Goal: Task Accomplishment & Management: Complete application form

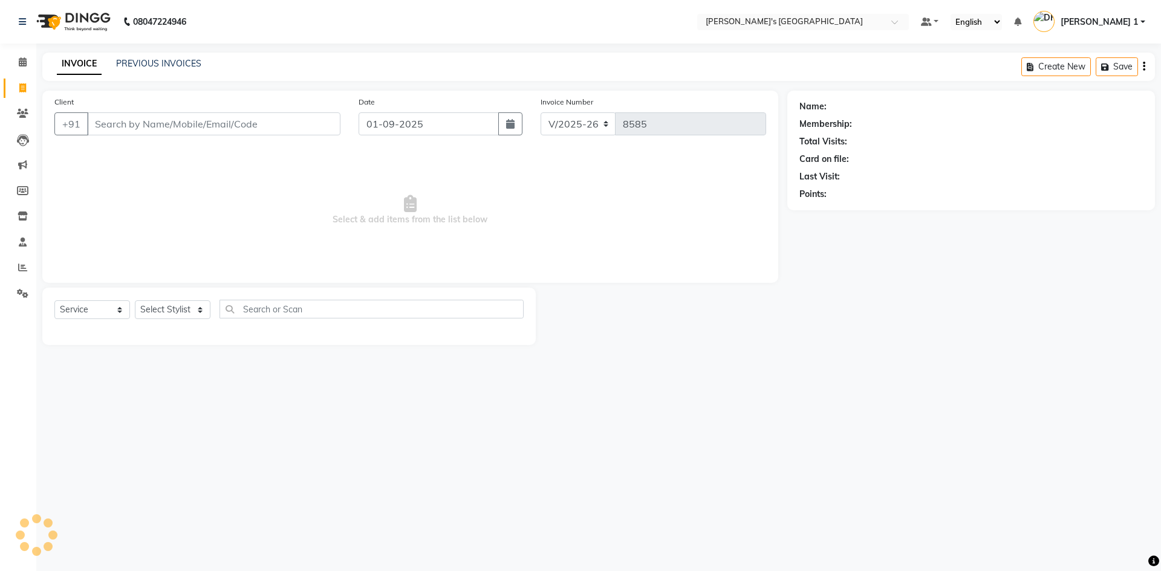
select select "6233"
select select "service"
click at [160, 62] on link "PREVIOUS INVOICES" at bounding box center [158, 63] width 85 height 11
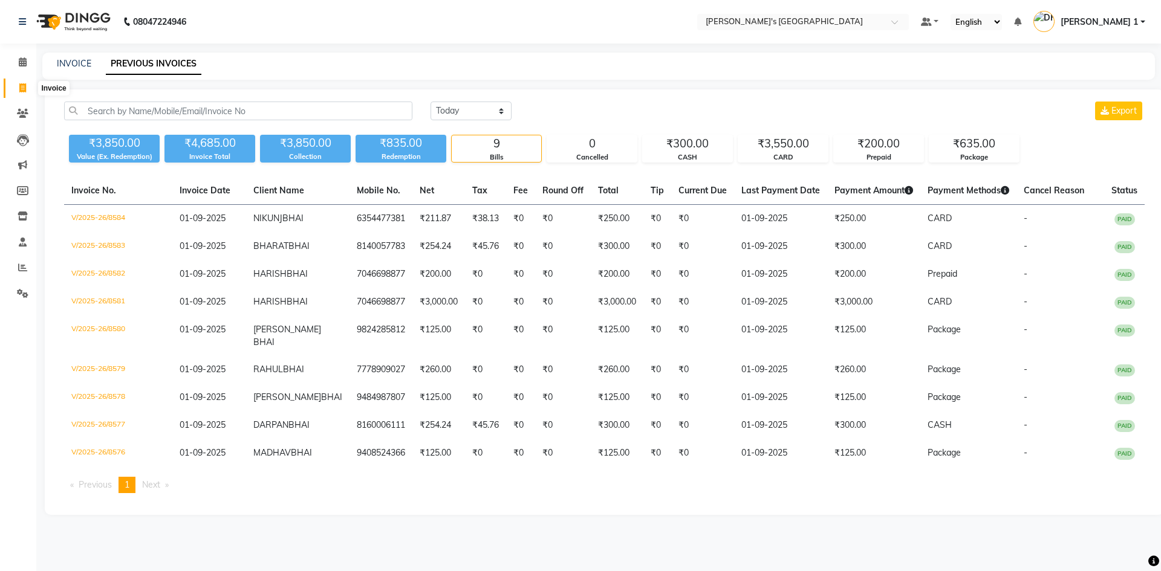
click at [12, 88] on span at bounding box center [22, 89] width 21 height 14
select select "6233"
select select "service"
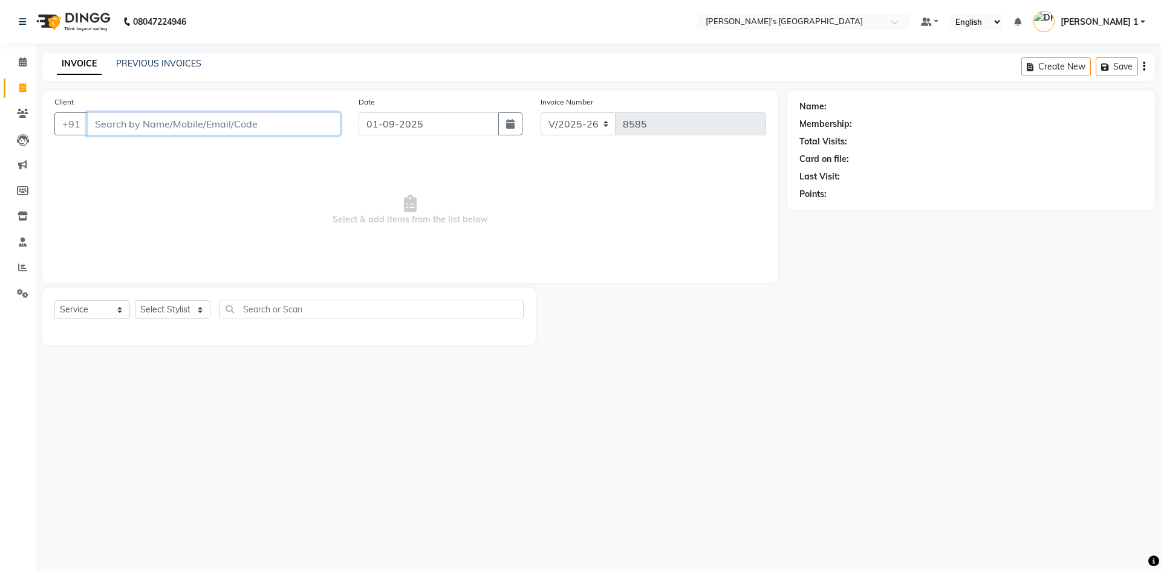
click at [240, 129] on input "Client" at bounding box center [213, 123] width 253 height 23
type input "9106953937"
click at [314, 119] on span "Add Client" at bounding box center [309, 124] width 48 height 12
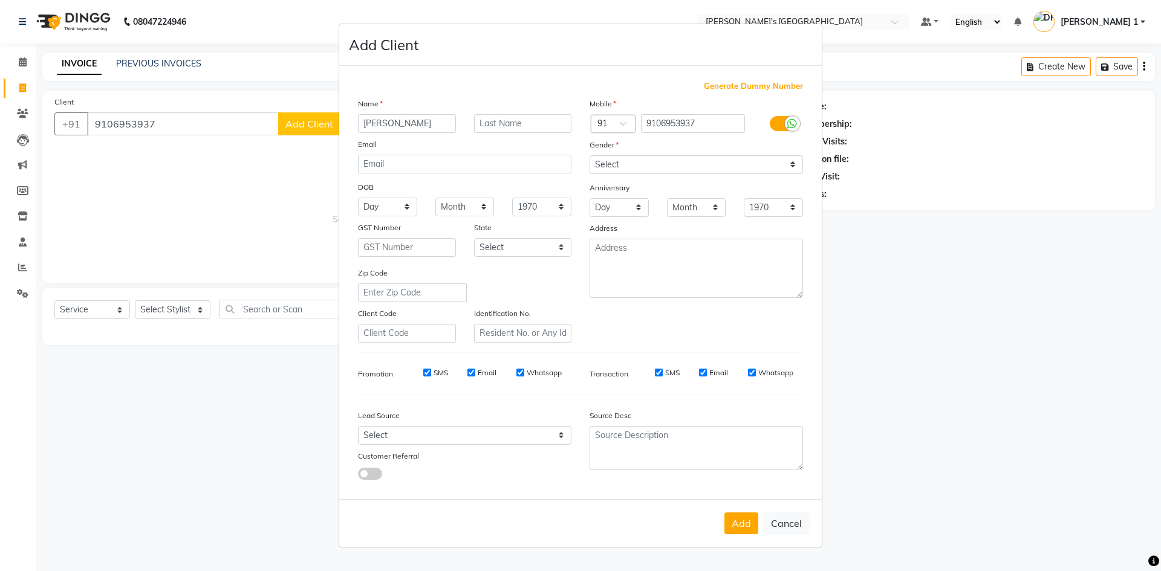
type input "[PERSON_NAME]"
click at [496, 114] on input "text" at bounding box center [523, 123] width 98 height 19
type input "BHAI"
click at [645, 166] on select "Select [DEMOGRAPHIC_DATA] [DEMOGRAPHIC_DATA] Other Prefer Not To Say" at bounding box center [696, 164] width 213 height 19
select select "[DEMOGRAPHIC_DATA]"
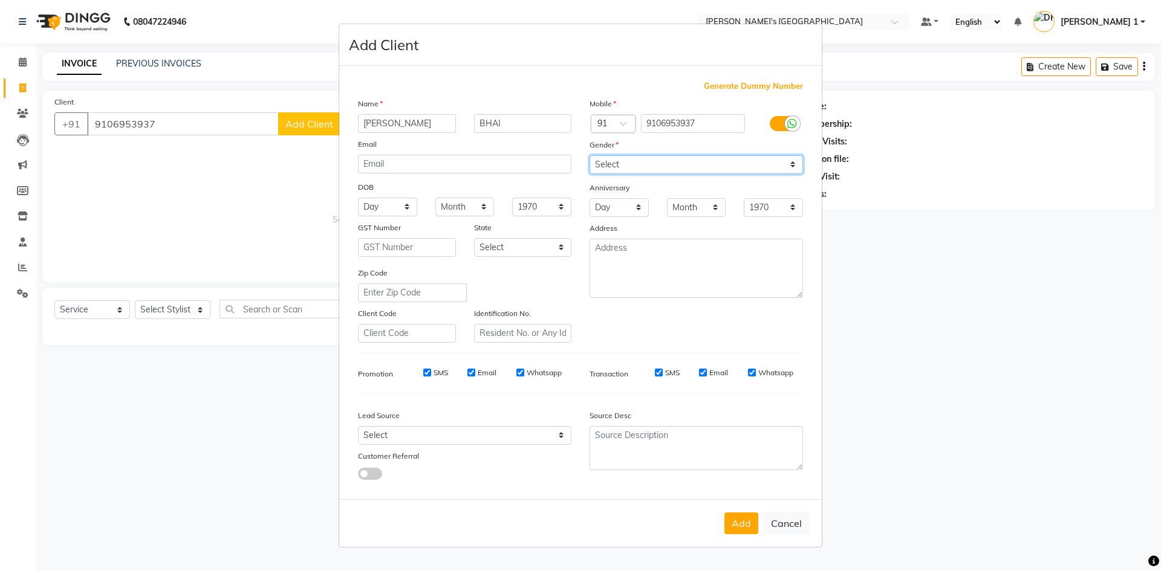
click at [590, 155] on select "Select [DEMOGRAPHIC_DATA] [DEMOGRAPHIC_DATA] Other Prefer Not To Say" at bounding box center [696, 164] width 213 height 19
click at [940, 373] on ngb-modal-window "Add Client Generate Dummy Number Name [PERSON_NAME] BHAI Email DOB Day 01 02 03…" at bounding box center [580, 285] width 1161 height 571
click at [799, 519] on button "Cancel" at bounding box center [786, 523] width 47 height 23
select select
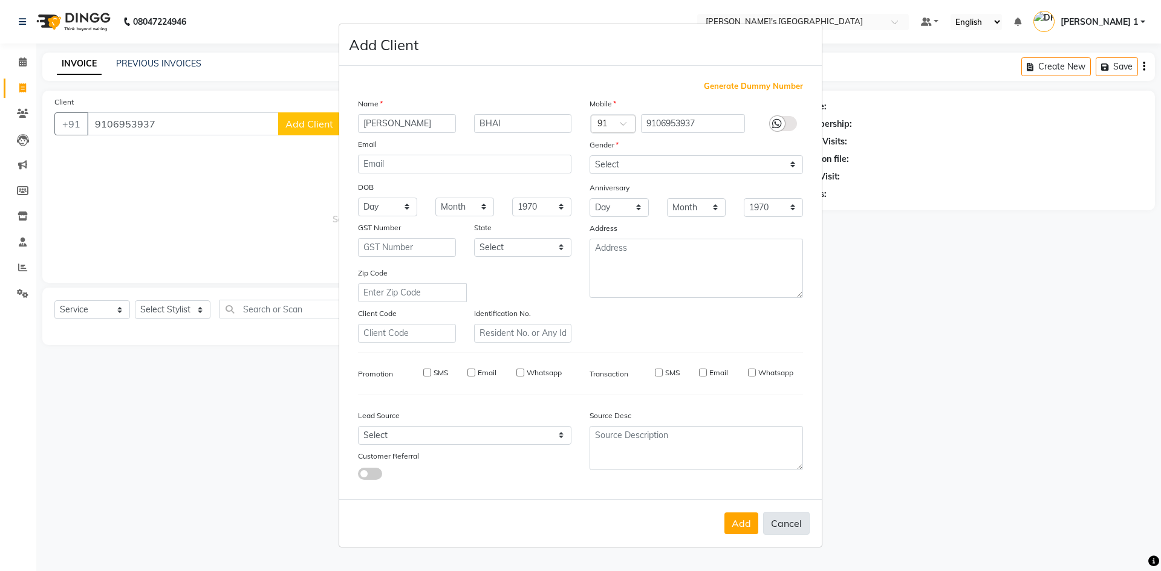
select select
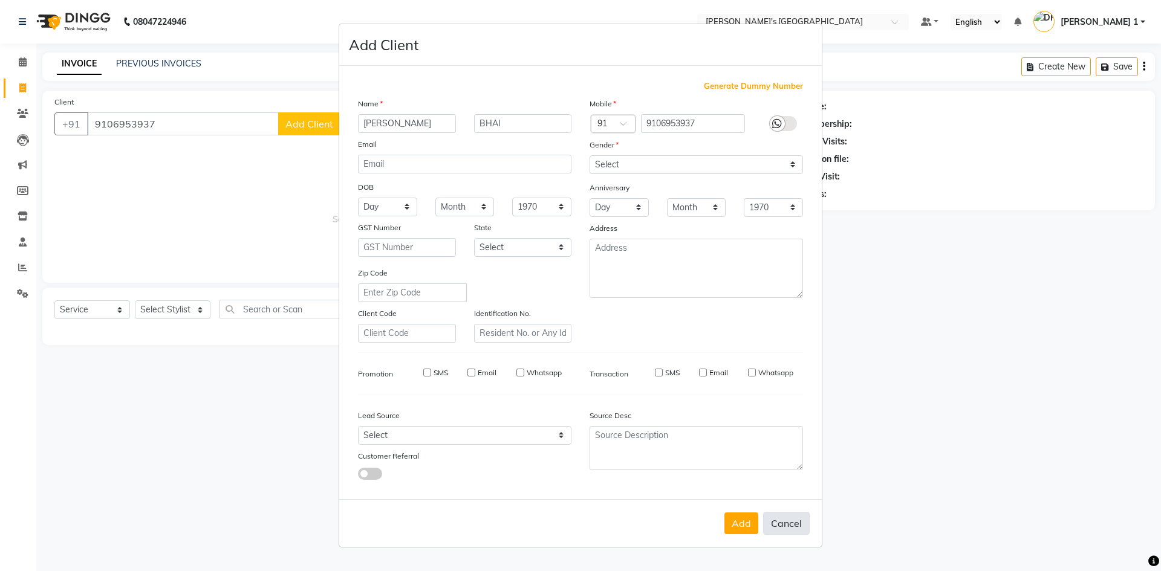
checkbox input "false"
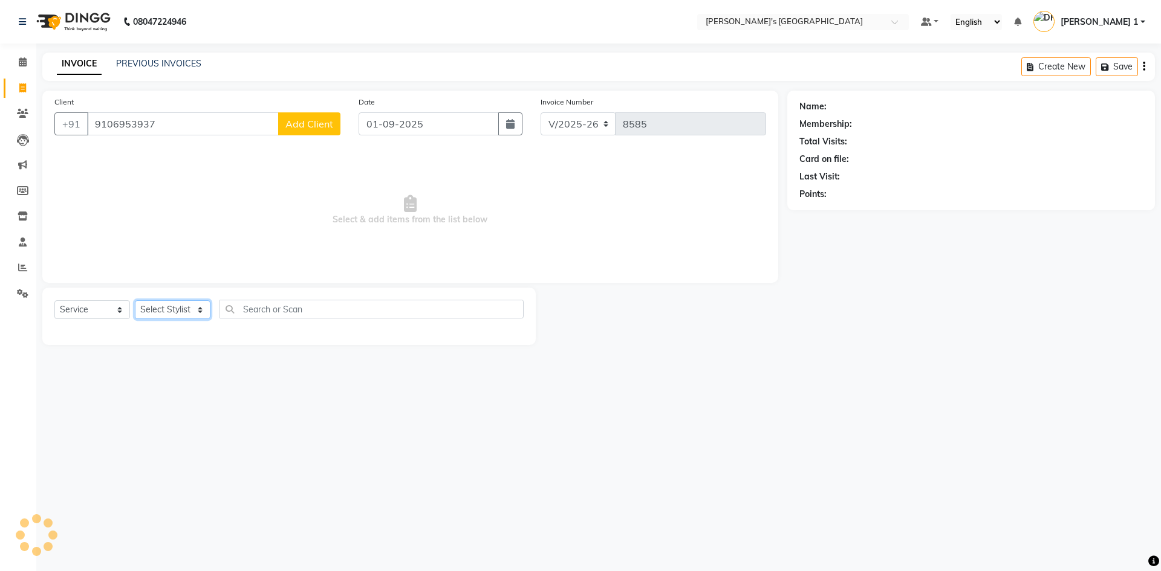
click at [165, 310] on select "Select Stylist [PERSON_NAME] [PERSON_NAME] [PERSON_NAME] [PERSON_NAME] [PERSON_…" at bounding box center [173, 310] width 76 height 19
select select "61800"
click at [135, 301] on select "Select Stylist [PERSON_NAME] [PERSON_NAME] [PERSON_NAME] [PERSON_NAME] [PERSON_…" at bounding box center [173, 310] width 76 height 19
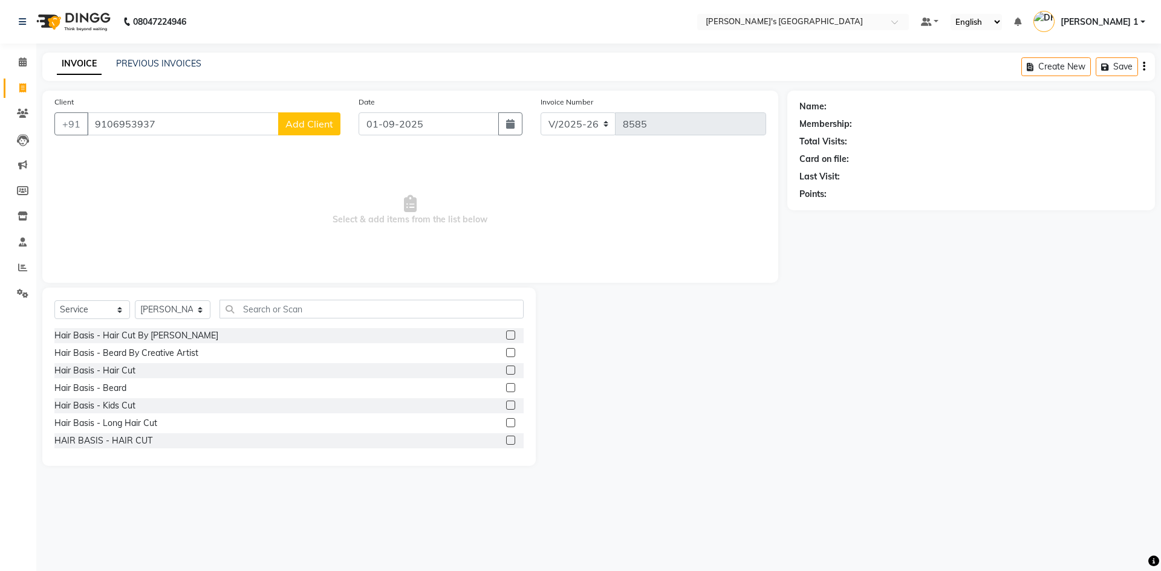
click at [506, 371] on label at bounding box center [510, 370] width 9 height 9
click at [506, 371] on input "checkbox" at bounding box center [510, 371] width 8 height 8
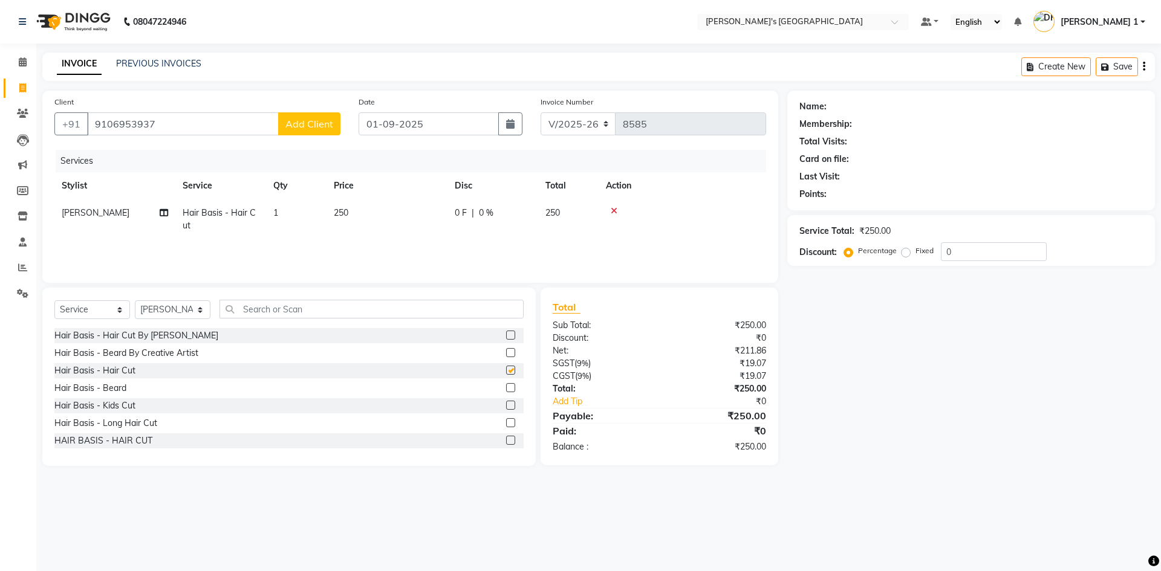
checkbox input "false"
click at [506, 386] on label at bounding box center [510, 387] width 9 height 9
click at [506, 386] on input "checkbox" at bounding box center [510, 389] width 8 height 8
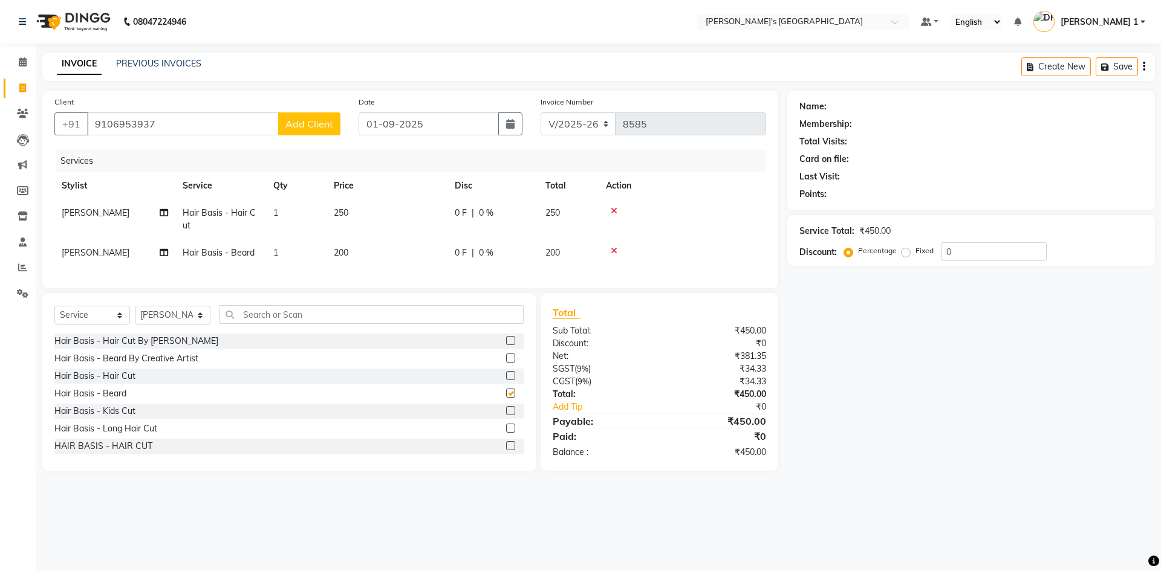
checkbox input "false"
click at [362, 213] on td "250" at bounding box center [387, 220] width 121 height 40
select select "61800"
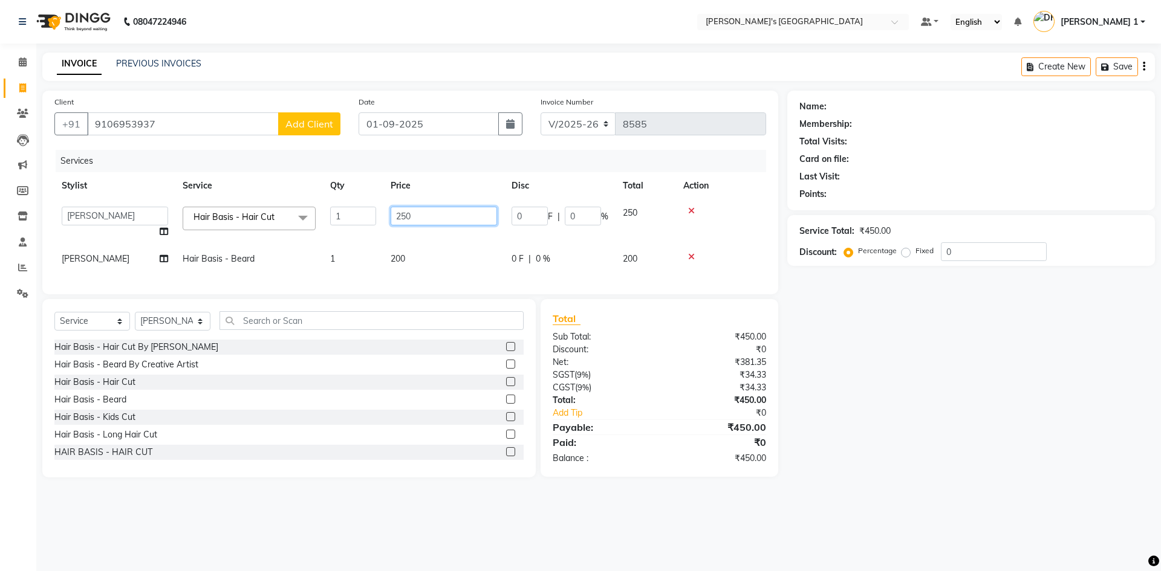
click at [420, 215] on input "250" at bounding box center [444, 216] width 106 height 19
type input "2"
type input "150"
click at [420, 247] on td "200" at bounding box center [443, 259] width 121 height 27
select select "61800"
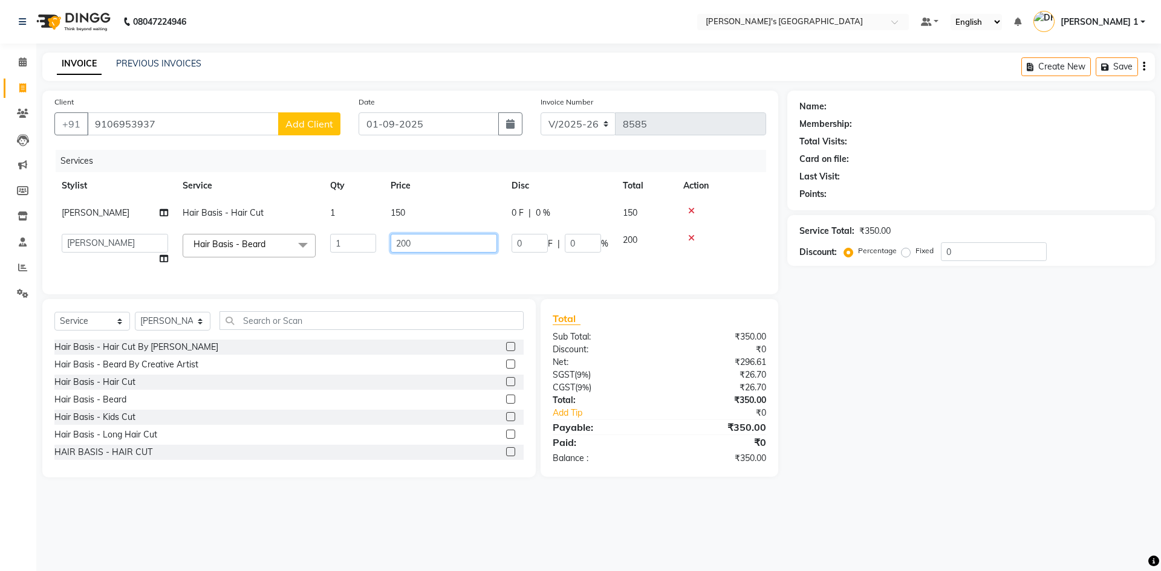
click at [420, 248] on input "200" at bounding box center [444, 243] width 106 height 19
type input "2"
type input "150"
click at [646, 450] on div "Paid:" at bounding box center [602, 442] width 116 height 15
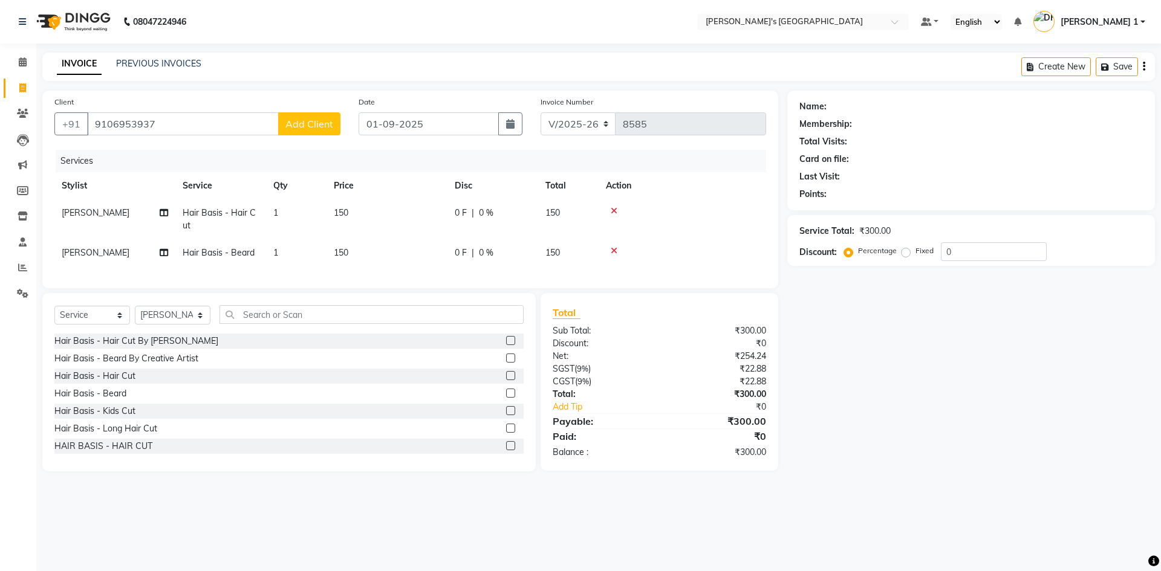
click at [611, 212] on icon at bounding box center [614, 211] width 7 height 8
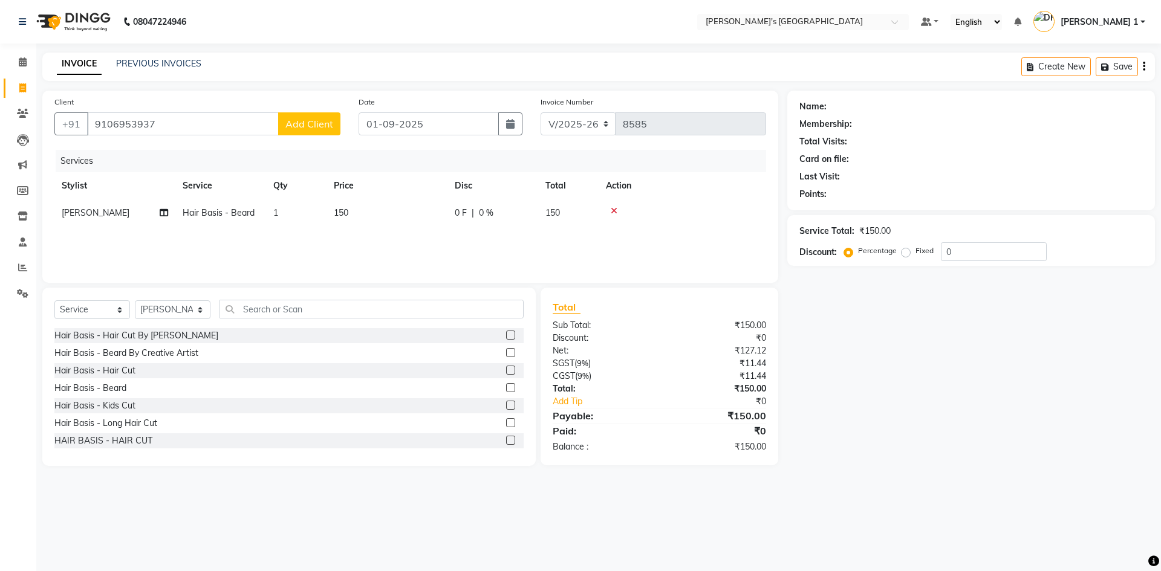
click at [615, 210] on icon at bounding box center [614, 211] width 7 height 8
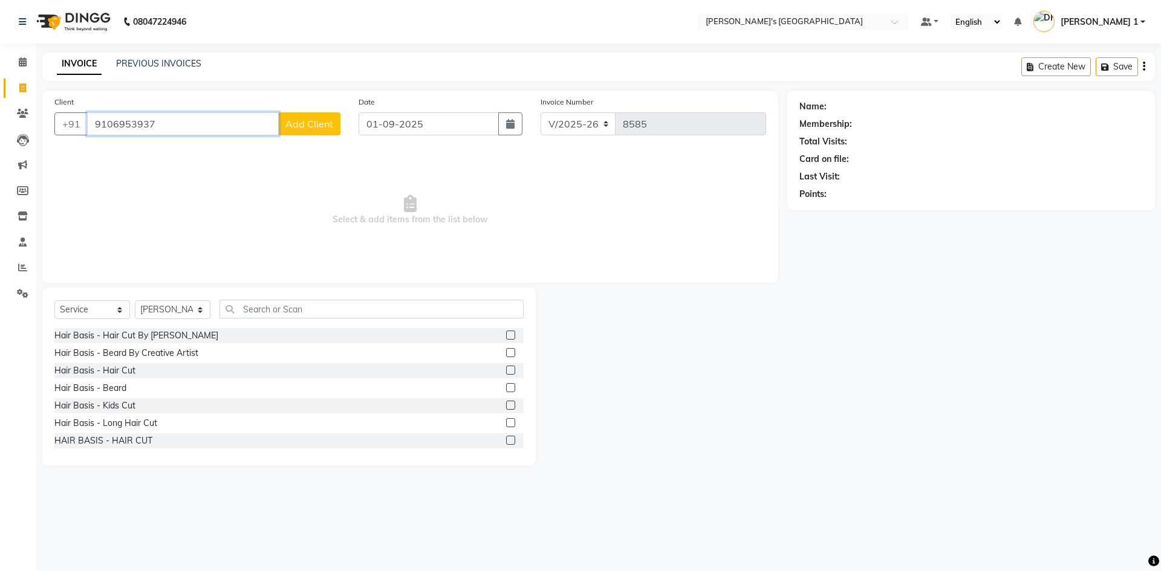
click at [179, 116] on input "9106953937" at bounding box center [183, 123] width 192 height 23
type input "9"
click at [19, 265] on icon at bounding box center [22, 267] width 9 height 9
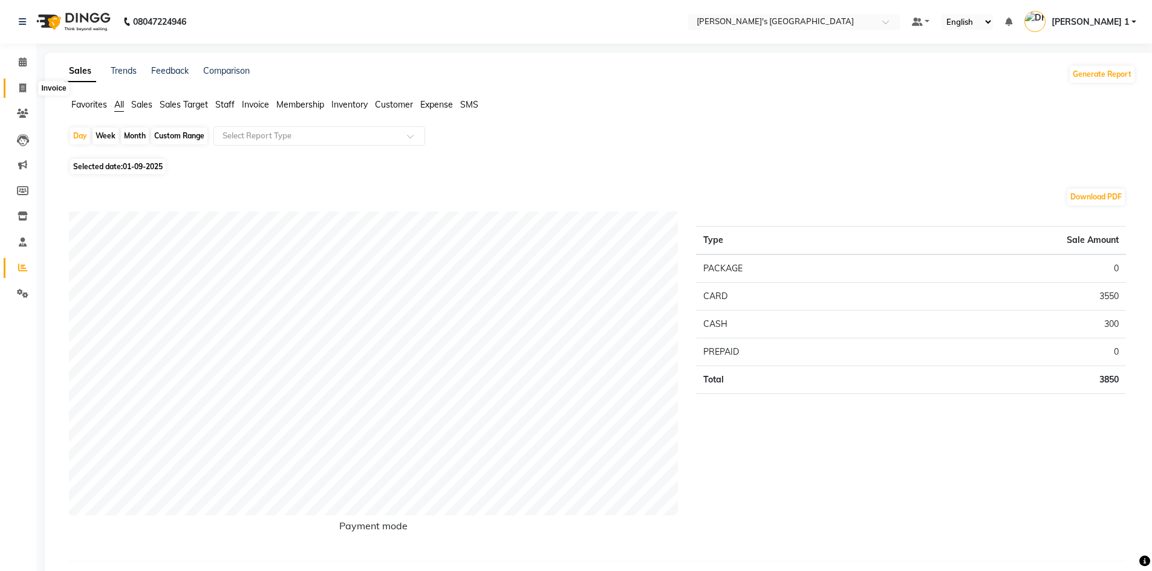
click at [21, 82] on span at bounding box center [22, 89] width 21 height 14
select select "service"
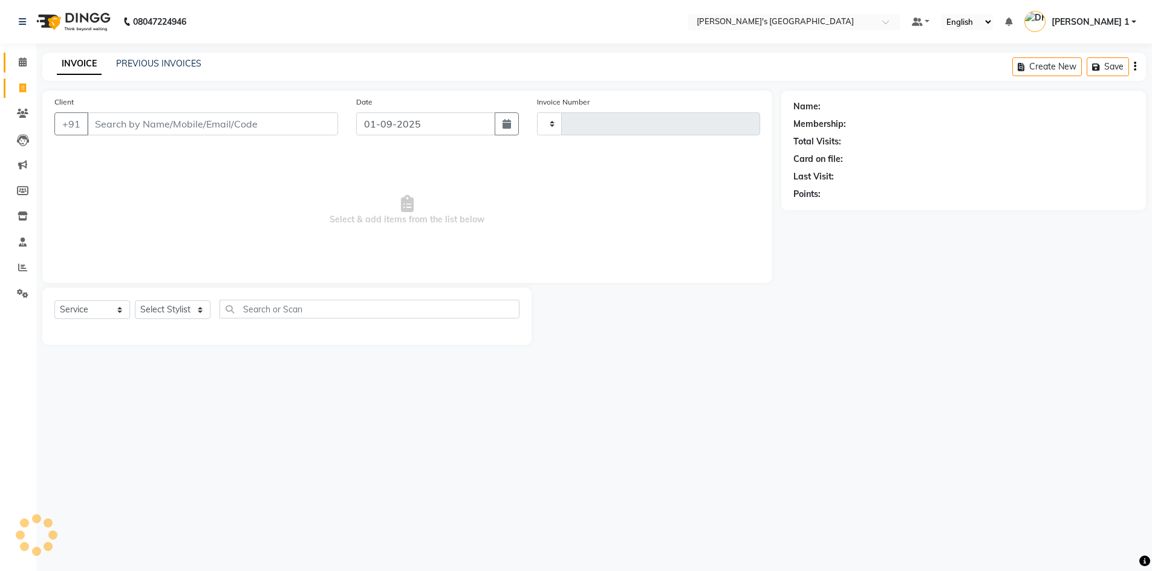
type input "8585"
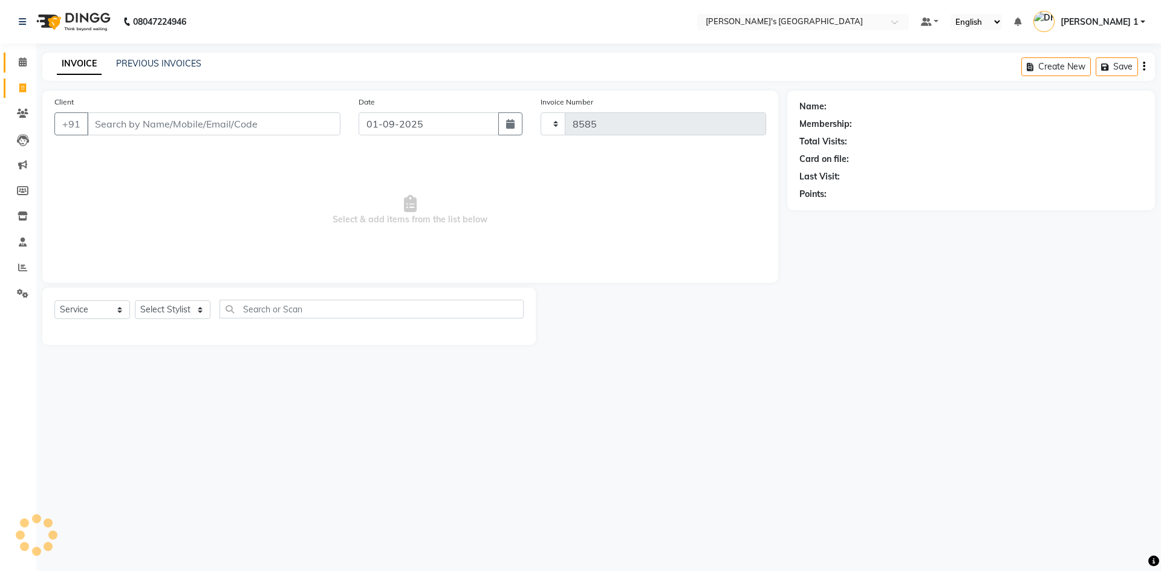
select select "6233"
click at [159, 308] on select "Select Stylist [PERSON_NAME] [PERSON_NAME] [PERSON_NAME] [PERSON_NAME] [PERSON_…" at bounding box center [173, 310] width 76 height 19
select select "61800"
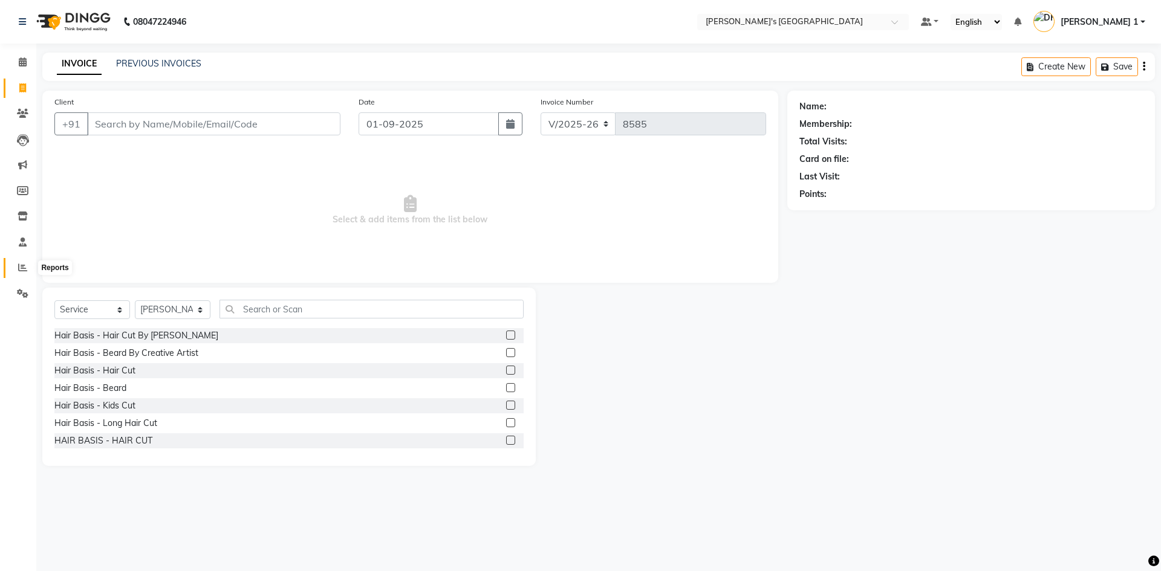
click at [18, 262] on span at bounding box center [22, 268] width 21 height 14
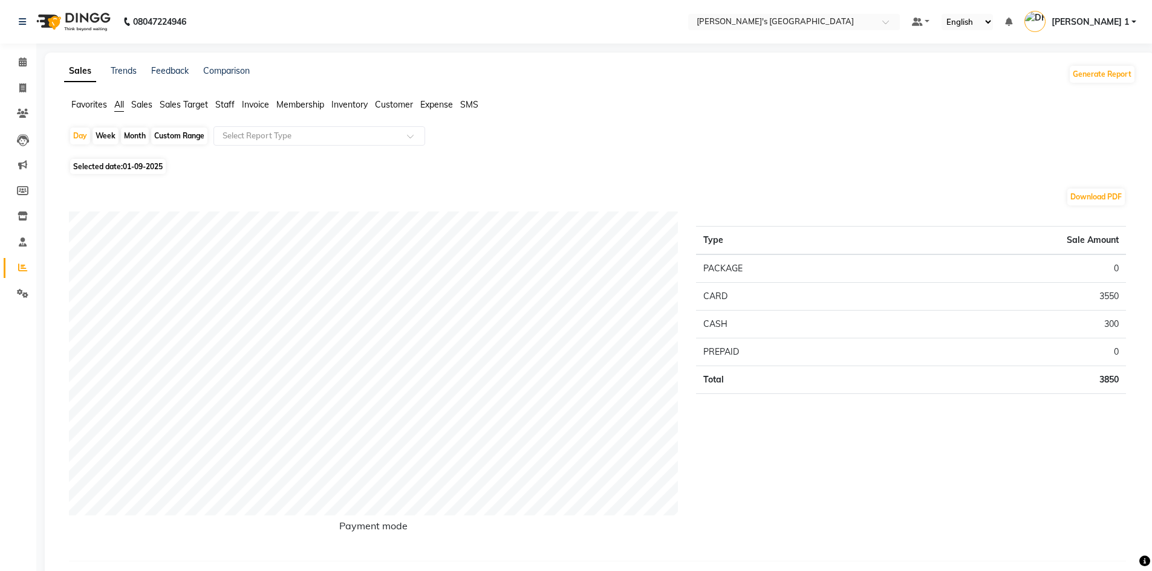
click at [233, 101] on span "Staff" at bounding box center [224, 104] width 19 height 11
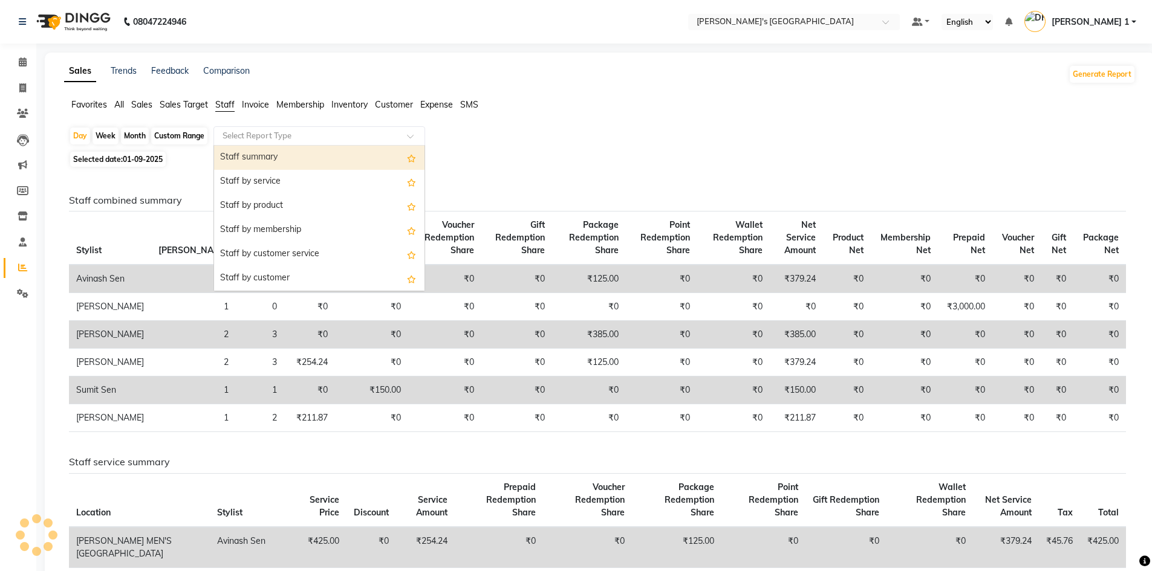
click at [304, 138] on input "text" at bounding box center [307, 136] width 174 height 12
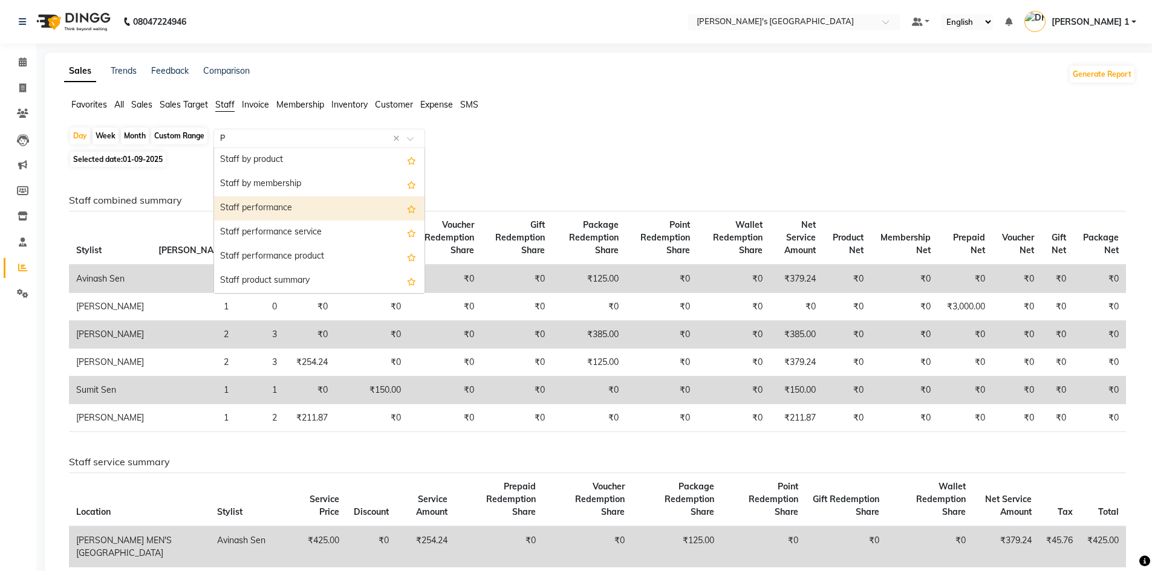
type input "PA"
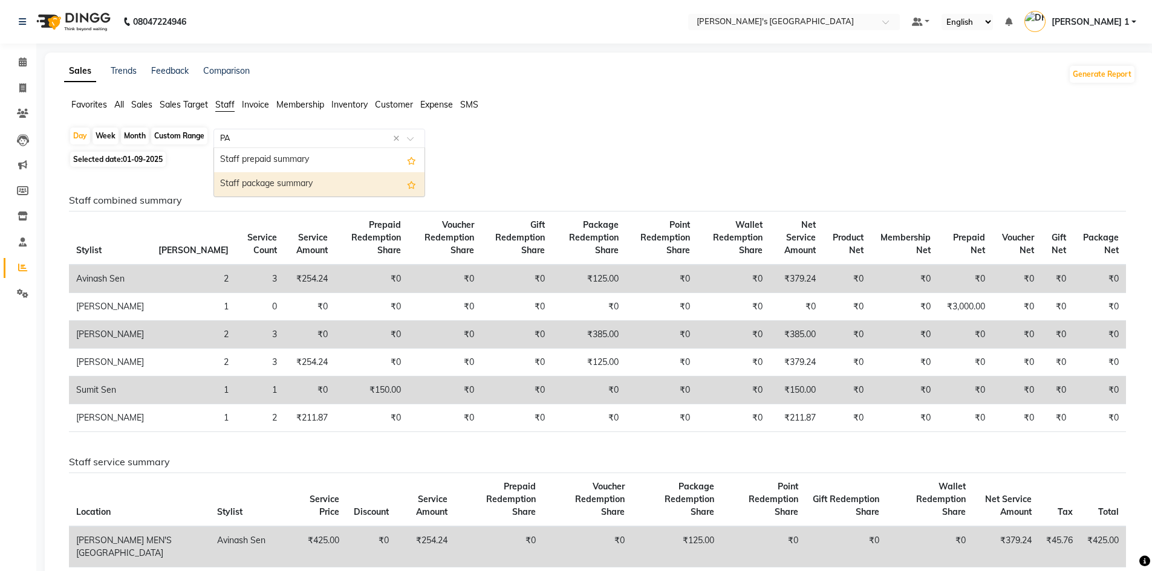
click at [268, 178] on div "Staff package summary" at bounding box center [319, 184] width 210 height 24
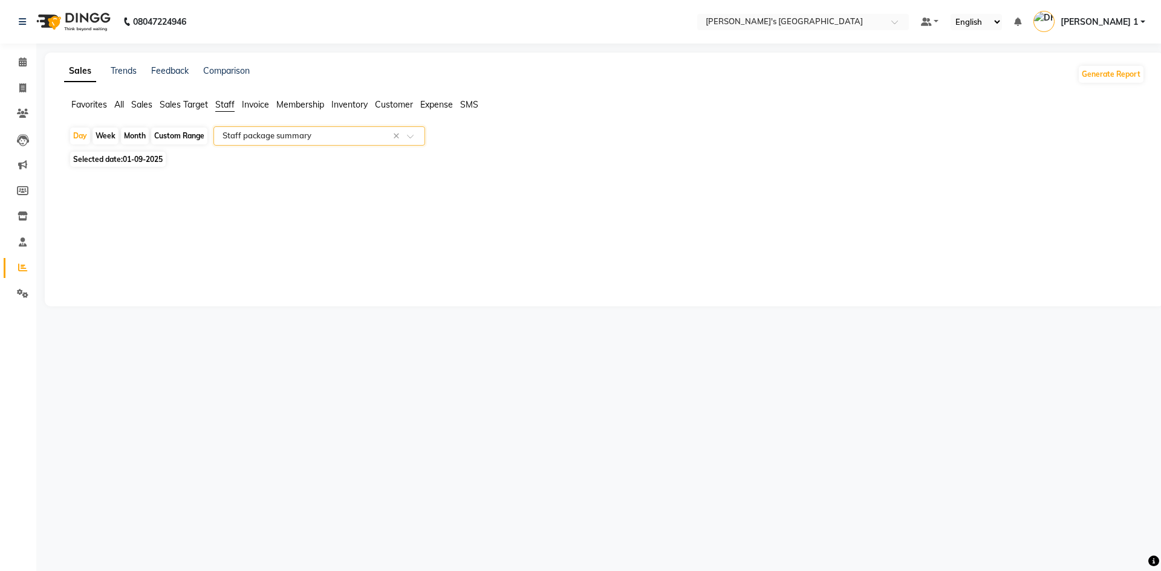
click at [136, 160] on span "01-09-2025" at bounding box center [143, 159] width 40 height 9
select select "9"
select select "2025"
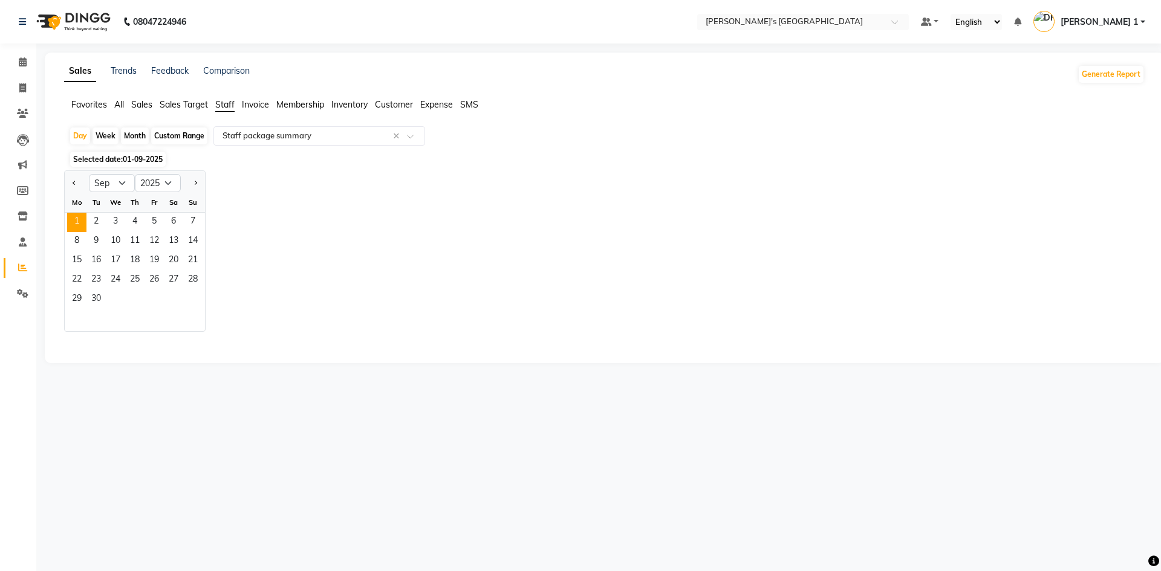
click at [174, 137] on div "Custom Range" at bounding box center [179, 136] width 56 height 17
select select "9"
select select "2025"
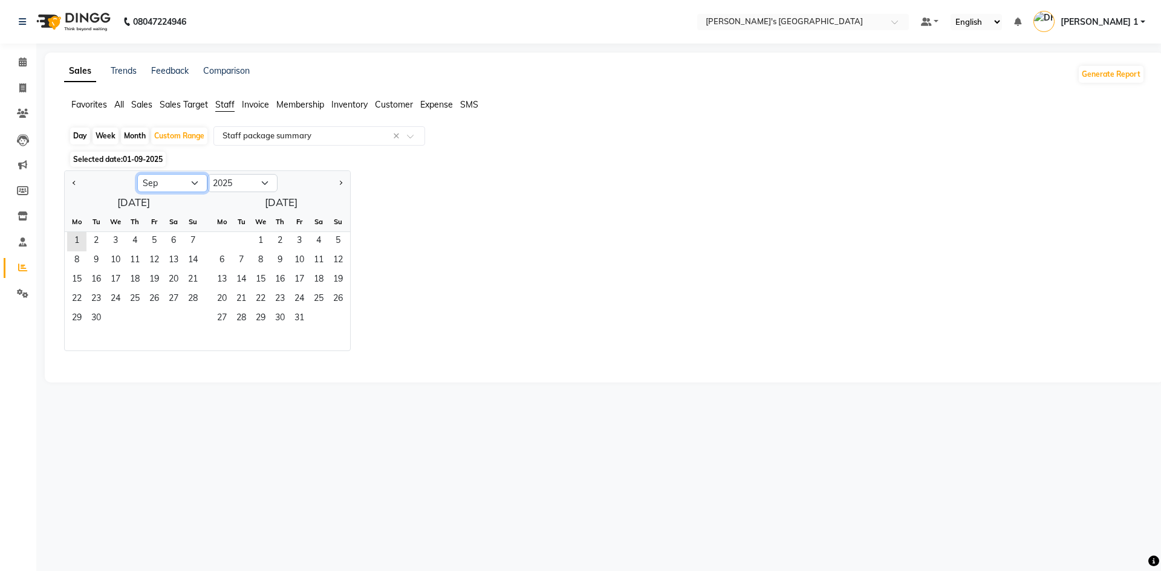
click at [152, 183] on select "Jan Feb Mar Apr May Jun [DATE] Aug Sep Oct Nov Dec" at bounding box center [172, 183] width 70 height 18
select select "8"
click at [137, 174] on select "Jan Feb Mar Apr May Jun [DATE] Aug Sep Oct Nov Dec" at bounding box center [172, 183] width 70 height 18
click at [153, 239] on span "1" at bounding box center [154, 241] width 19 height 19
click at [197, 319] on span "31" at bounding box center [192, 319] width 19 height 19
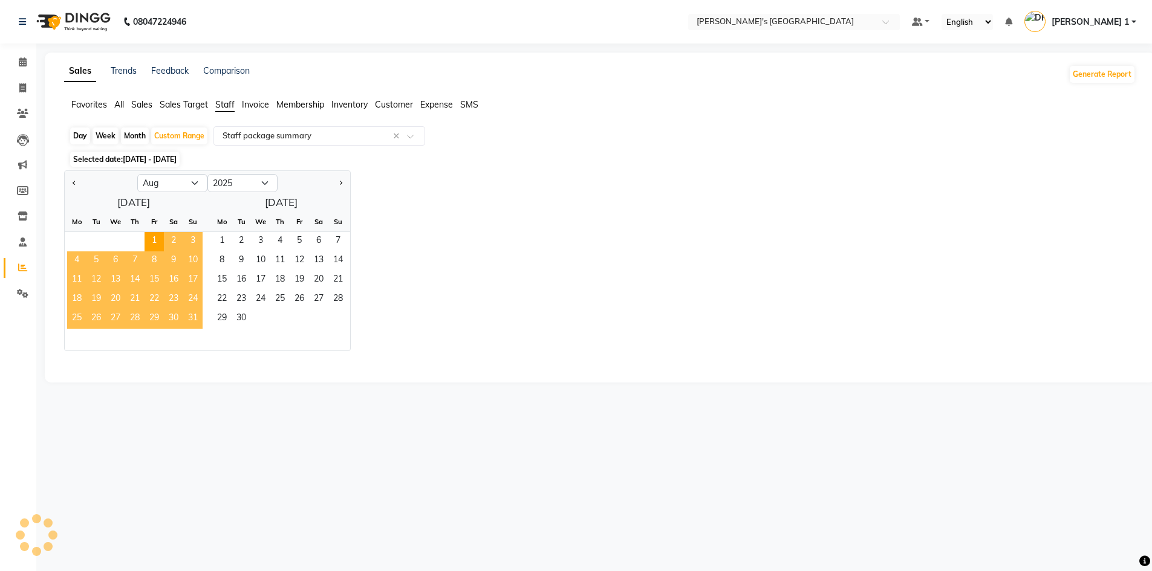
select select "full_report"
select select "csv"
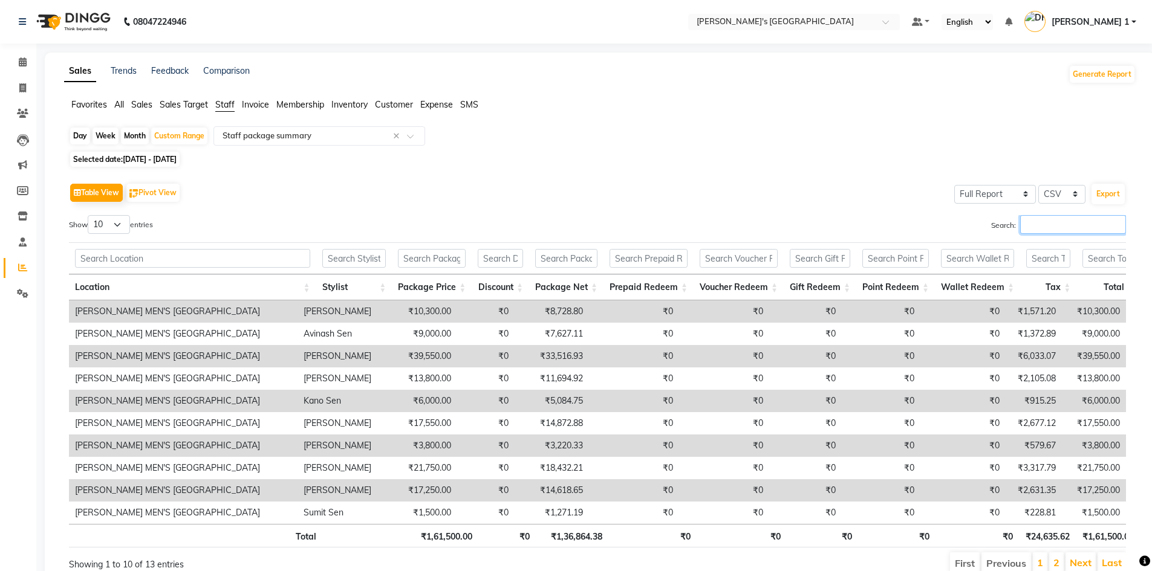
click at [1037, 225] on input "Search:" at bounding box center [1073, 224] width 106 height 19
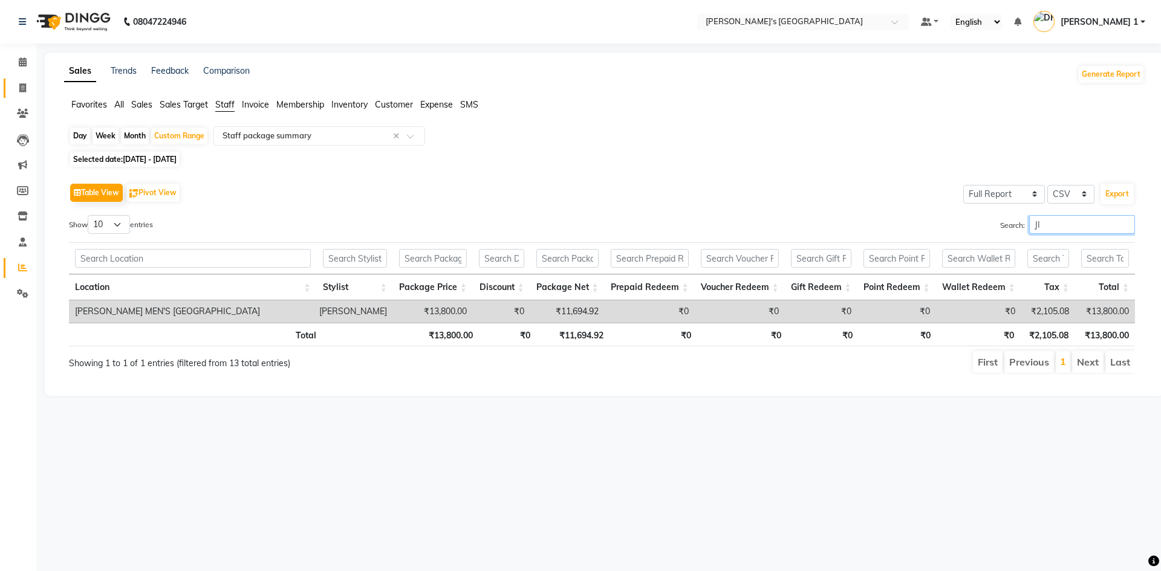
type input "JI"
click at [22, 79] on link "Invoice" at bounding box center [18, 89] width 29 height 20
select select "service"
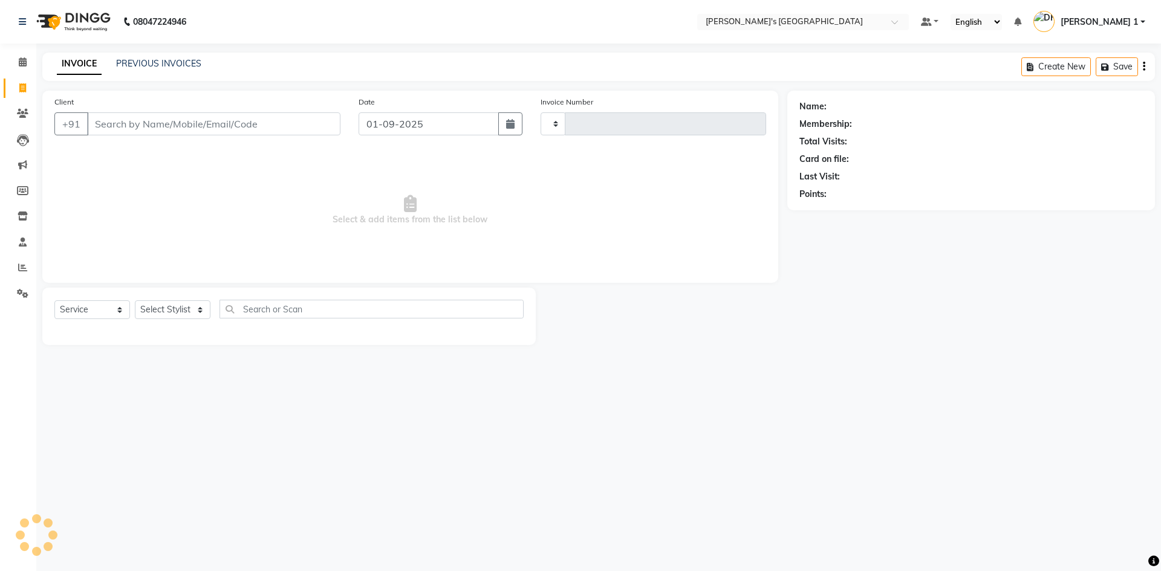
type input "8585"
select select "6233"
click at [135, 310] on select "Select Stylist [PERSON_NAME] [PERSON_NAME] [PERSON_NAME] [PERSON_NAME] [PERSON_…" at bounding box center [173, 310] width 76 height 19
click at [108, 311] on select "Select Service Product Membership Package Voucher Prepaid Gift Card" at bounding box center [92, 310] width 76 height 19
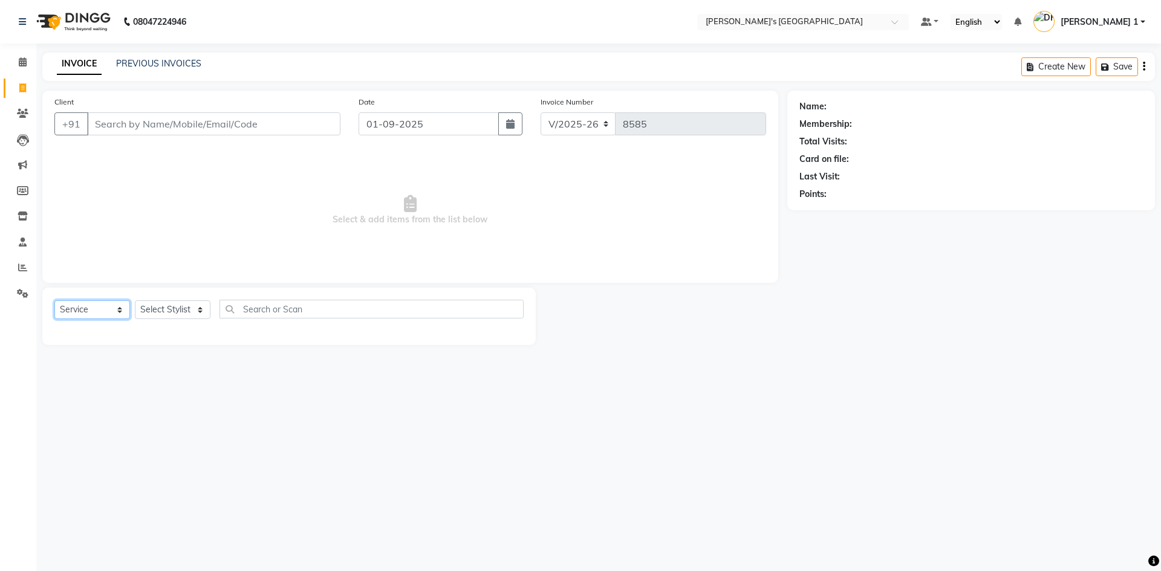
click at [108, 311] on select "Select Service Product Membership Package Voucher Prepaid Gift Card" at bounding box center [92, 310] width 76 height 19
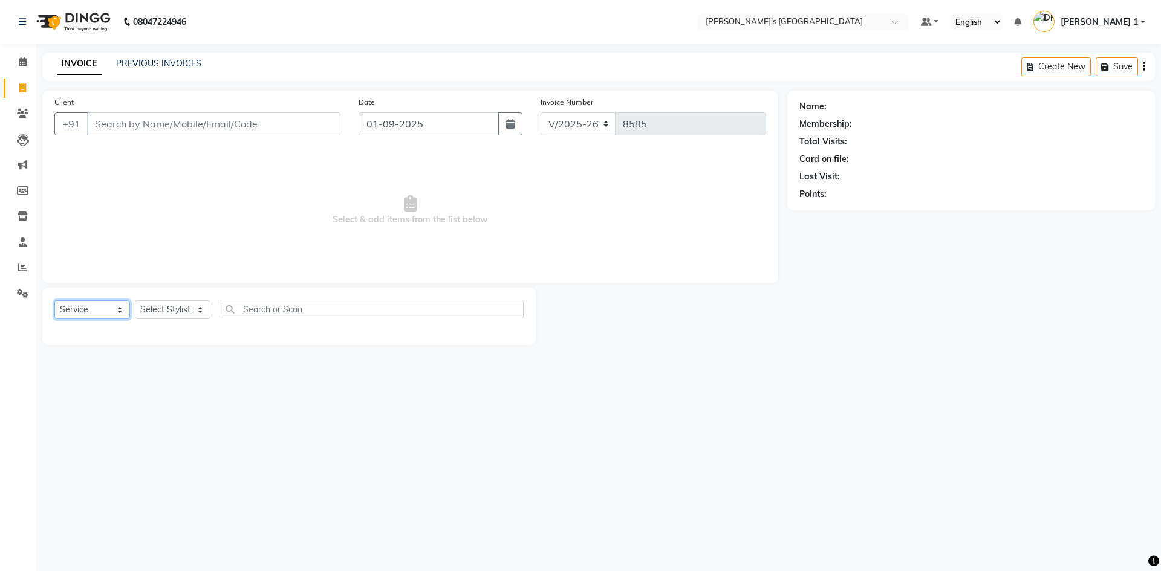
click at [108, 311] on select "Select Service Product Membership Package Voucher Prepaid Gift Card" at bounding box center [92, 310] width 76 height 19
drag, startPoint x: 141, startPoint y: 306, endPoint x: 145, endPoint y: 301, distance: 6.9
click at [145, 301] on select "Select Stylist [PERSON_NAME] [PERSON_NAME] [PERSON_NAME] [PERSON_NAME] [PERSON_…" at bounding box center [173, 310] width 76 height 19
select select "62780"
click at [135, 301] on select "Select Stylist [PERSON_NAME] [PERSON_NAME] [PERSON_NAME] [PERSON_NAME] [PERSON_…" at bounding box center [173, 310] width 76 height 19
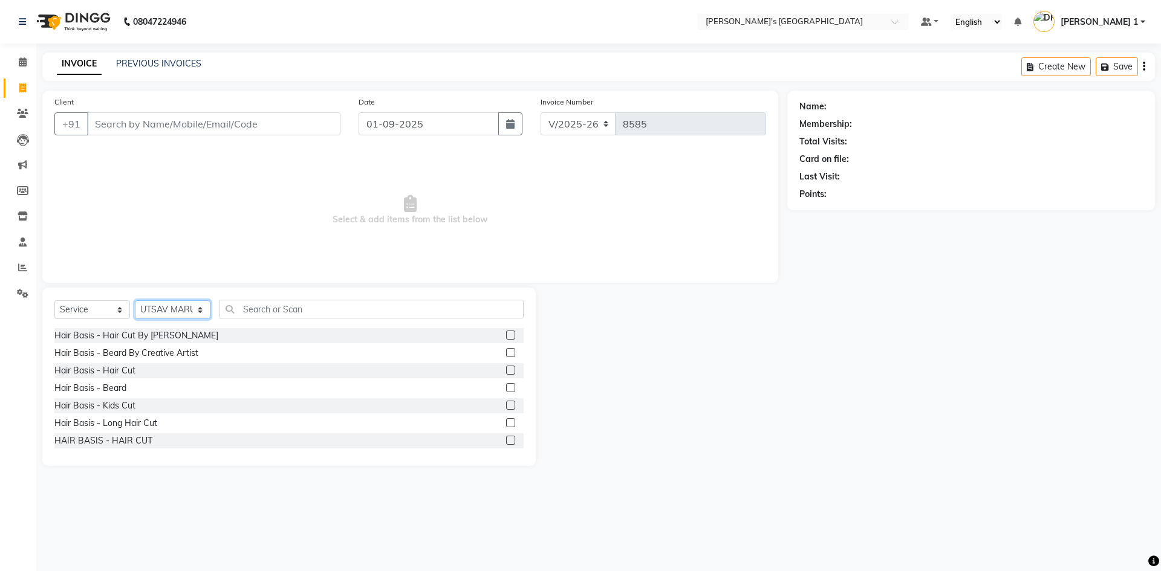
click at [182, 308] on select "Select Stylist [PERSON_NAME] [PERSON_NAME] [PERSON_NAME] [PERSON_NAME] [PERSON_…" at bounding box center [173, 310] width 76 height 19
select select
click at [135, 301] on select "Select Stylist [PERSON_NAME] [PERSON_NAME] [PERSON_NAME] [PERSON_NAME] [PERSON_…" at bounding box center [173, 310] width 76 height 19
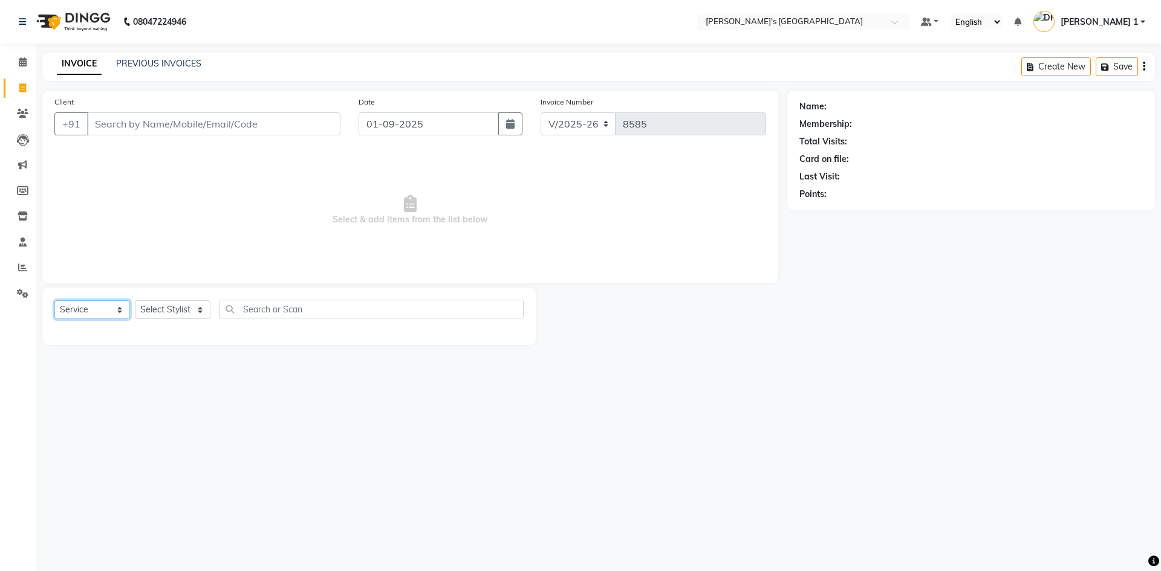
click at [92, 311] on select "Select Service Product Membership Package Voucher Prepaid Gift Card" at bounding box center [92, 310] width 76 height 19
select select "membership"
click at [54, 301] on select "Select Service Product Membership Package Voucher Prepaid Gift Card" at bounding box center [92, 310] width 76 height 19
click at [138, 306] on select "Select Stylist [PERSON_NAME] [PERSON_NAME] [PERSON_NAME] [PERSON_NAME] [PERSON_…" at bounding box center [173, 310] width 76 height 19
select select "51049"
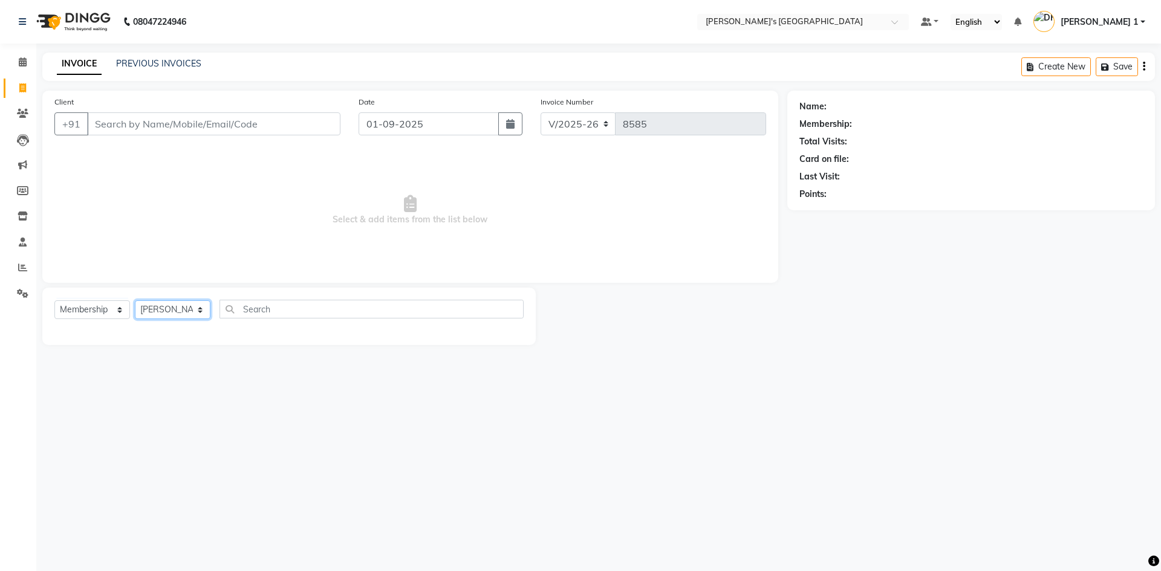
click at [135, 301] on select "Select Stylist [PERSON_NAME] [PERSON_NAME] [PERSON_NAME] [PERSON_NAME] [PERSON_…" at bounding box center [173, 310] width 76 height 19
click at [123, 307] on select "Select Service Product Membership Package Voucher Prepaid Gift Card" at bounding box center [92, 310] width 76 height 19
click at [54, 301] on select "Select Service Product Membership Package Voucher Prepaid Gift Card" at bounding box center [92, 310] width 76 height 19
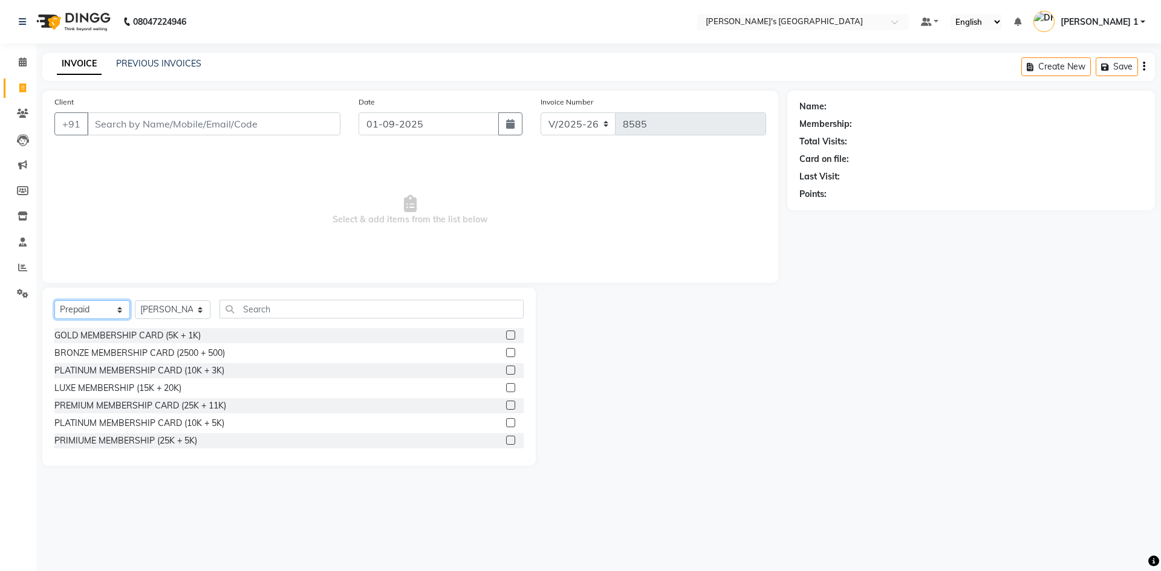
click at [93, 308] on select "Select Service Product Membership Package Voucher Prepaid Gift Card" at bounding box center [92, 310] width 76 height 19
click at [54, 301] on select "Select Service Product Membership Package Voucher Prepaid Gift Card" at bounding box center [92, 310] width 76 height 19
click at [104, 305] on select "Select Service Product Membership Package Voucher Prepaid Gift Card" at bounding box center [92, 310] width 76 height 19
select select "select"
click at [54, 301] on select "Select Service Product Membership Package Voucher Prepaid Gift Card" at bounding box center [92, 310] width 76 height 19
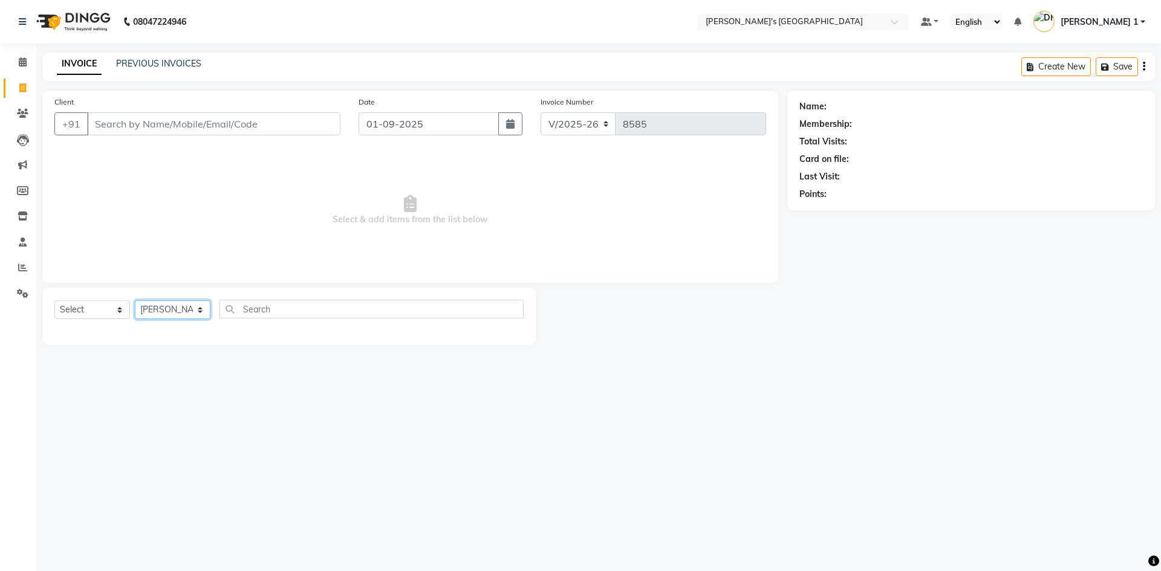
click at [155, 302] on select "Select Stylist [PERSON_NAME] [PERSON_NAME] [PERSON_NAME] [PERSON_NAME] [PERSON_…" at bounding box center [173, 310] width 76 height 19
select select
click at [135, 301] on select "Select Stylist [PERSON_NAME] [PERSON_NAME] [PERSON_NAME] [PERSON_NAME] [PERSON_…" at bounding box center [173, 310] width 76 height 19
click at [320, 128] on input "Client" at bounding box center [213, 123] width 253 height 23
click at [333, 182] on span "Select & add items from the list below" at bounding box center [410, 210] width 712 height 121
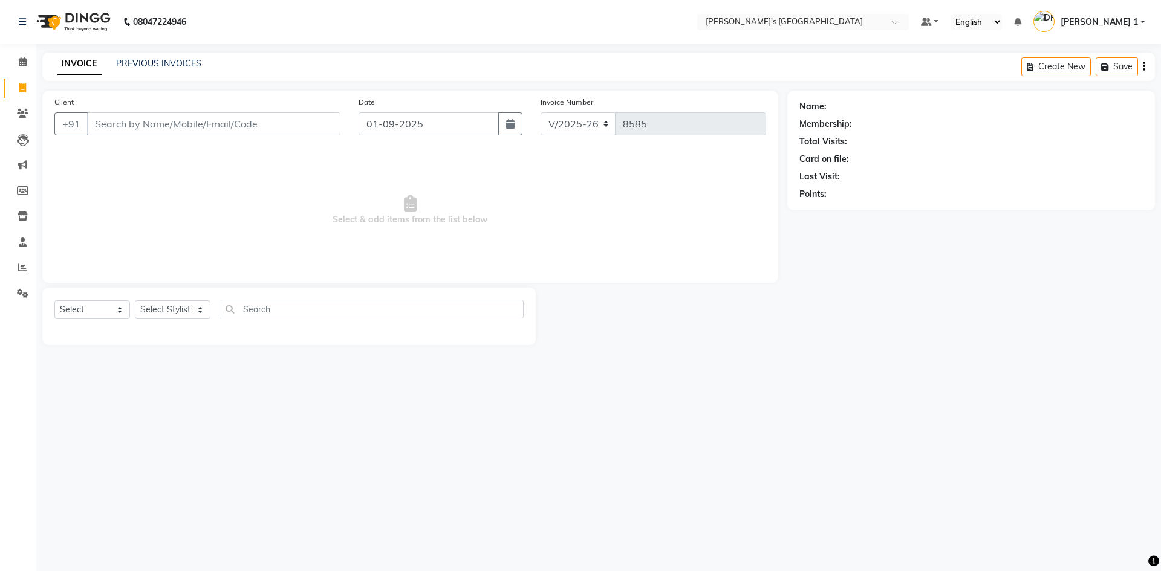
click at [333, 183] on span "Select & add items from the list below" at bounding box center [410, 210] width 712 height 121
click at [17, 63] on span at bounding box center [22, 63] width 21 height 14
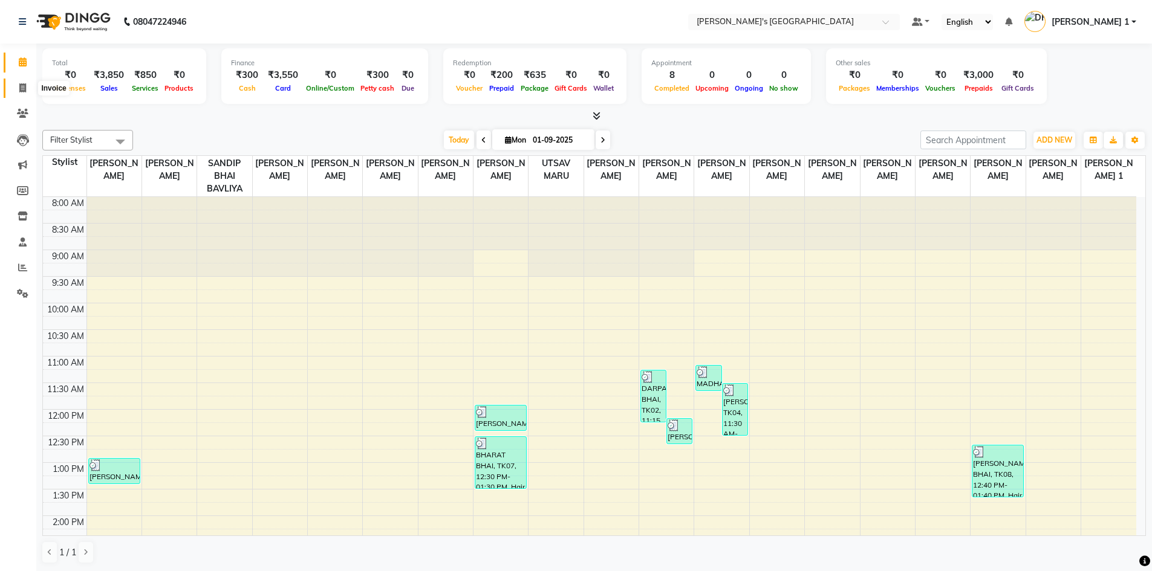
click at [19, 83] on icon at bounding box center [22, 87] width 7 height 9
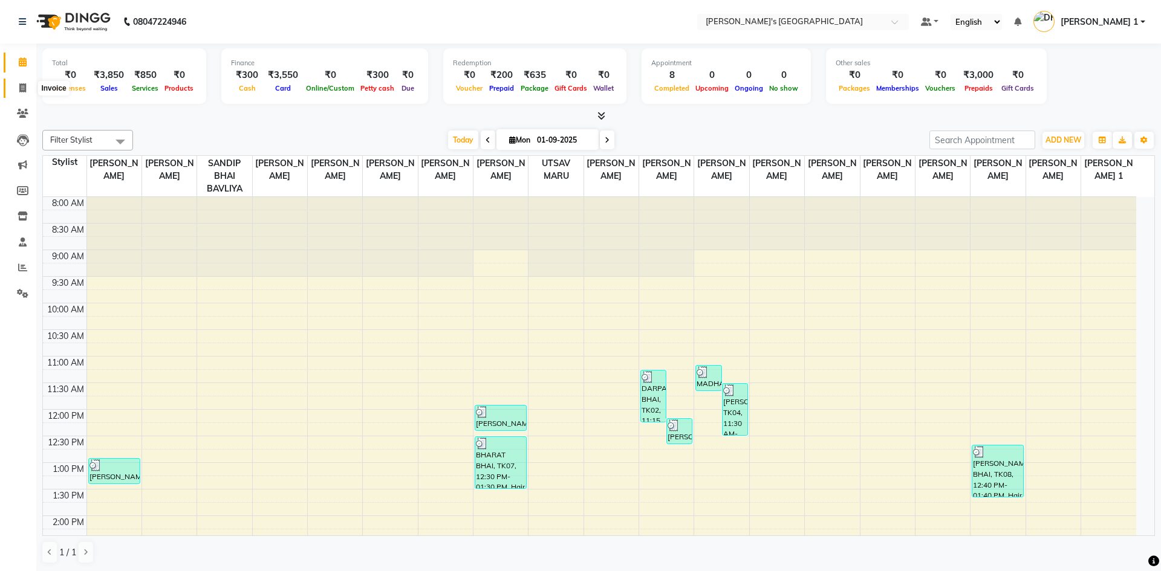
select select "service"
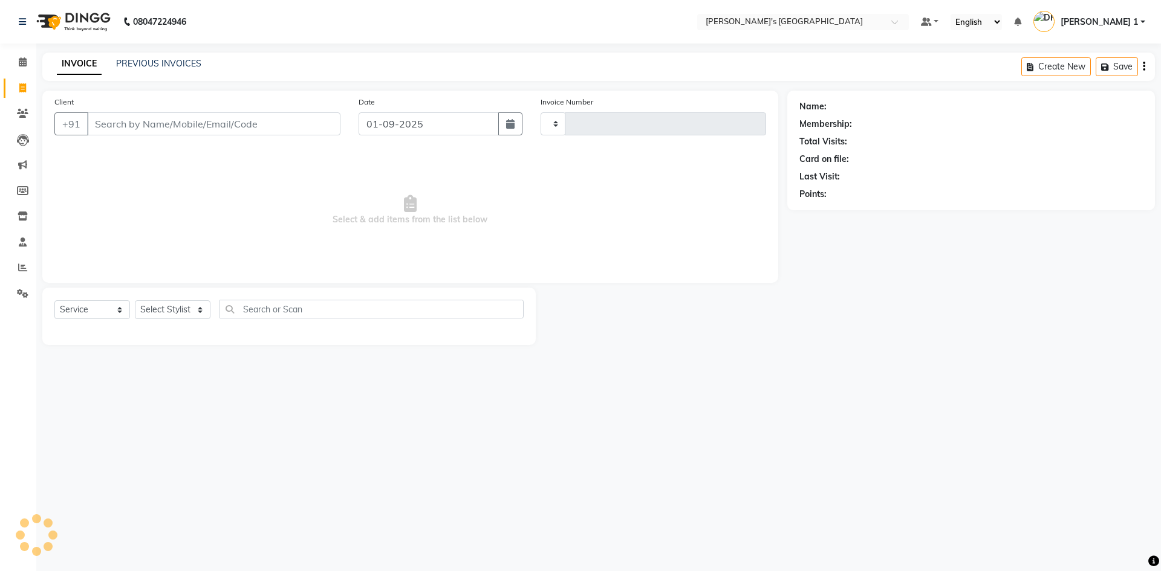
type input "8585"
select select "6233"
click at [24, 59] on icon at bounding box center [23, 61] width 8 height 9
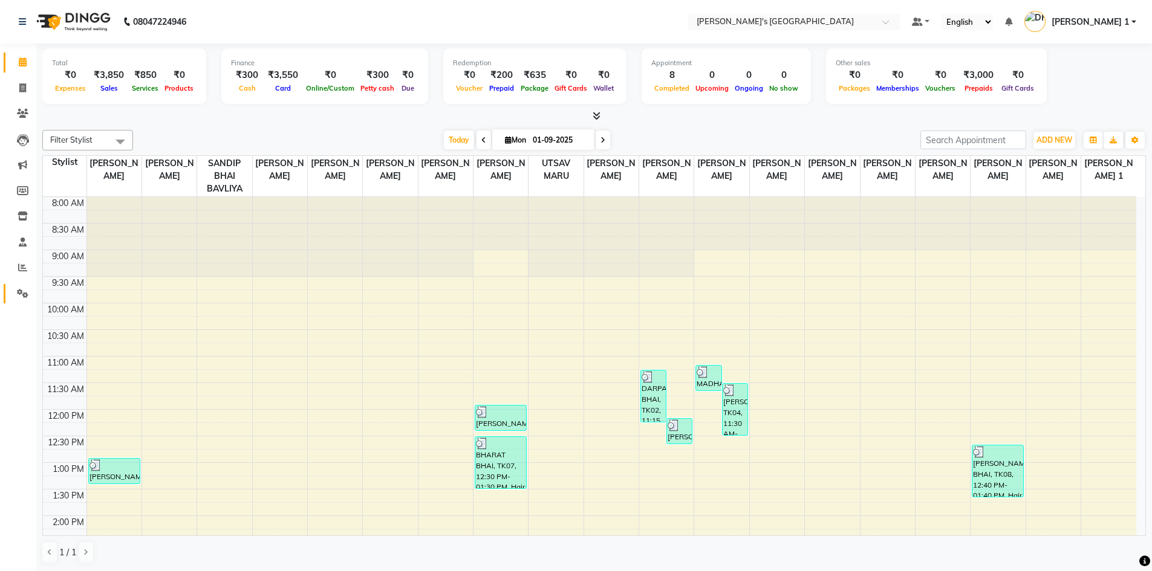
click at [20, 284] on link "Settings" at bounding box center [18, 294] width 29 height 20
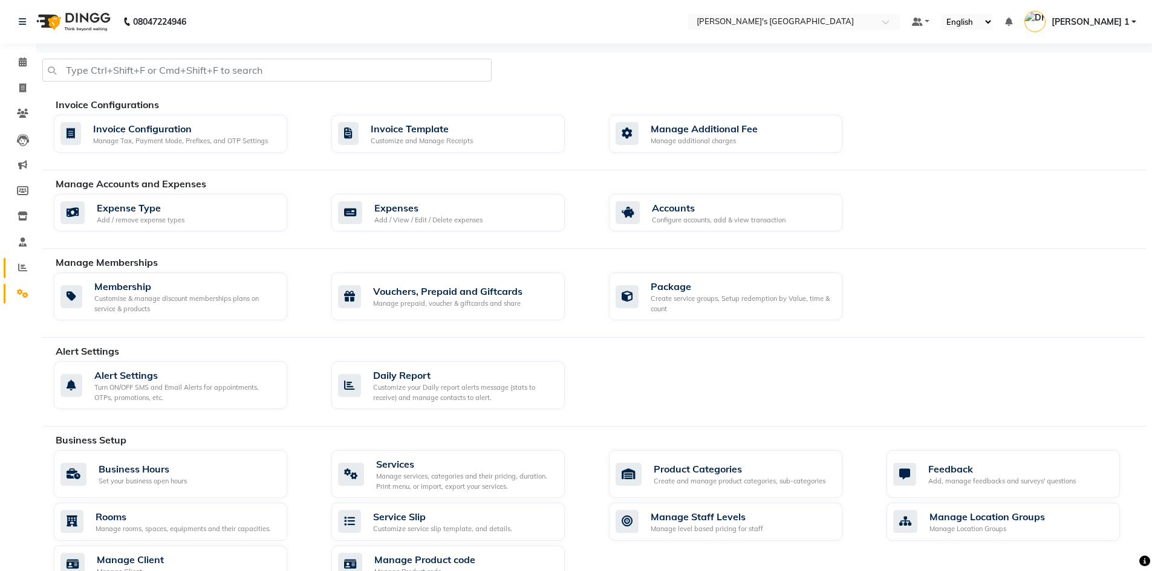
click at [16, 277] on li "Reports" at bounding box center [18, 268] width 36 height 26
click at [19, 268] on icon at bounding box center [22, 267] width 9 height 9
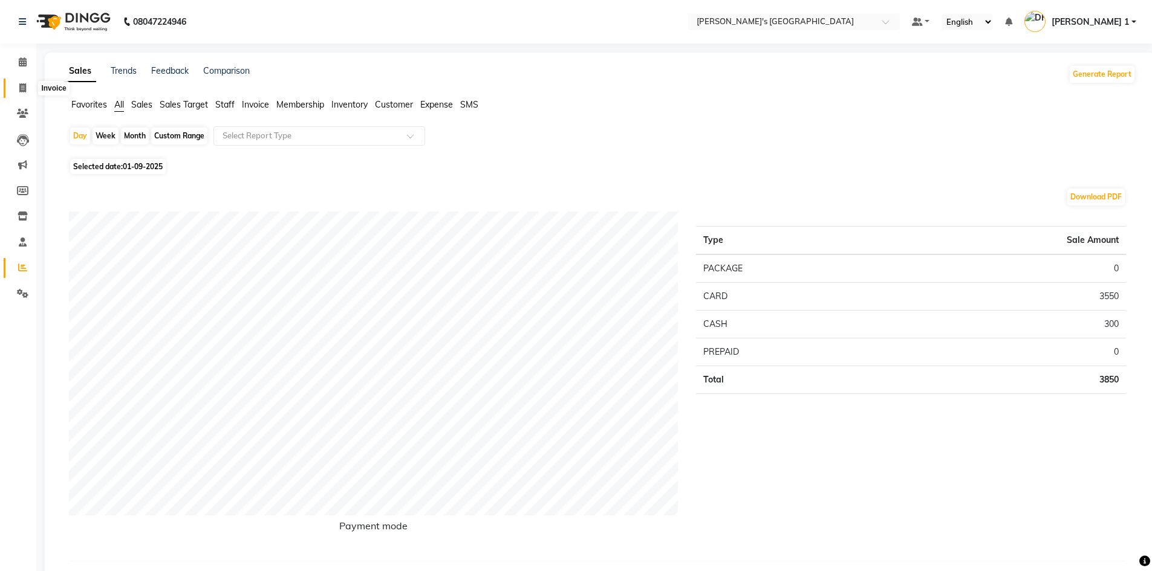
click at [24, 89] on icon at bounding box center [22, 87] width 7 height 9
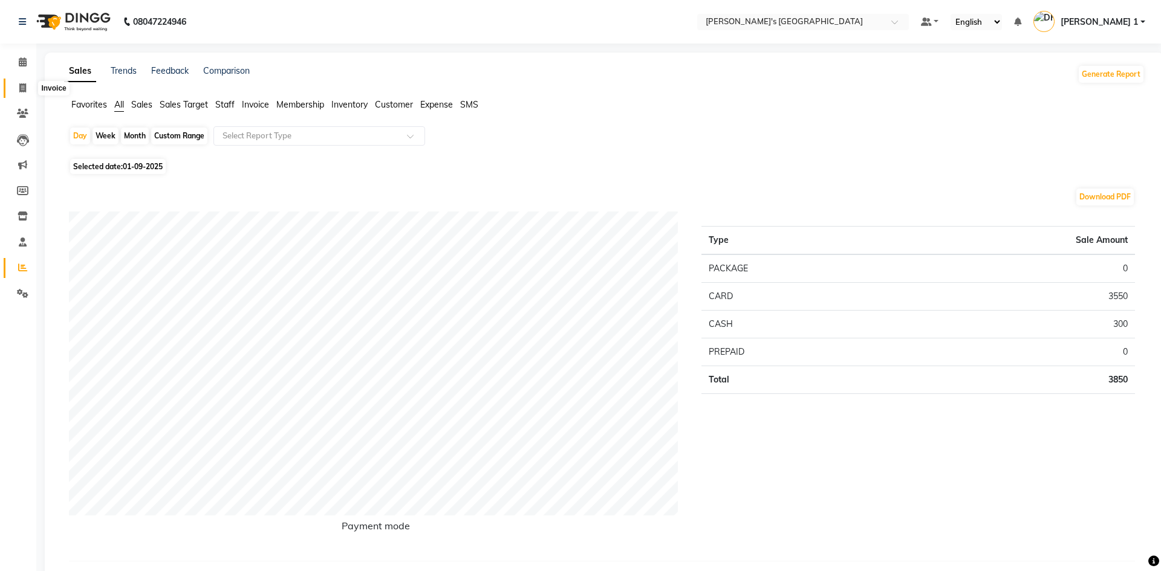
select select "service"
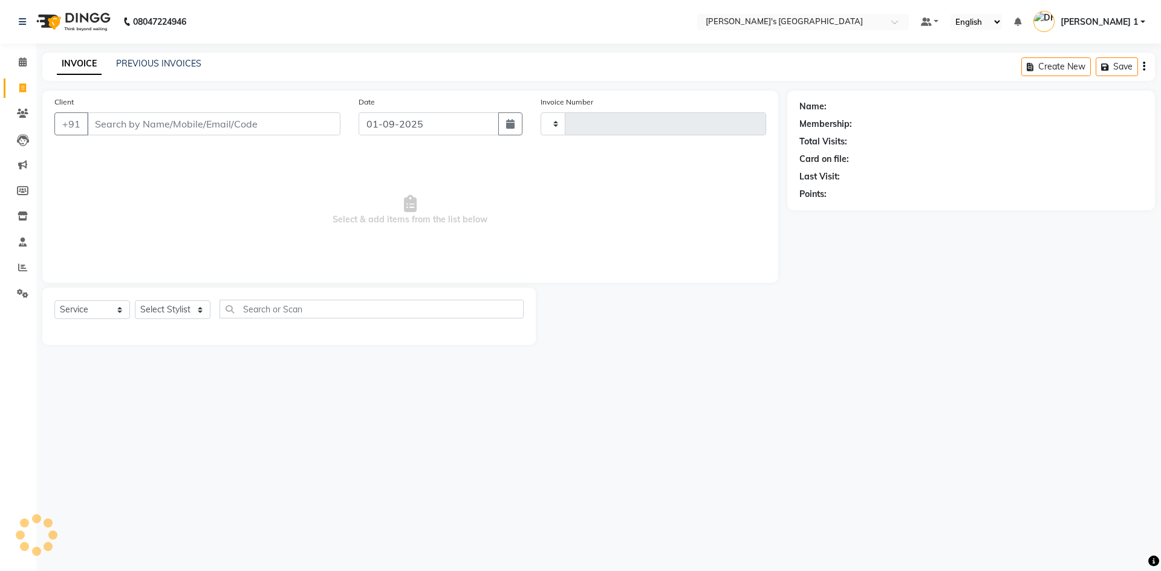
type input "8585"
select select "6233"
drag, startPoint x: 289, startPoint y: 114, endPoint x: 287, endPoint y: 125, distance: 11.6
click at [288, 114] on input "Client" at bounding box center [213, 123] width 253 height 23
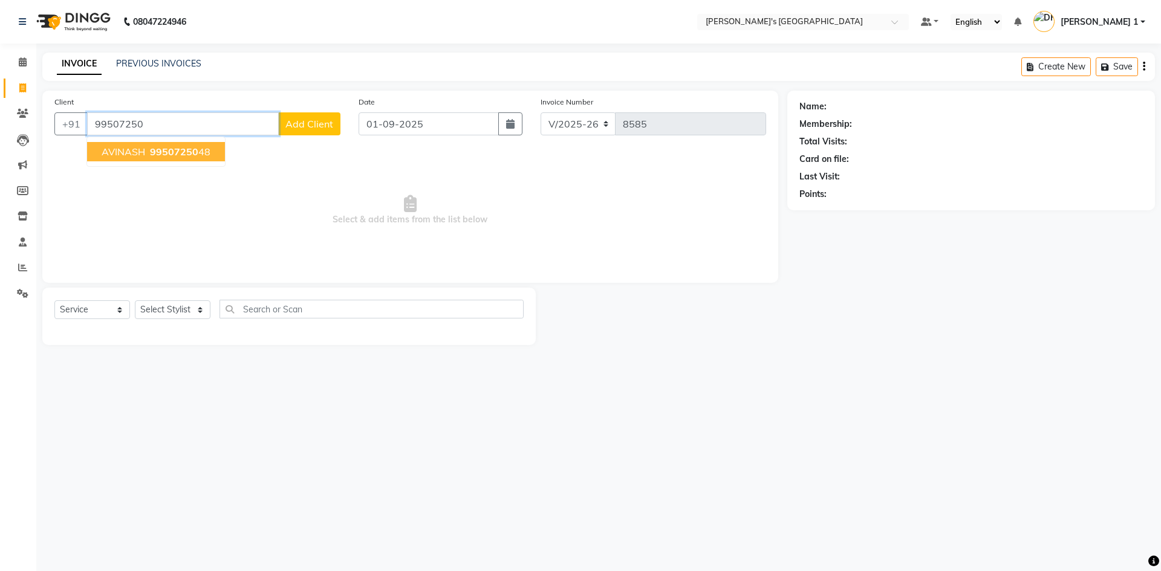
click at [198, 145] on button "AVINASH 99507250 48" at bounding box center [156, 151] width 138 height 19
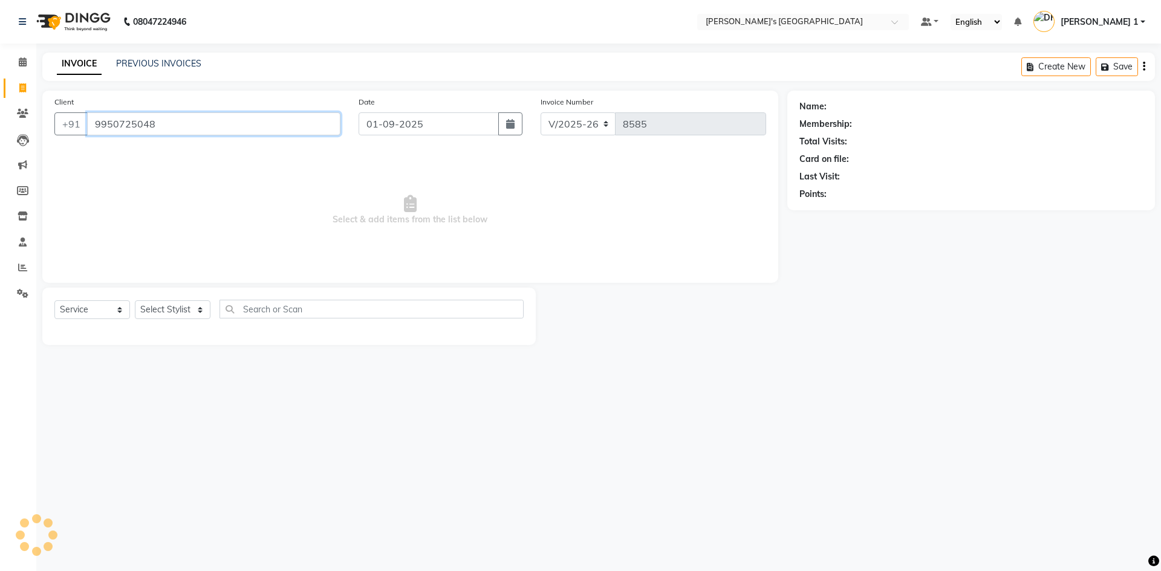
type input "9950725048"
click at [169, 311] on select "Select Stylist [PERSON_NAME] [PERSON_NAME] [PERSON_NAME] [PERSON_NAME] [PERSON_…" at bounding box center [173, 310] width 76 height 19
select select "71308"
click at [135, 301] on select "Select Stylist [PERSON_NAME] [PERSON_NAME] [PERSON_NAME] [PERSON_NAME] [PERSON_…" at bounding box center [173, 310] width 76 height 19
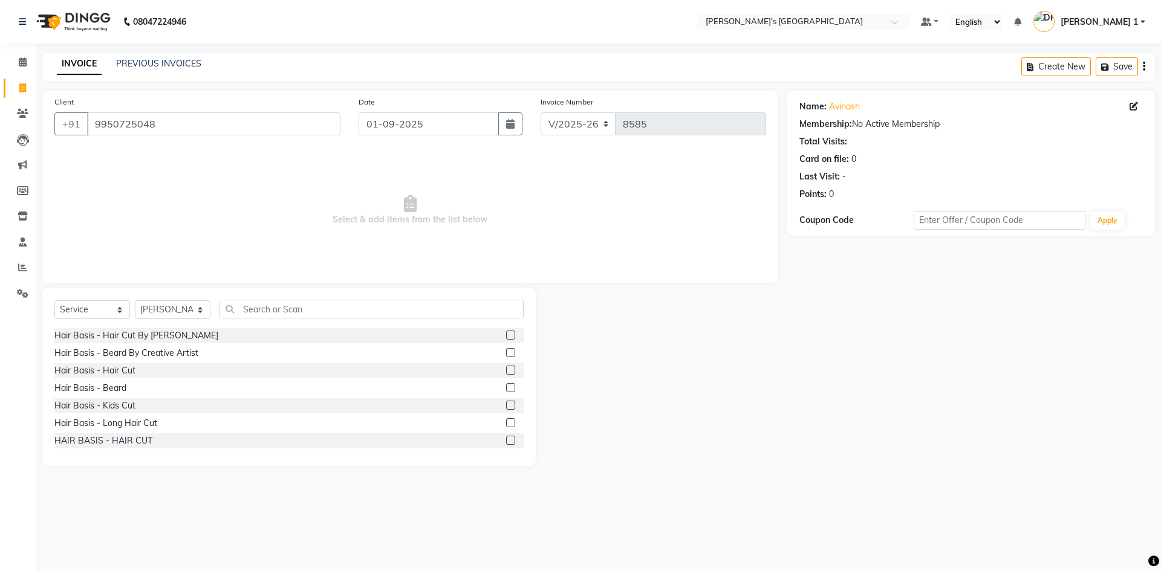
click at [506, 369] on label at bounding box center [510, 370] width 9 height 9
click at [506, 369] on input "checkbox" at bounding box center [510, 371] width 8 height 8
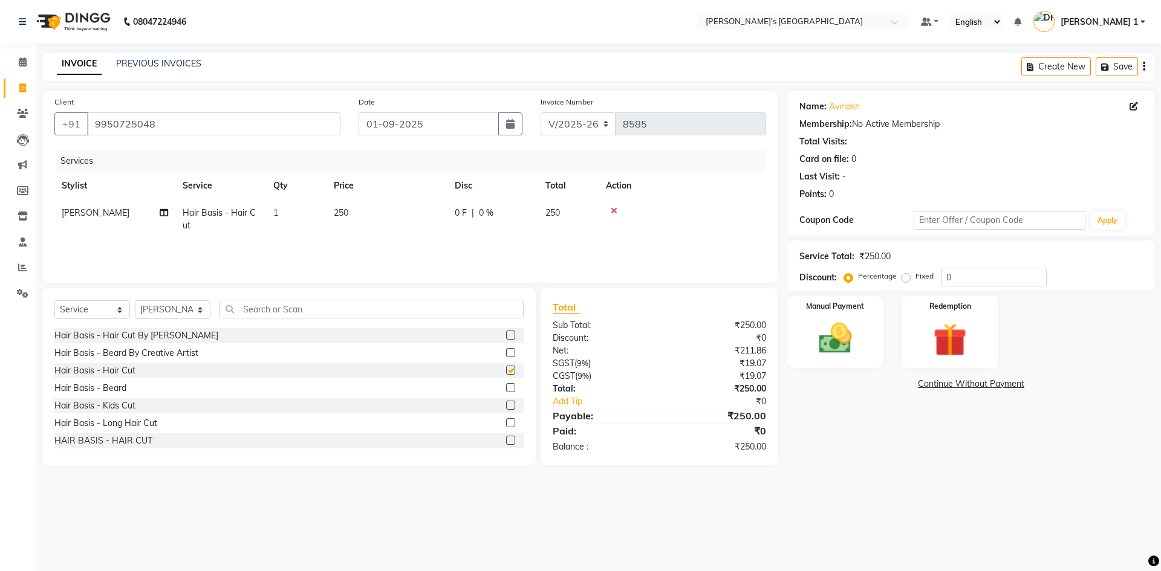
checkbox input "false"
click at [506, 386] on label at bounding box center [510, 387] width 9 height 9
click at [506, 386] on input "checkbox" at bounding box center [510, 389] width 8 height 8
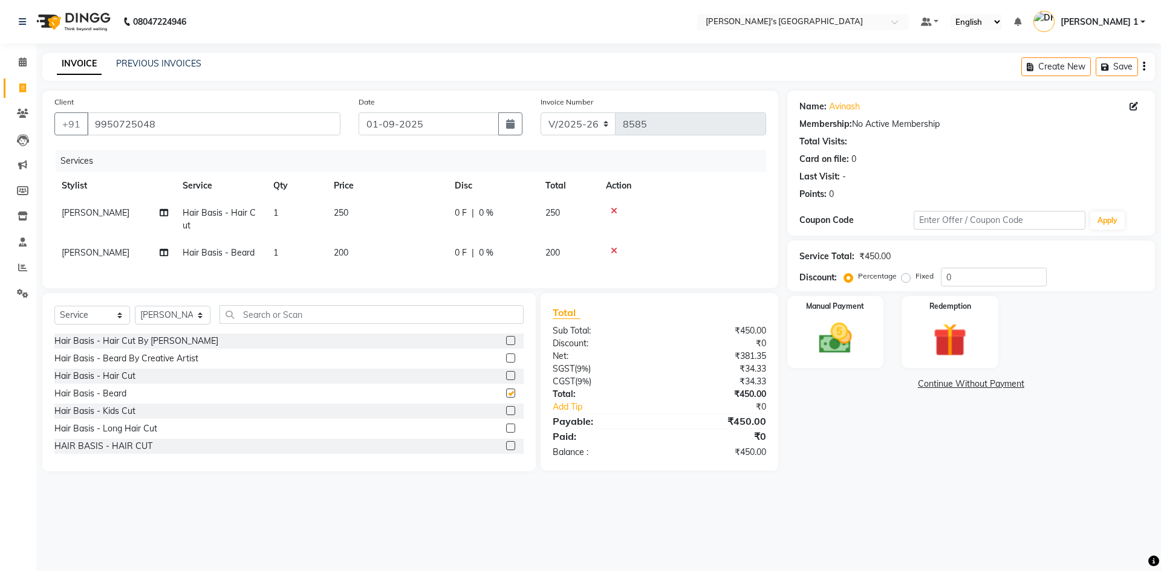
checkbox input "false"
click at [389, 216] on td "250" at bounding box center [387, 220] width 121 height 40
select select "71308"
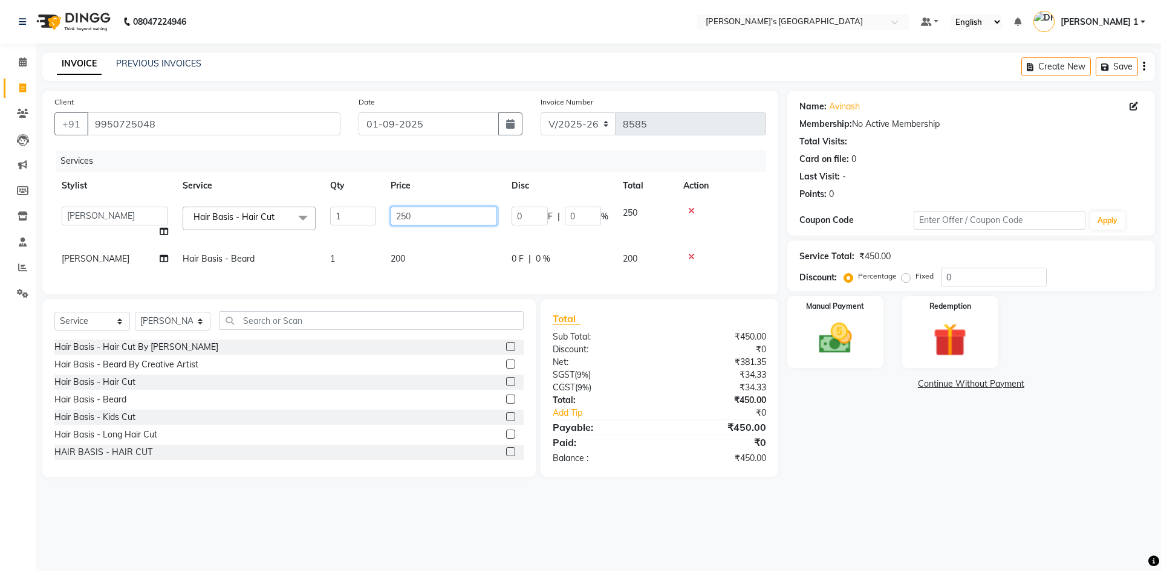
click at [429, 213] on input "250" at bounding box center [444, 216] width 106 height 19
type input "2"
type input "150"
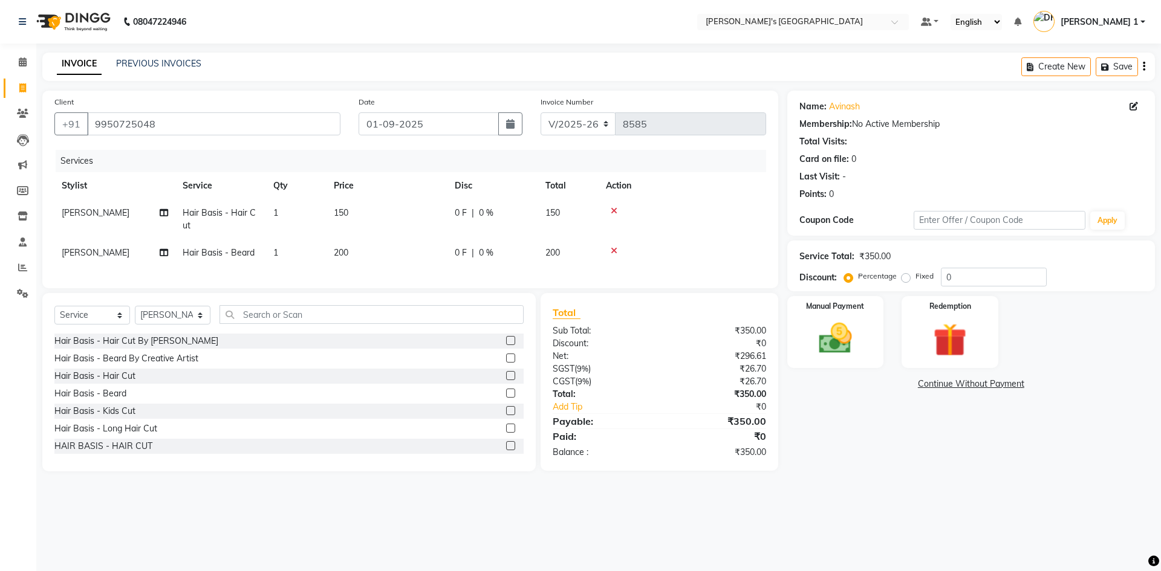
click at [437, 262] on td "200" at bounding box center [387, 252] width 121 height 27
select select "71308"
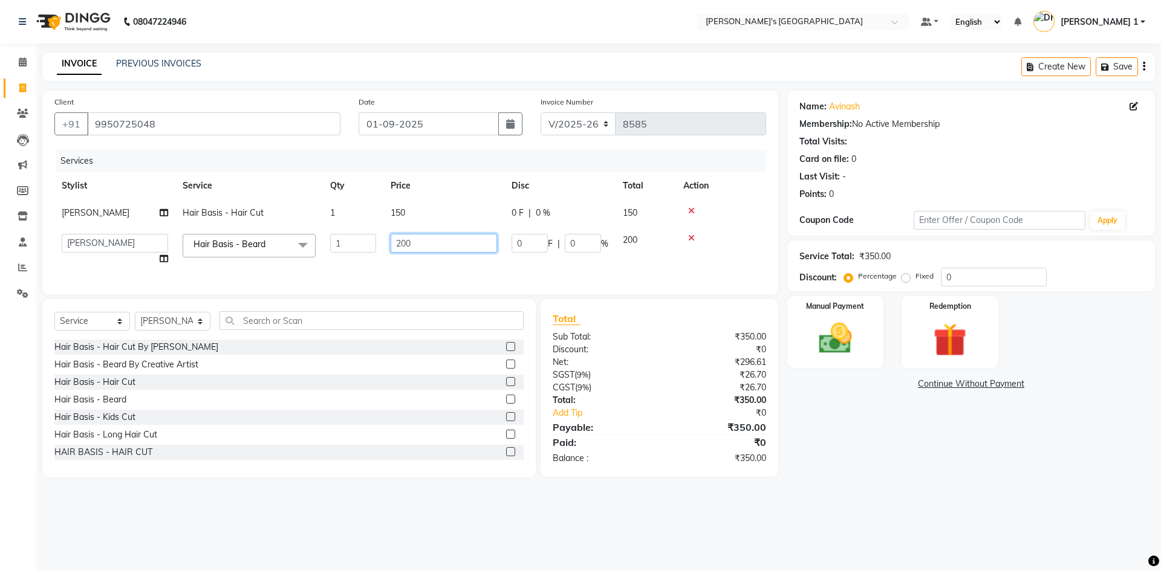
click at [443, 236] on input "200" at bounding box center [444, 243] width 106 height 19
type input "2"
type input "150"
click at [451, 206] on tr "[PERSON_NAME] Hair Basis - Hair Cut 1 150 0 F | 0 % 150" at bounding box center [410, 213] width 712 height 27
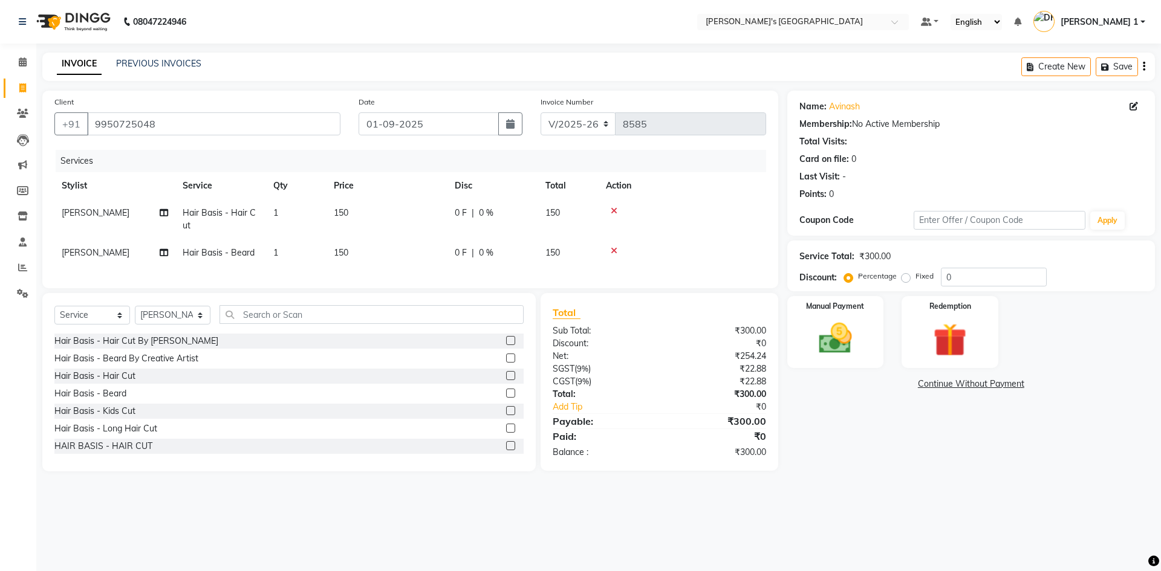
click at [587, 414] on hr at bounding box center [659, 414] width 213 height 1
click at [843, 329] on img at bounding box center [835, 339] width 56 height 40
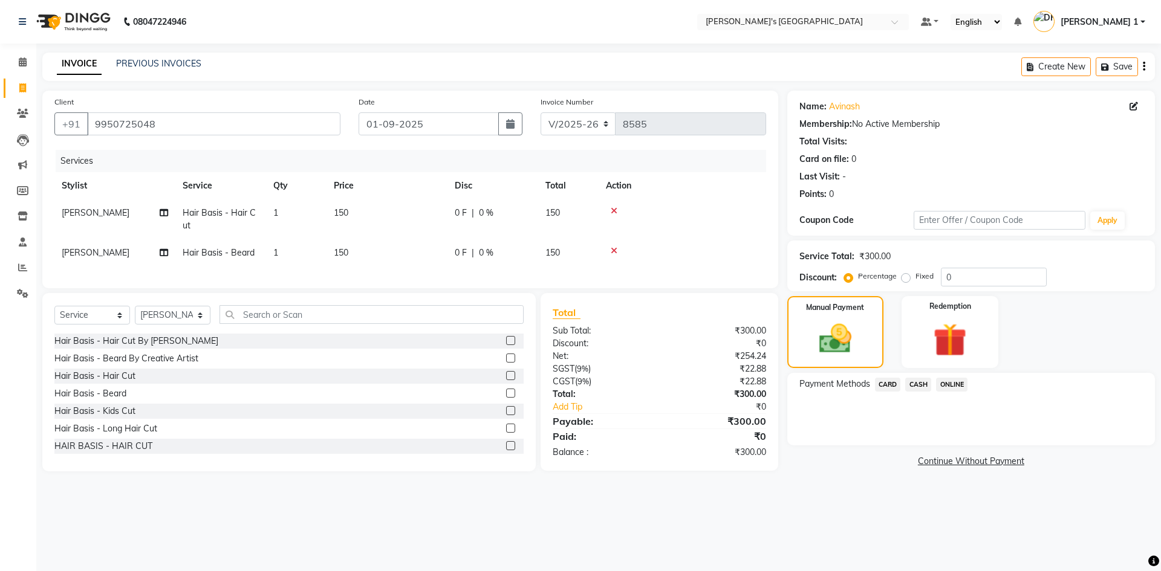
click at [917, 382] on span "CASH" at bounding box center [918, 385] width 26 height 14
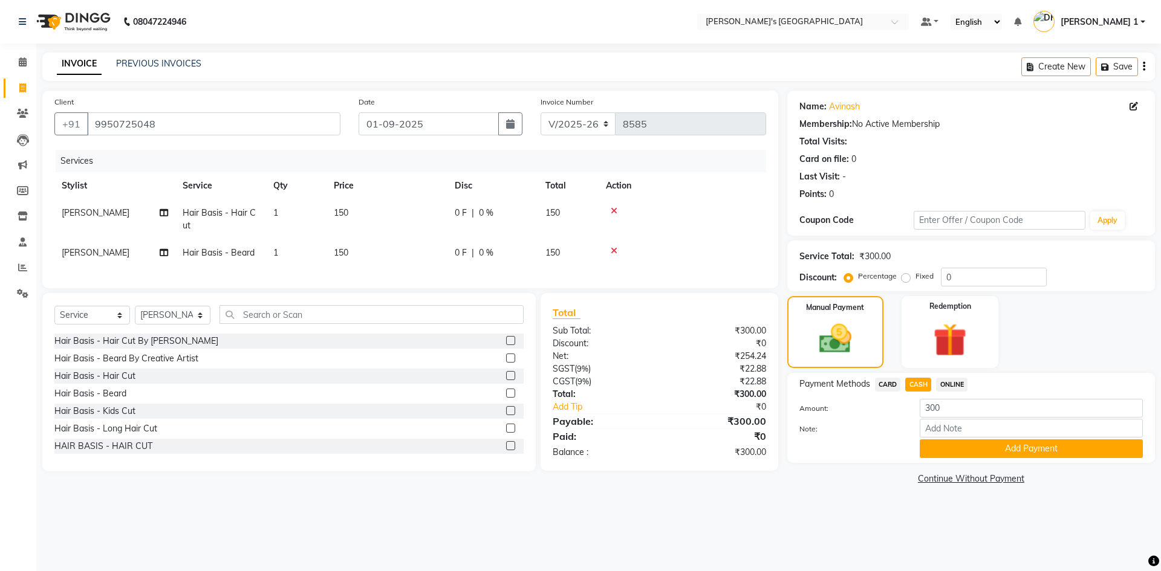
click at [888, 382] on span "CARD" at bounding box center [888, 385] width 26 height 14
click at [609, 207] on div at bounding box center [682, 211] width 153 height 8
click at [609, 209] on div at bounding box center [682, 211] width 153 height 8
click at [613, 208] on icon at bounding box center [614, 211] width 7 height 8
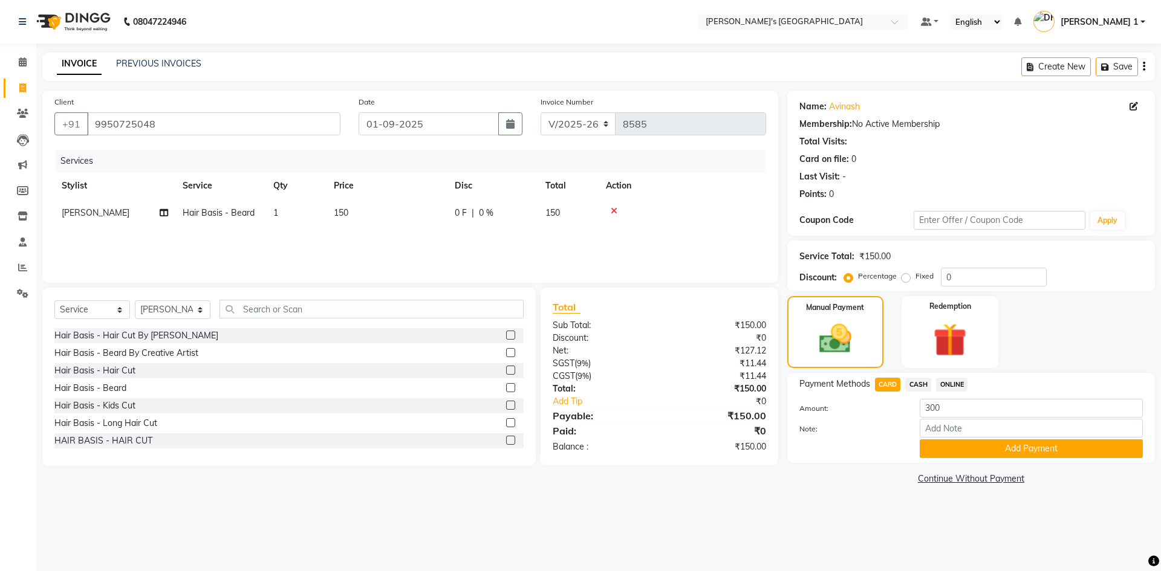
click at [617, 212] on icon at bounding box center [614, 211] width 7 height 8
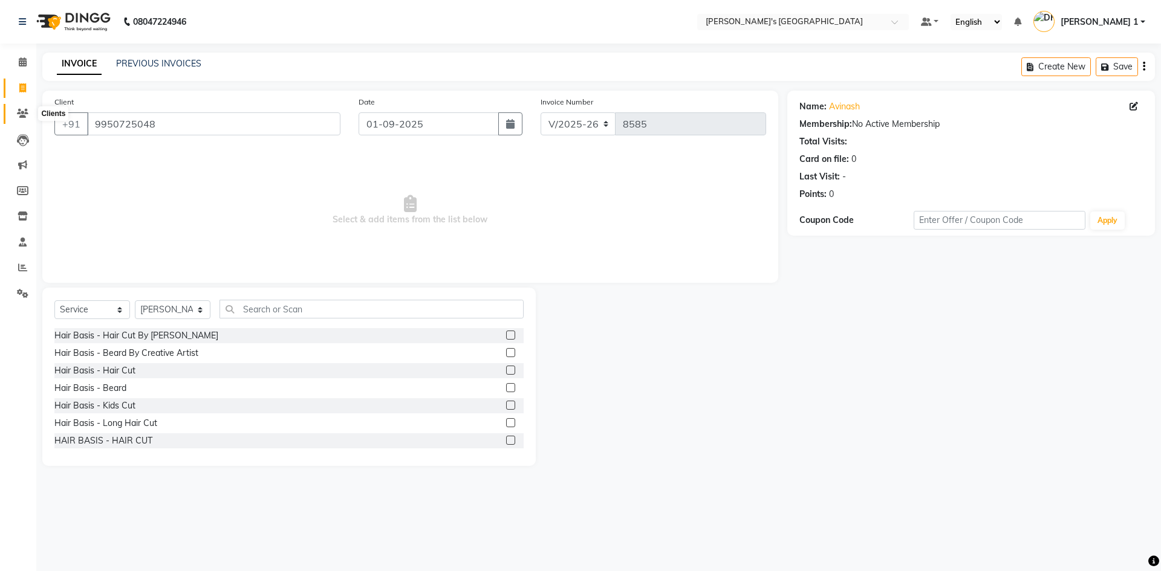
click at [23, 114] on icon at bounding box center [22, 113] width 11 height 9
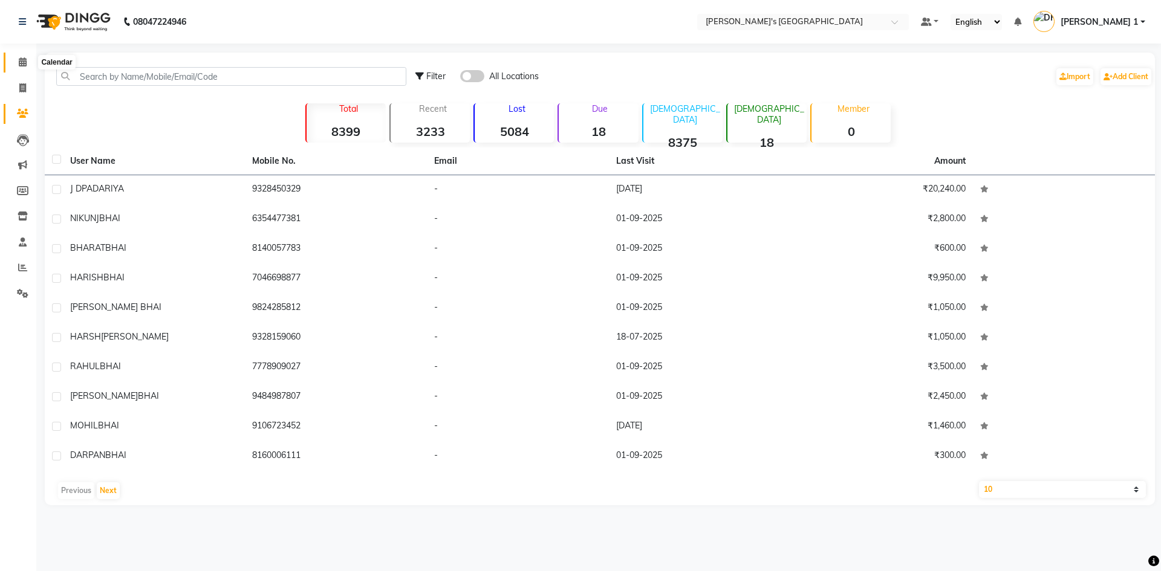
drag, startPoint x: 21, startPoint y: 63, endPoint x: 232, endPoint y: 34, distance: 213.6
click at [19, 63] on icon at bounding box center [23, 61] width 8 height 9
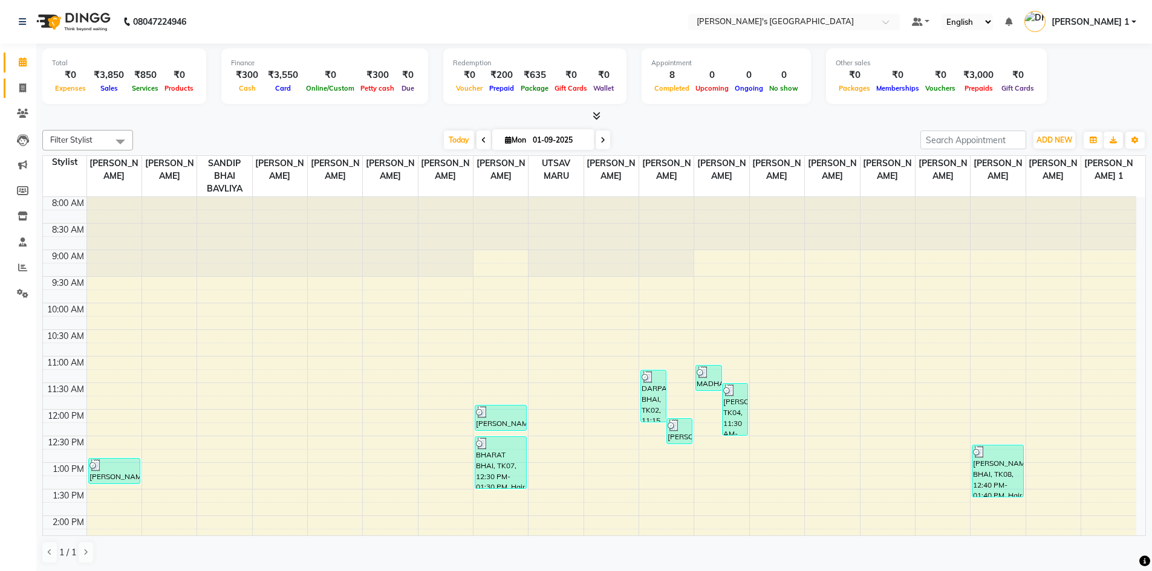
click at [11, 85] on link "Invoice" at bounding box center [18, 89] width 29 height 20
select select "service"
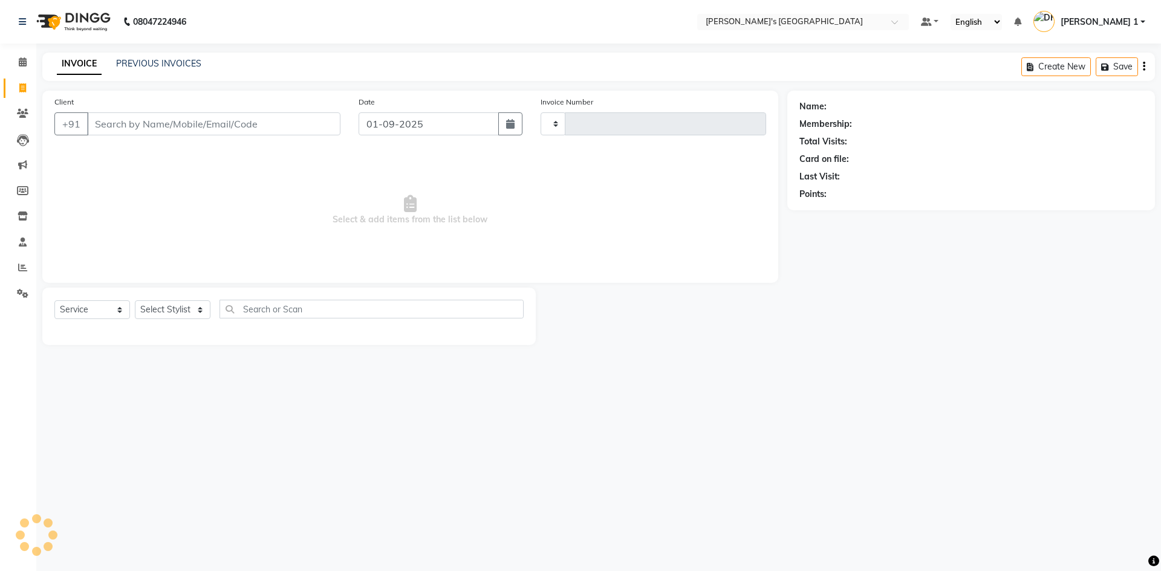
type input "8585"
select select "6233"
click at [22, 60] on icon at bounding box center [23, 61] width 8 height 9
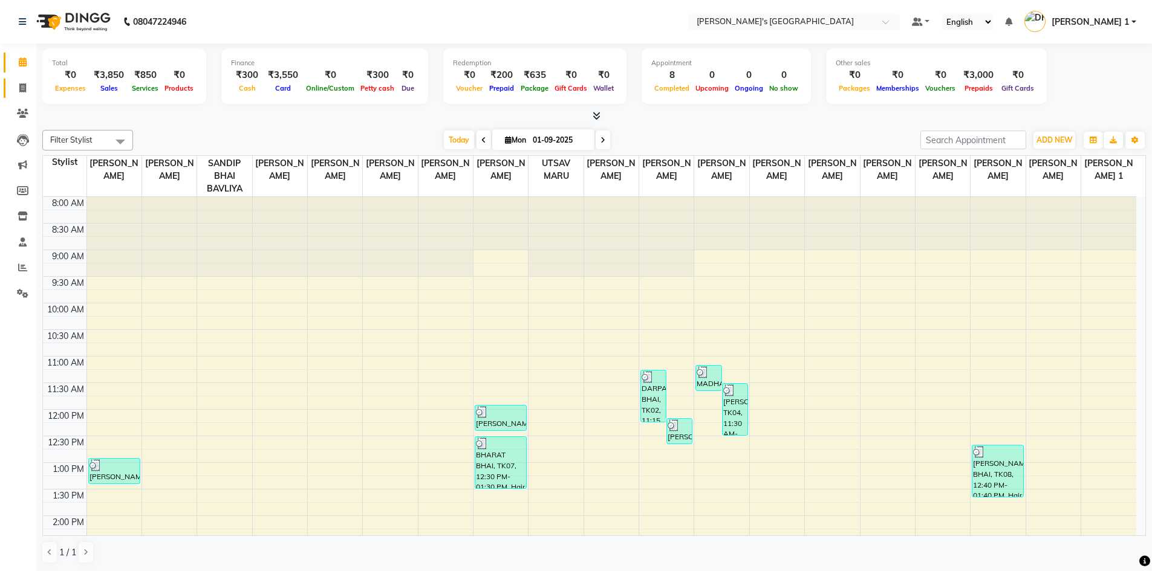
click at [19, 97] on link "Invoice" at bounding box center [18, 89] width 29 height 20
select select "service"
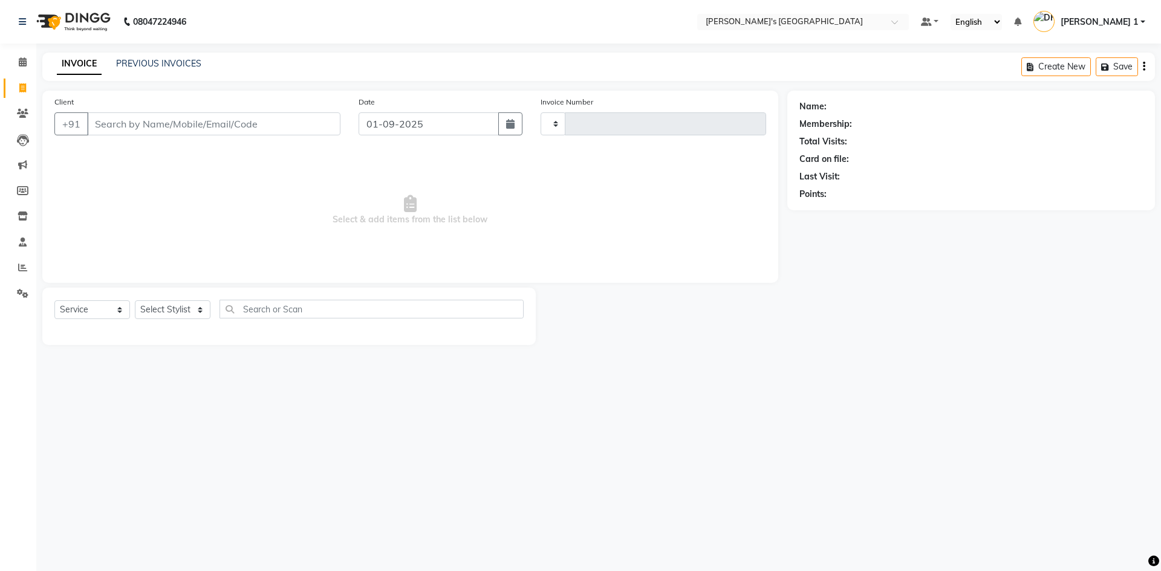
type input "8585"
select select "6233"
click at [825, 454] on div "08047224946 Select Location × [PERSON_NAME]'s [GEOGRAPHIC_DATA] Main Road Defau…" at bounding box center [580, 285] width 1161 height 571
click at [157, 119] on input "Client" at bounding box center [213, 123] width 253 height 23
type input "9054090027"
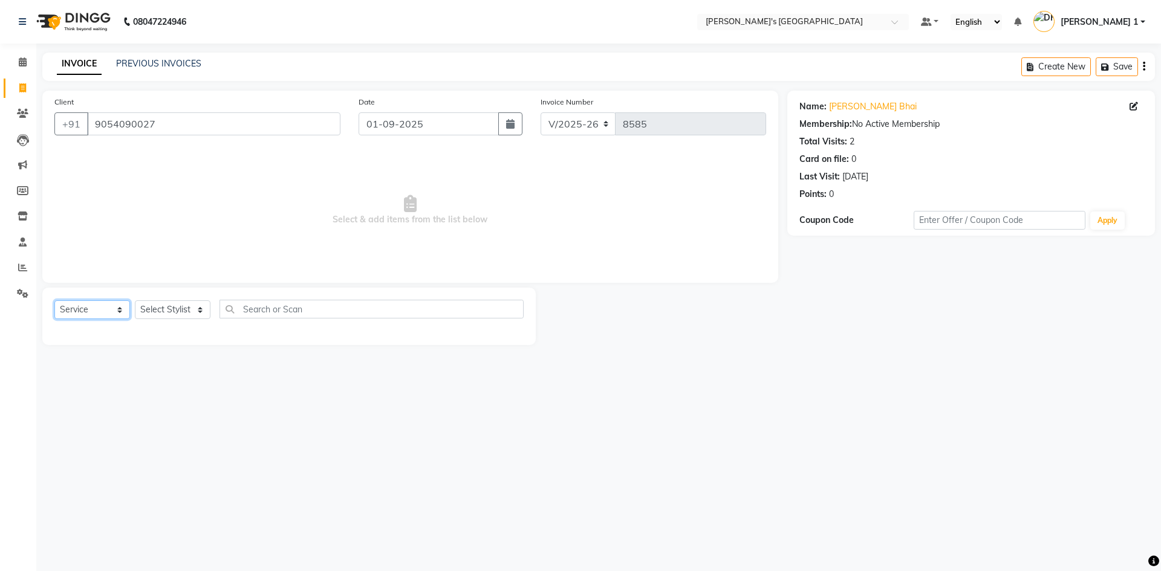
click at [108, 310] on select "Select Service Product Membership Package Voucher Prepaid Gift Card" at bounding box center [92, 310] width 76 height 19
select select "P"
click at [54, 301] on select "Select Service Product Membership Package Voucher Prepaid Gift Card" at bounding box center [92, 310] width 76 height 19
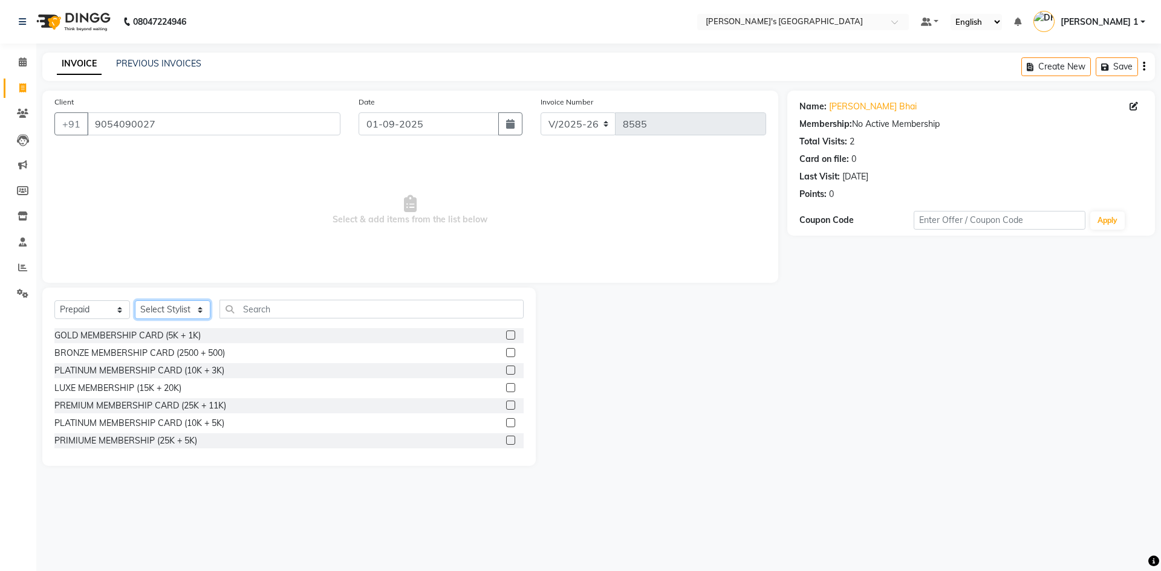
click at [172, 310] on select "Select Stylist [PERSON_NAME] [PERSON_NAME] [PERSON_NAME] [PERSON_NAME] [PERSON_…" at bounding box center [173, 310] width 76 height 19
select select "46793"
click at [135, 301] on select "Select Stylist [PERSON_NAME] [PERSON_NAME] [PERSON_NAME] [PERSON_NAME] [PERSON_…" at bounding box center [173, 310] width 76 height 19
click at [296, 313] on input "text" at bounding box center [372, 309] width 304 height 19
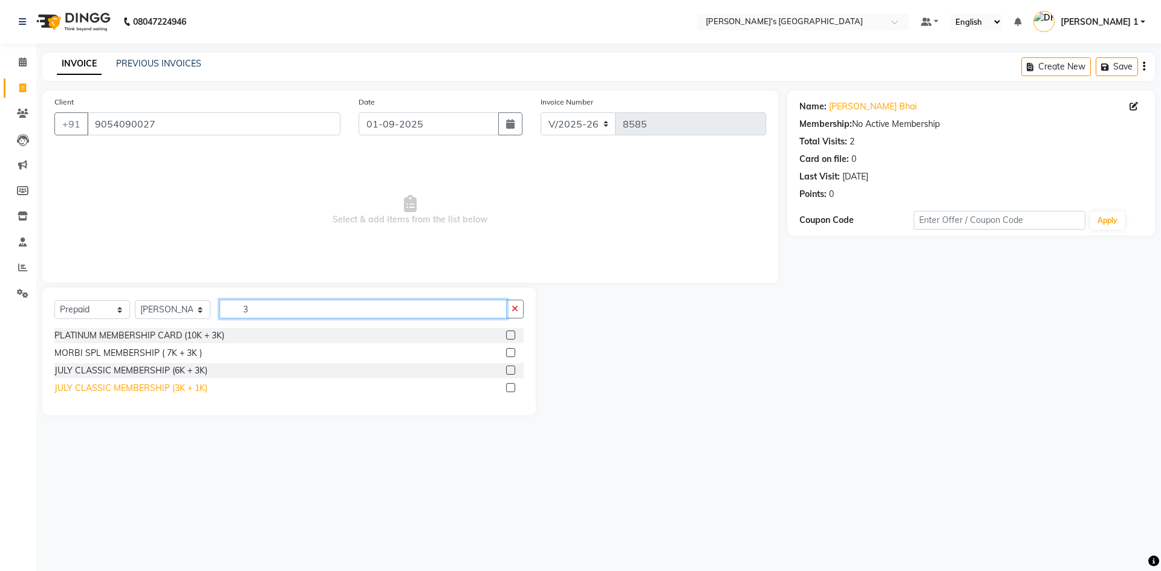
type input "3"
click at [129, 384] on div "JULY CLASSIC MEMBERSHIP (3K + 1K)" at bounding box center [130, 388] width 153 height 13
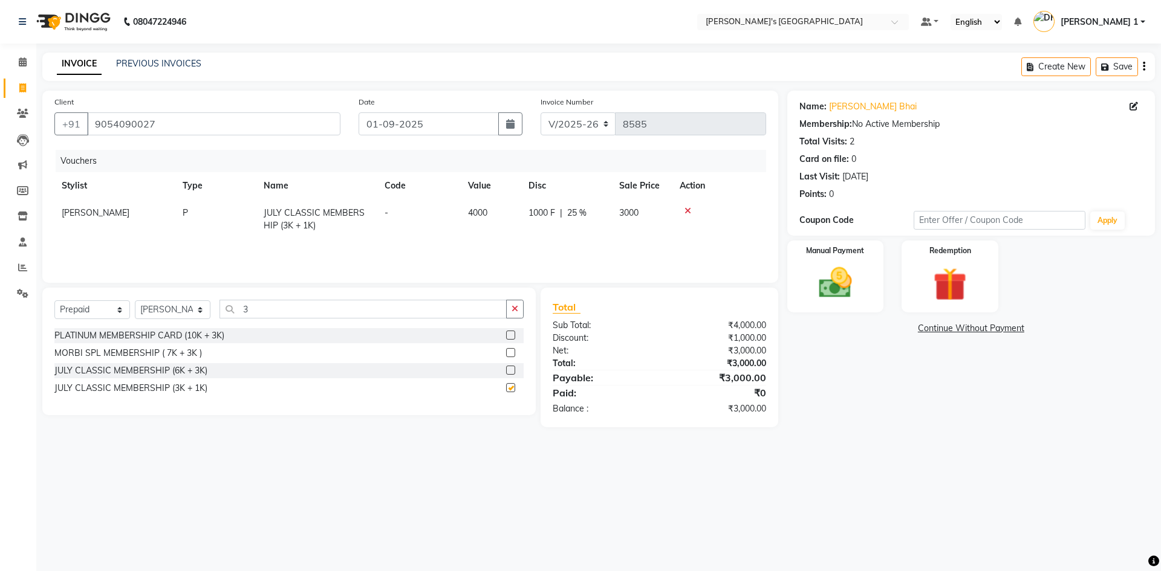
checkbox input "false"
click at [816, 284] on img at bounding box center [835, 283] width 56 height 40
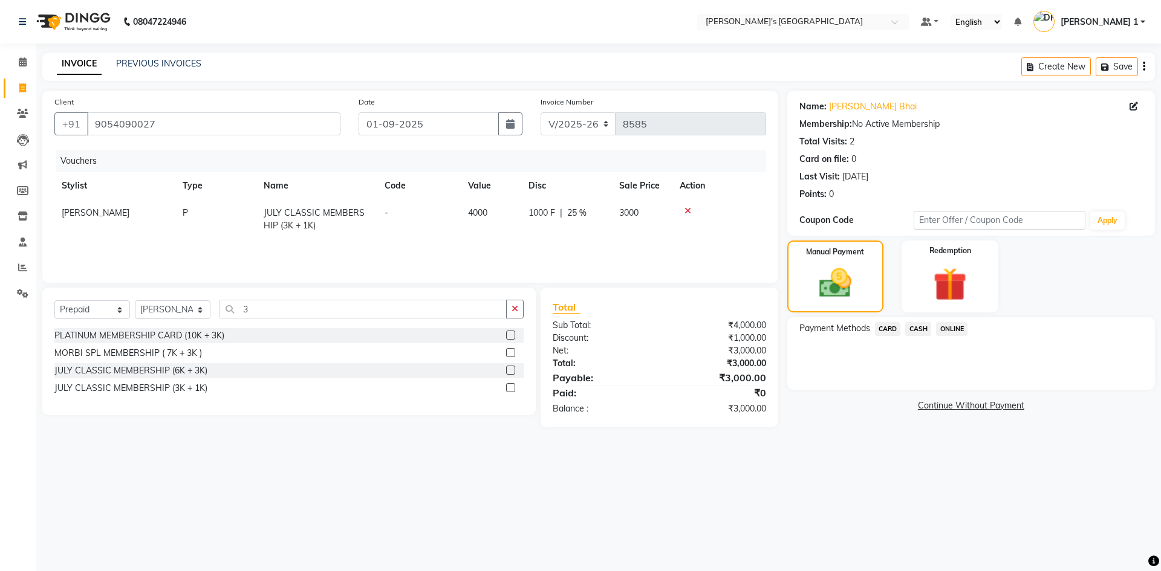
click at [923, 331] on span "CASH" at bounding box center [918, 329] width 26 height 14
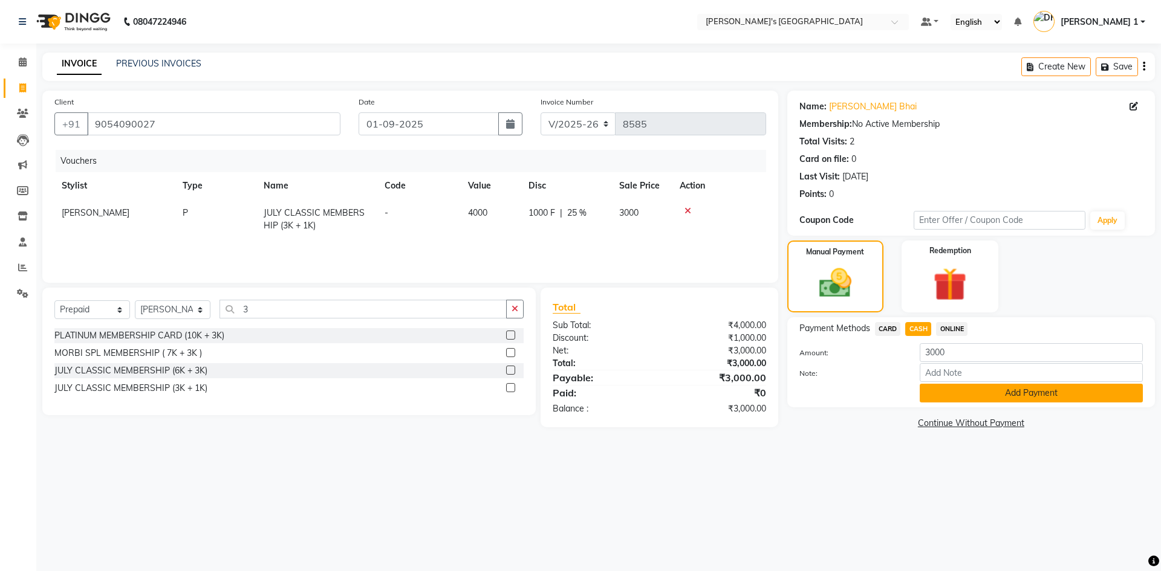
click at [957, 392] on button "Add Payment" at bounding box center [1031, 393] width 223 height 19
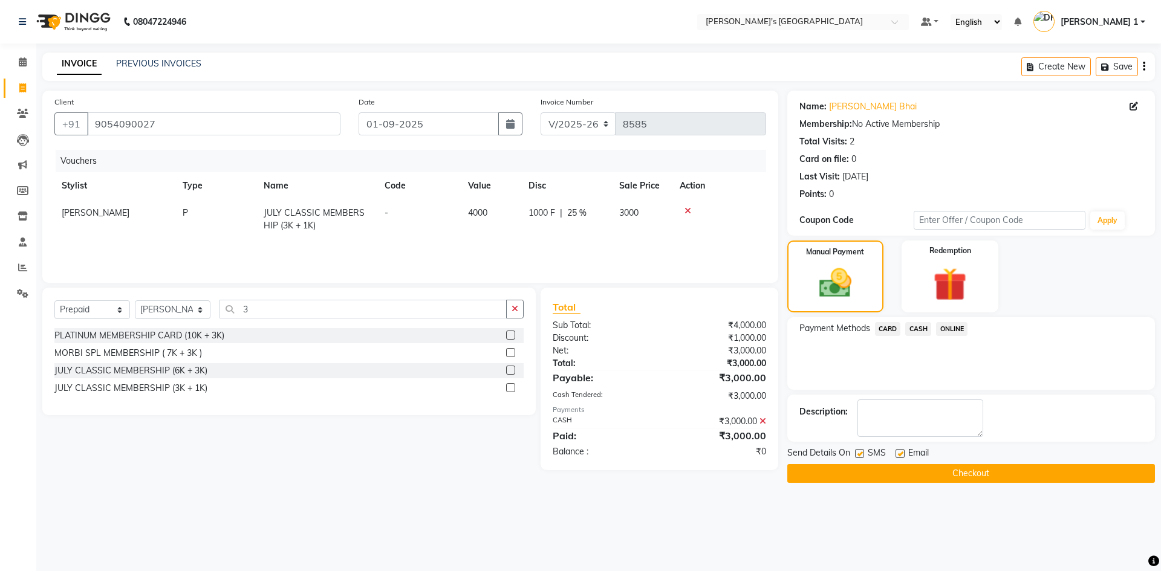
click at [897, 452] on label at bounding box center [900, 453] width 9 height 9
click at [897, 452] on input "checkbox" at bounding box center [900, 455] width 8 height 8
checkbox input "false"
click at [874, 477] on button "Checkout" at bounding box center [971, 473] width 368 height 19
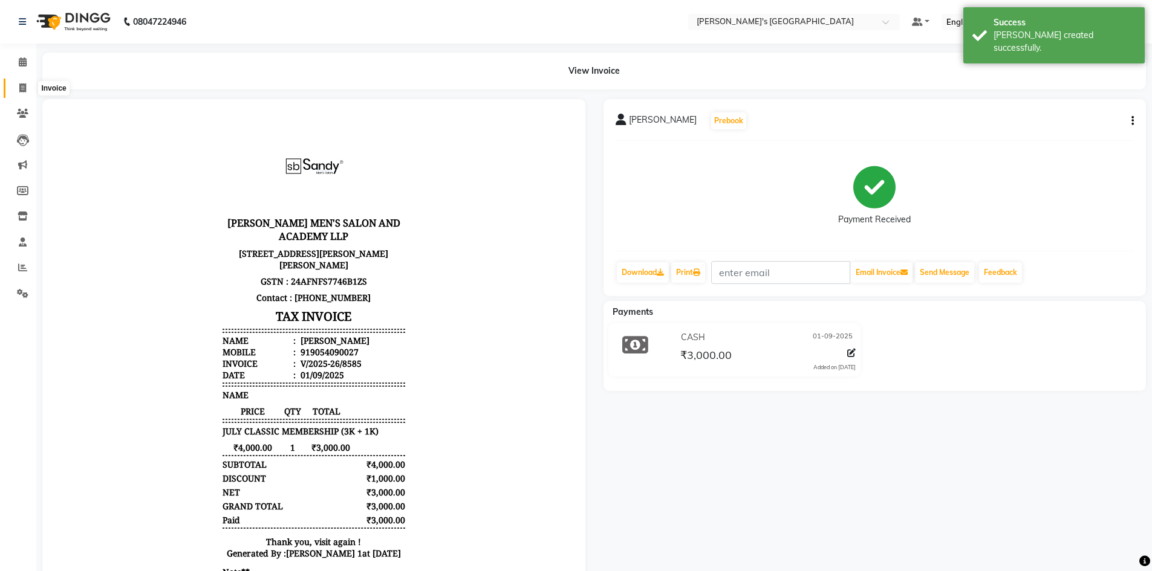
click at [25, 88] on icon at bounding box center [22, 87] width 7 height 9
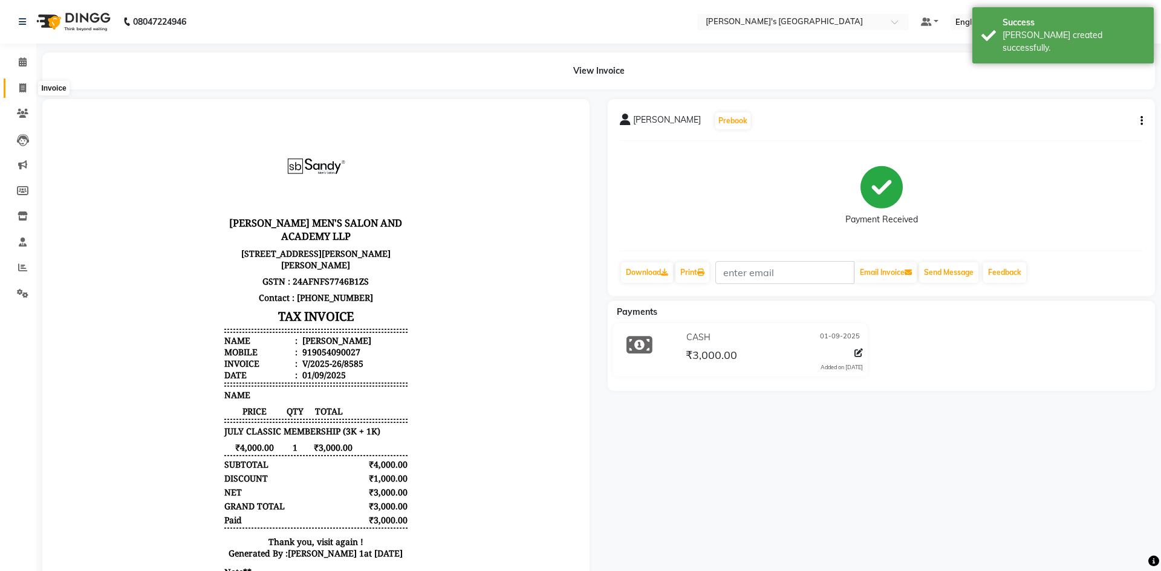
select select "6233"
select select "service"
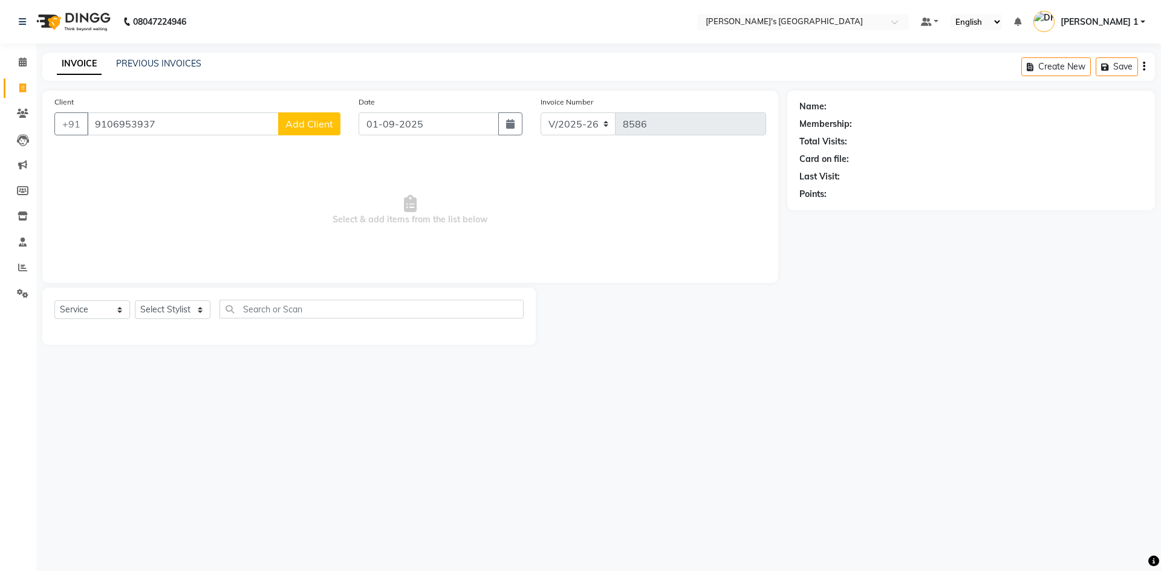
type input "9106953937"
click at [298, 122] on span "Add Client" at bounding box center [309, 124] width 48 height 12
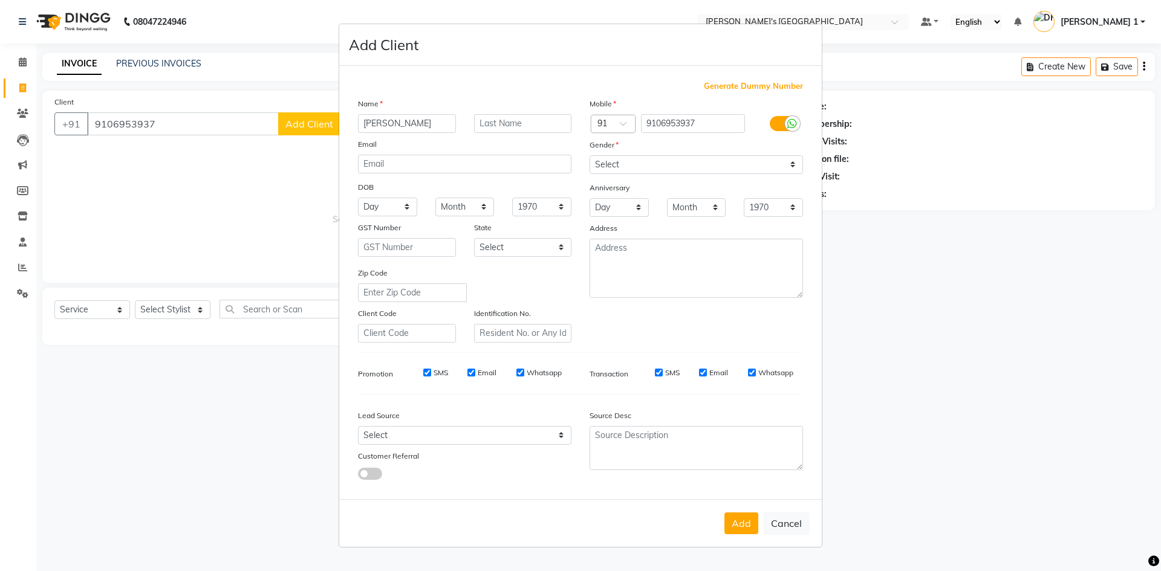
type input "[PERSON_NAME]"
click at [511, 128] on input "text" at bounding box center [523, 123] width 98 height 19
type input "B"
type input "[PERSON_NAME]"
type input "BHAI"
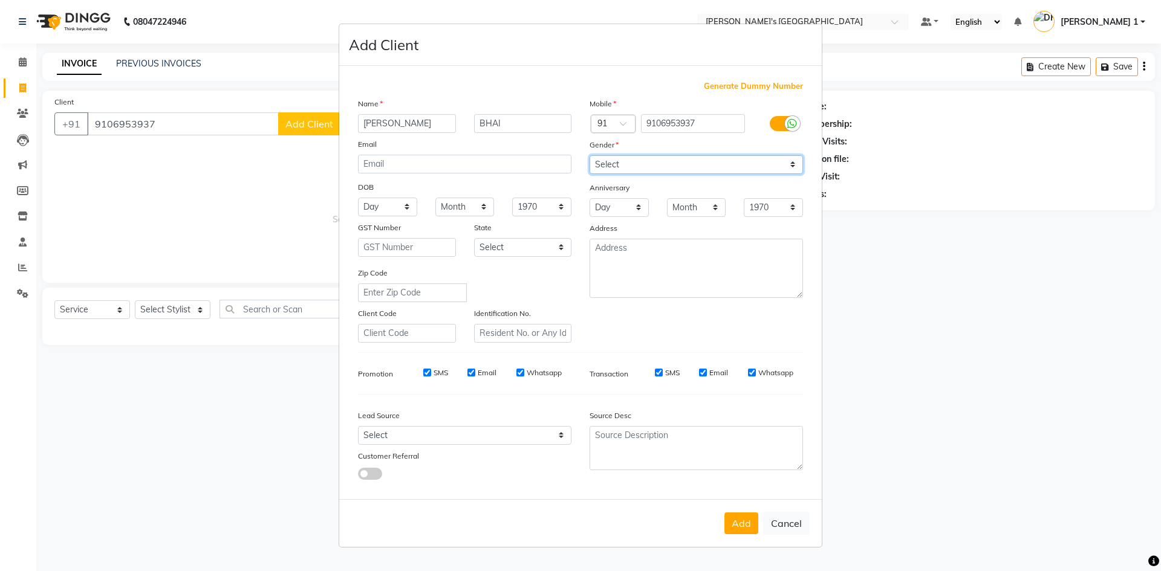
click at [612, 169] on select "Select [DEMOGRAPHIC_DATA] [DEMOGRAPHIC_DATA] Other Prefer Not To Say" at bounding box center [696, 164] width 213 height 19
select select "[DEMOGRAPHIC_DATA]"
click at [590, 155] on select "Select [DEMOGRAPHIC_DATA] [DEMOGRAPHIC_DATA] Other Prefer Not To Say" at bounding box center [696, 164] width 213 height 19
click at [723, 125] on input "9106953937" at bounding box center [693, 123] width 105 height 19
click at [746, 526] on button "Add" at bounding box center [741, 524] width 34 height 22
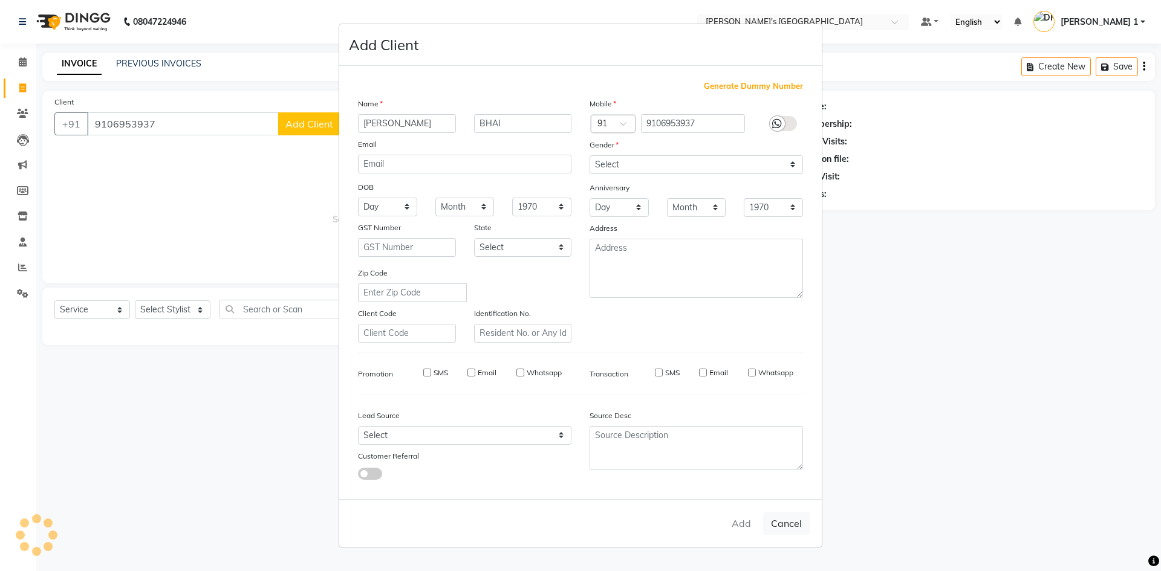
select select
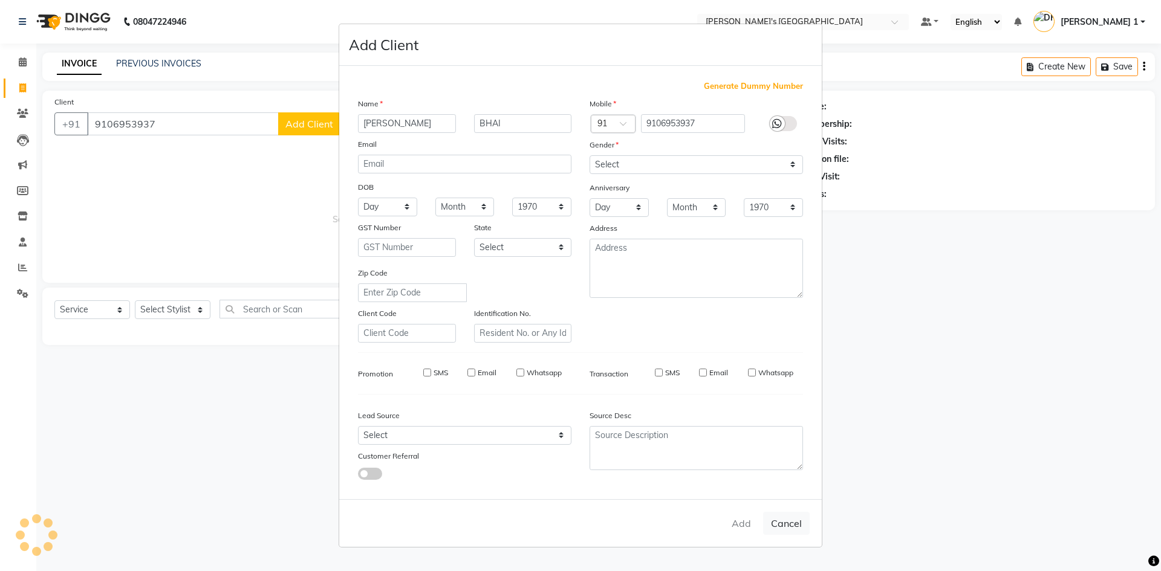
select select
checkbox input "false"
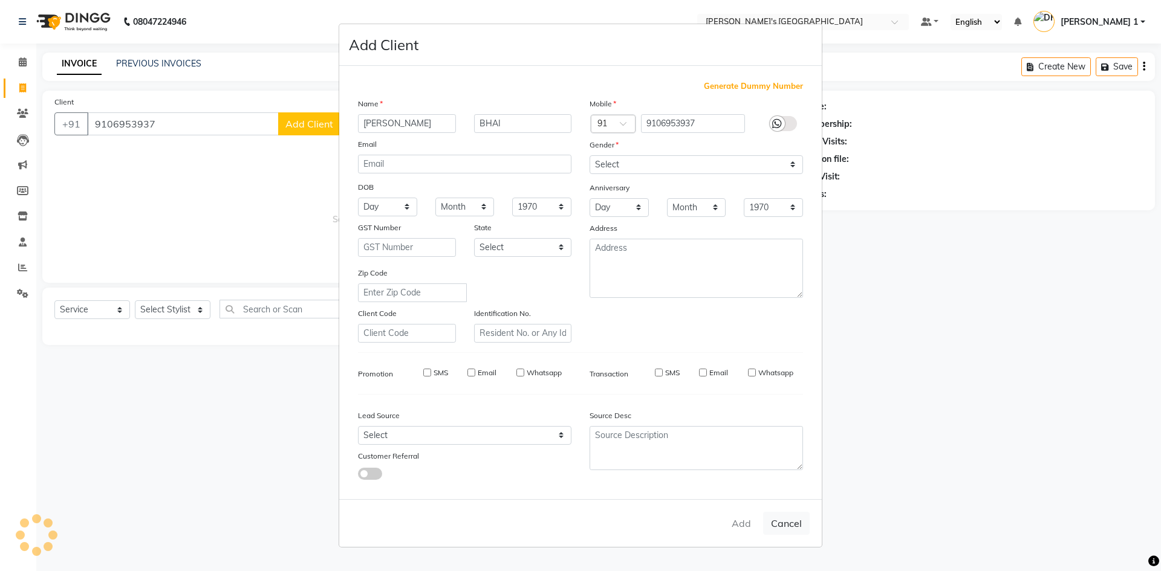
checkbox input "false"
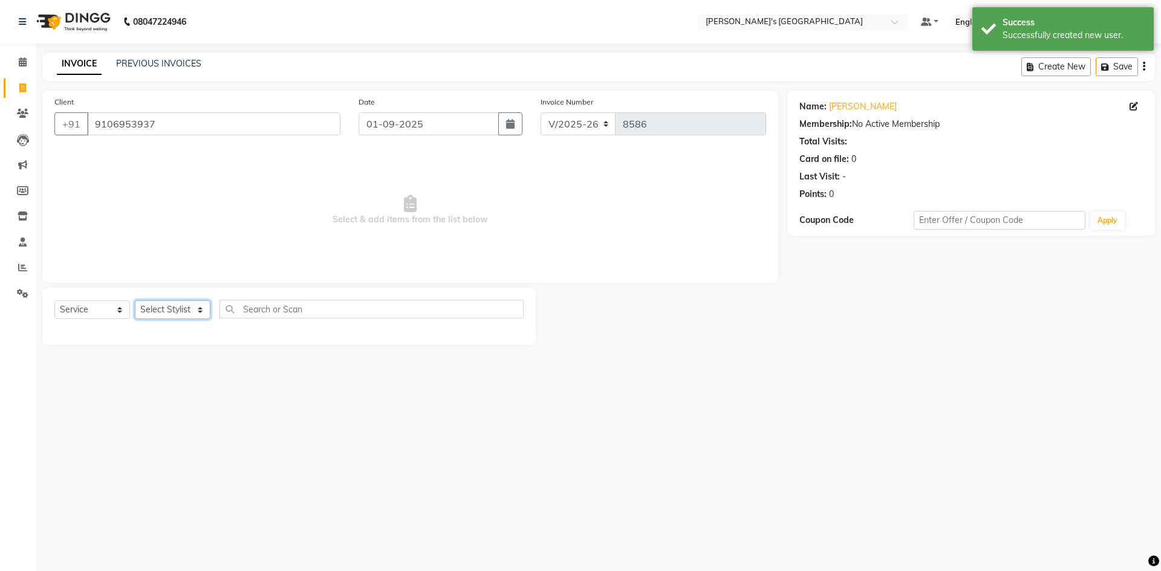
click at [162, 310] on select "Select Stylist [PERSON_NAME] [PERSON_NAME] [PERSON_NAME] [PERSON_NAME] [PERSON_…" at bounding box center [173, 310] width 76 height 19
click at [309, 438] on div "08047224946 Select Location × [PERSON_NAME]'s [GEOGRAPHIC_DATA] Main Road Defau…" at bounding box center [580, 285] width 1161 height 571
click at [178, 306] on select "Select Stylist [PERSON_NAME] [PERSON_NAME] [PERSON_NAME] [PERSON_NAME] [PERSON_…" at bounding box center [173, 310] width 76 height 19
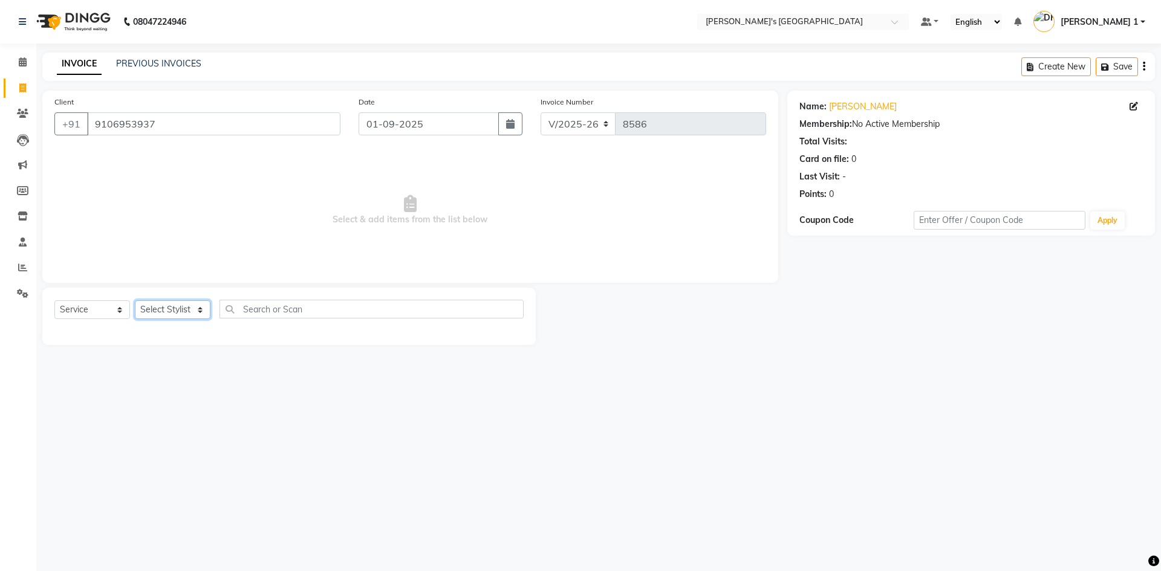
select select "60056"
click at [135, 301] on select "Select Stylist [PERSON_NAME] [PERSON_NAME] [PERSON_NAME] [PERSON_NAME] [PERSON_…" at bounding box center [173, 310] width 76 height 19
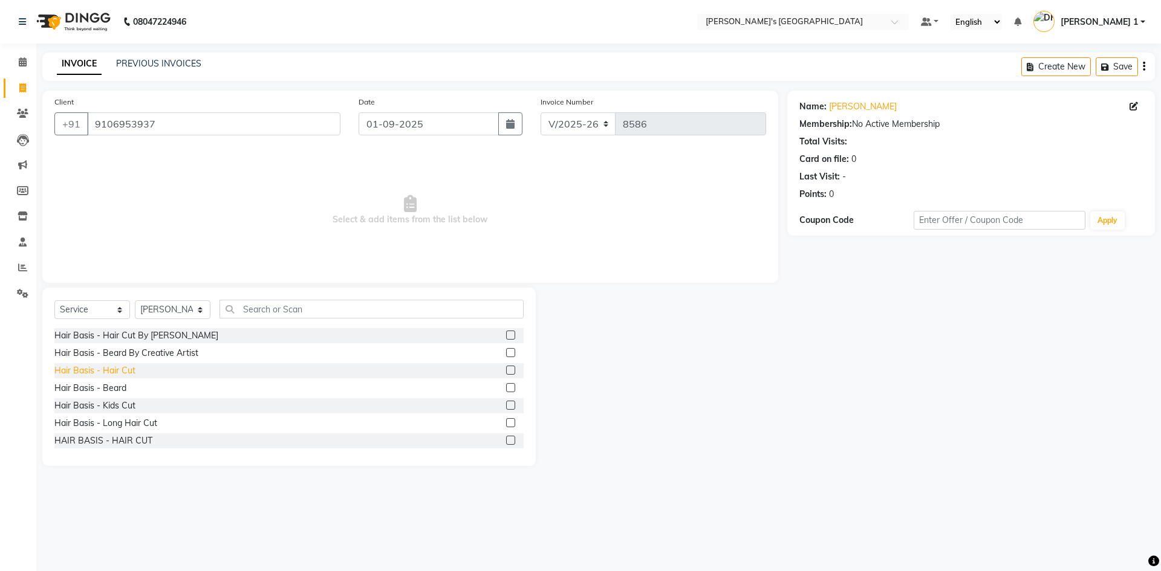
click at [123, 370] on div "Hair Basis - Hair Cut" at bounding box center [94, 371] width 81 height 13
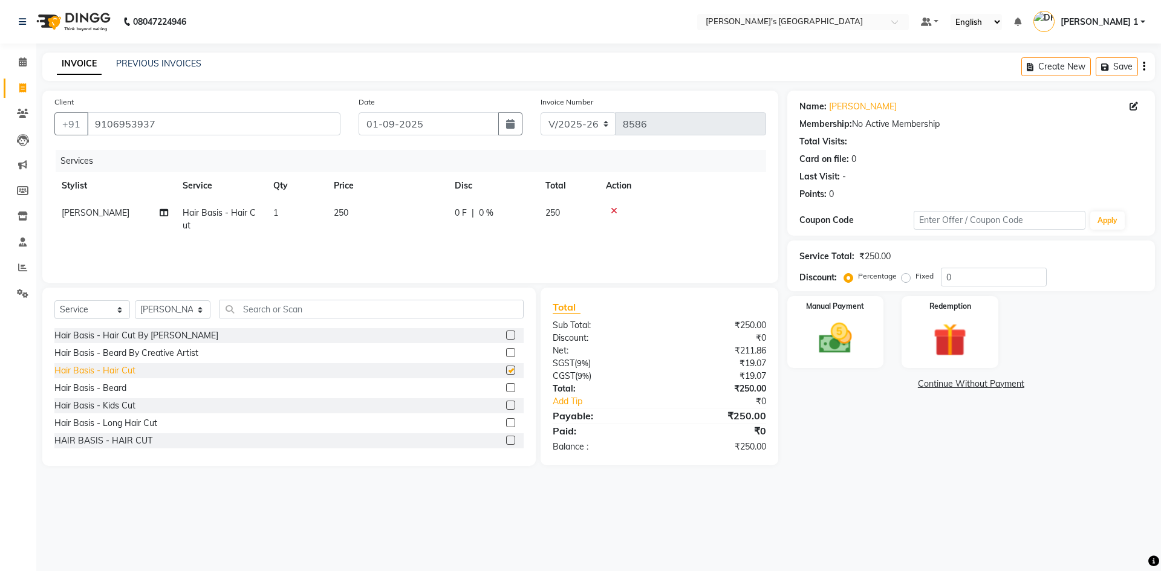
checkbox input "false"
click at [119, 391] on div "Hair Basis - Beard" at bounding box center [90, 388] width 72 height 13
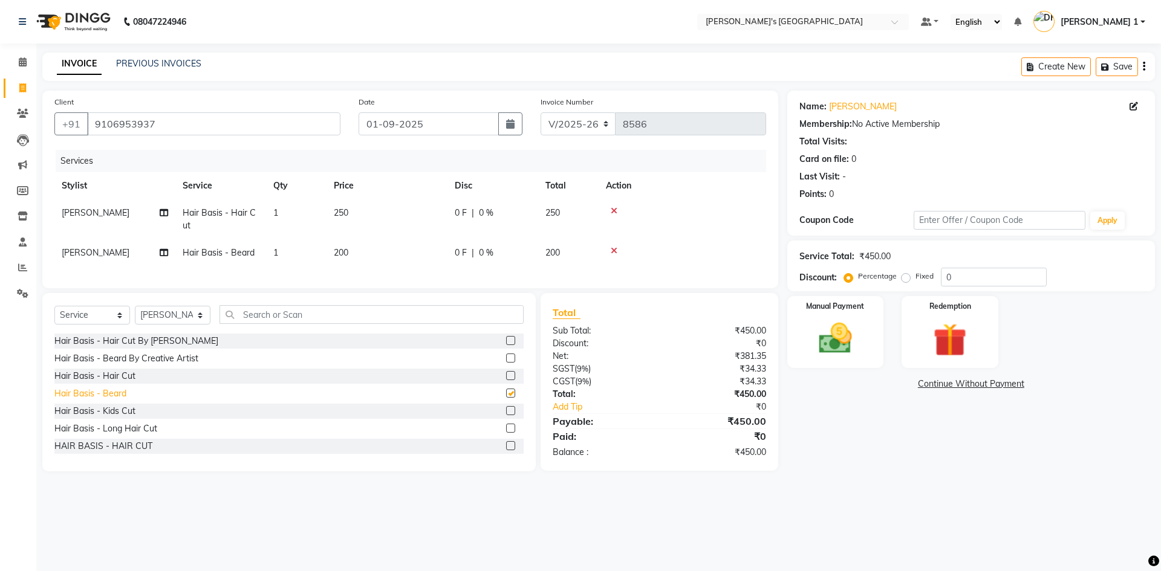
checkbox input "false"
click at [376, 207] on td "250" at bounding box center [387, 220] width 121 height 40
select select "60056"
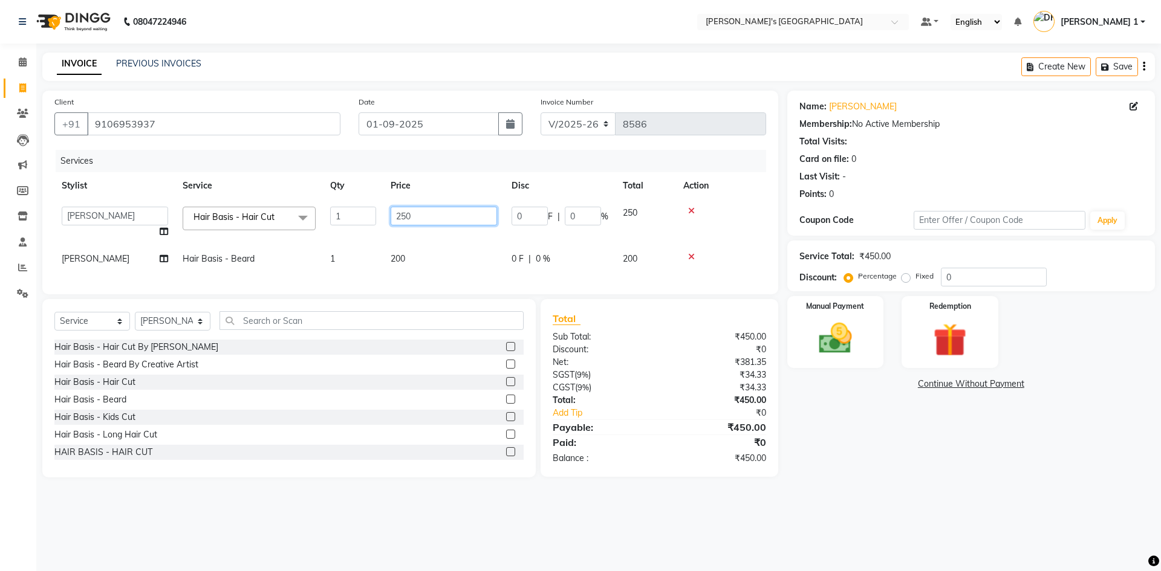
drag, startPoint x: 426, startPoint y: 217, endPoint x: 309, endPoint y: 230, distance: 117.5
click at [309, 230] on tr "[PERSON_NAME] [PERSON_NAME] [PERSON_NAME] [PERSON_NAME] [PERSON_NAME] [PERSON_N…" at bounding box center [410, 223] width 712 height 46
type input "150"
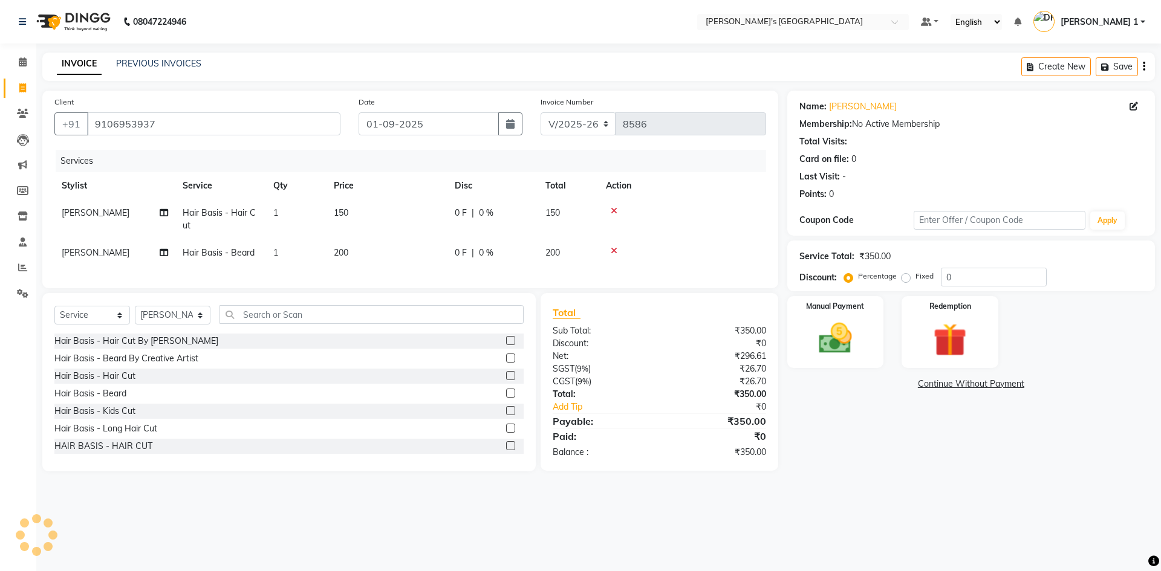
click at [423, 251] on td "200" at bounding box center [387, 252] width 121 height 27
select select "60056"
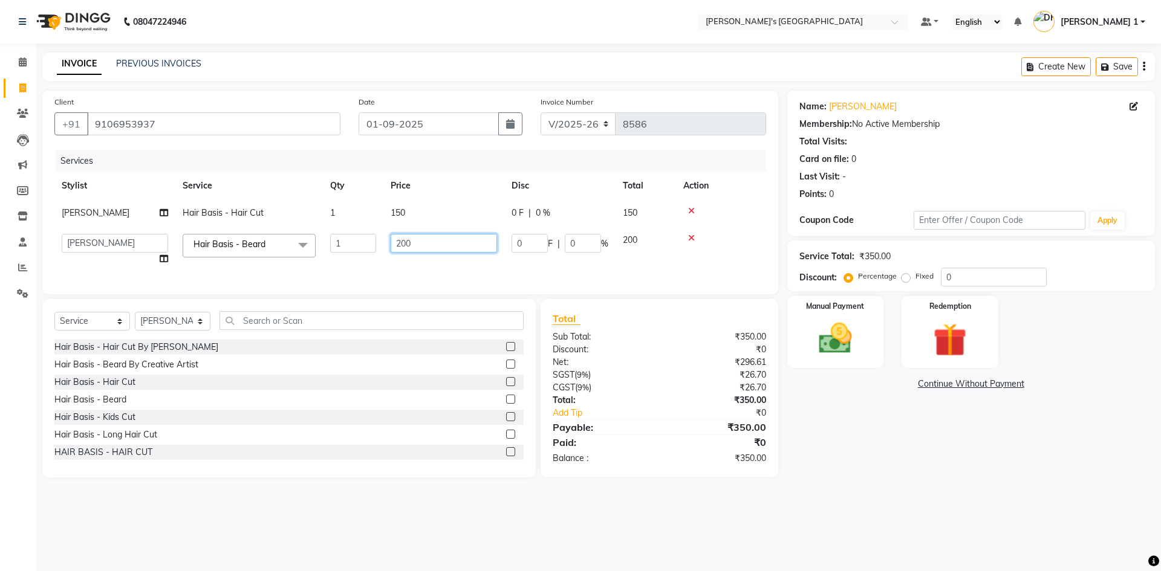
click at [413, 245] on input "200" at bounding box center [444, 243] width 106 height 19
type input "2"
type input "150"
click at [836, 334] on img at bounding box center [835, 339] width 56 height 40
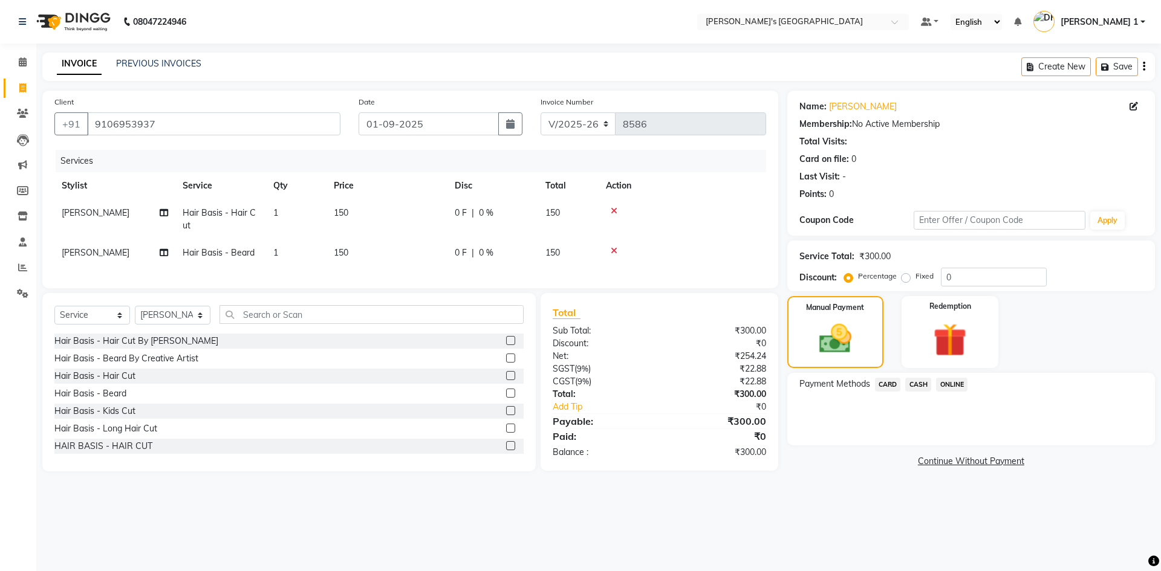
click at [883, 385] on span "CARD" at bounding box center [888, 385] width 26 height 14
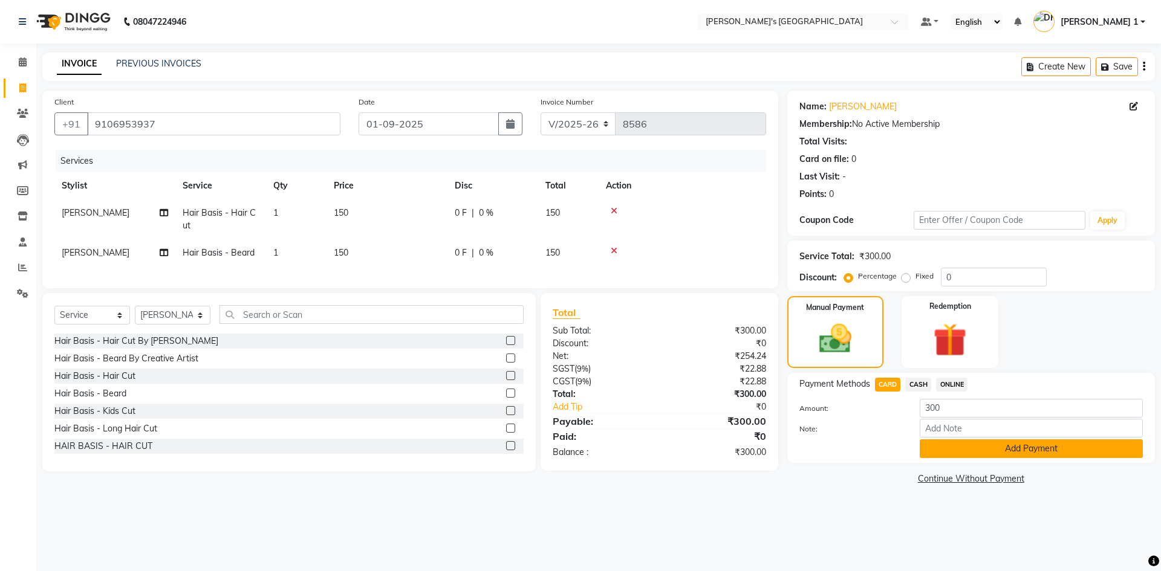
click at [995, 453] on button "Add Payment" at bounding box center [1031, 449] width 223 height 19
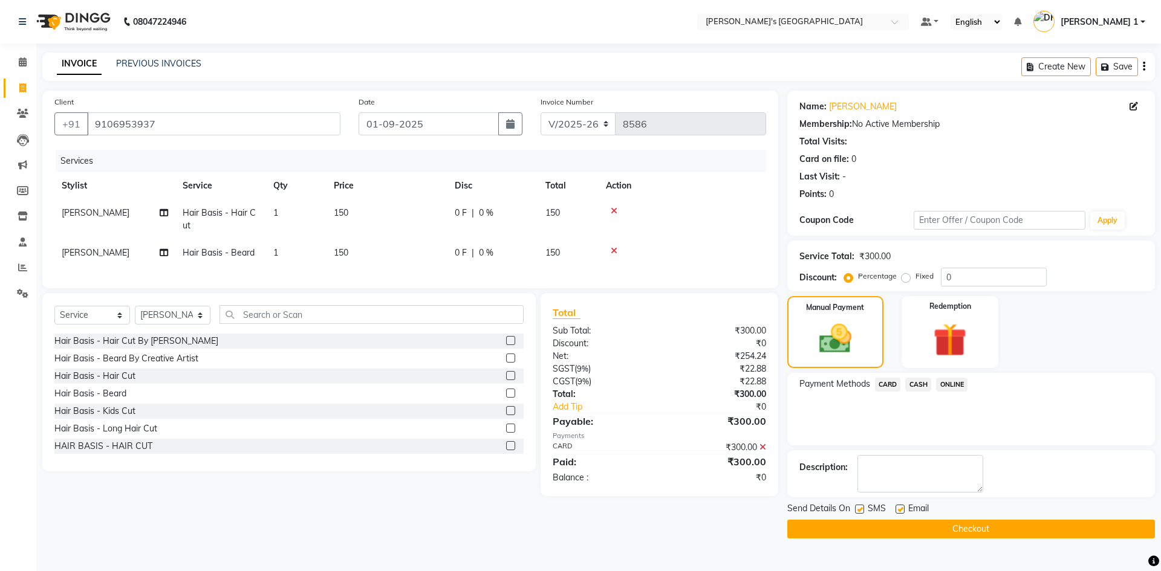
click at [901, 511] on label at bounding box center [900, 509] width 9 height 9
click at [901, 511] on input "checkbox" at bounding box center [900, 510] width 8 height 8
checkbox input "false"
click at [859, 509] on label at bounding box center [859, 509] width 9 height 9
click at [859, 509] on input "checkbox" at bounding box center [859, 510] width 8 height 8
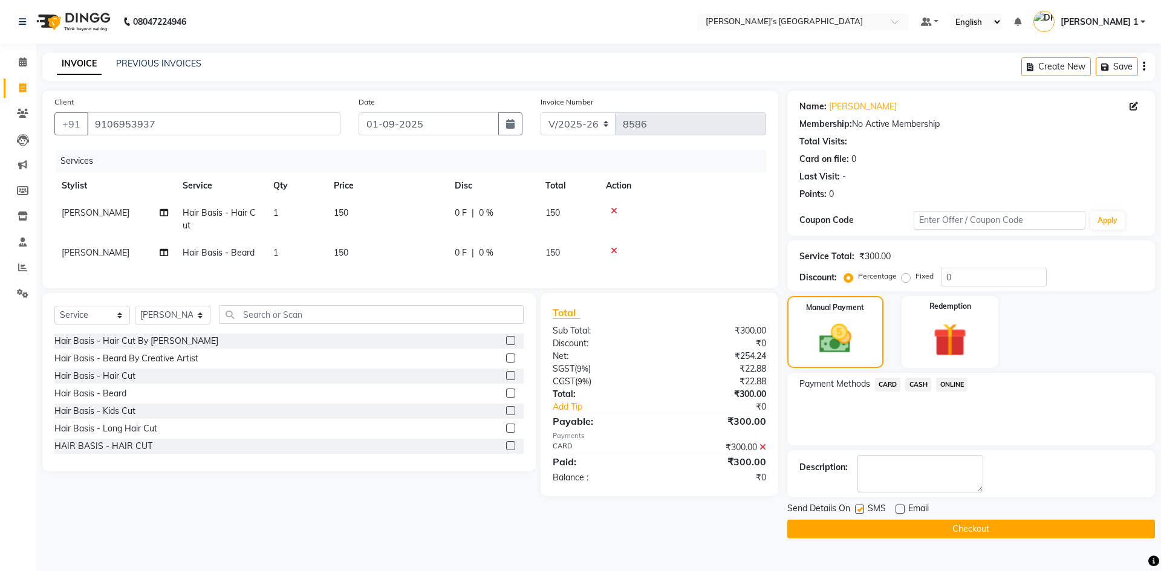
checkbox input "false"
click at [21, 65] on icon at bounding box center [23, 61] width 8 height 9
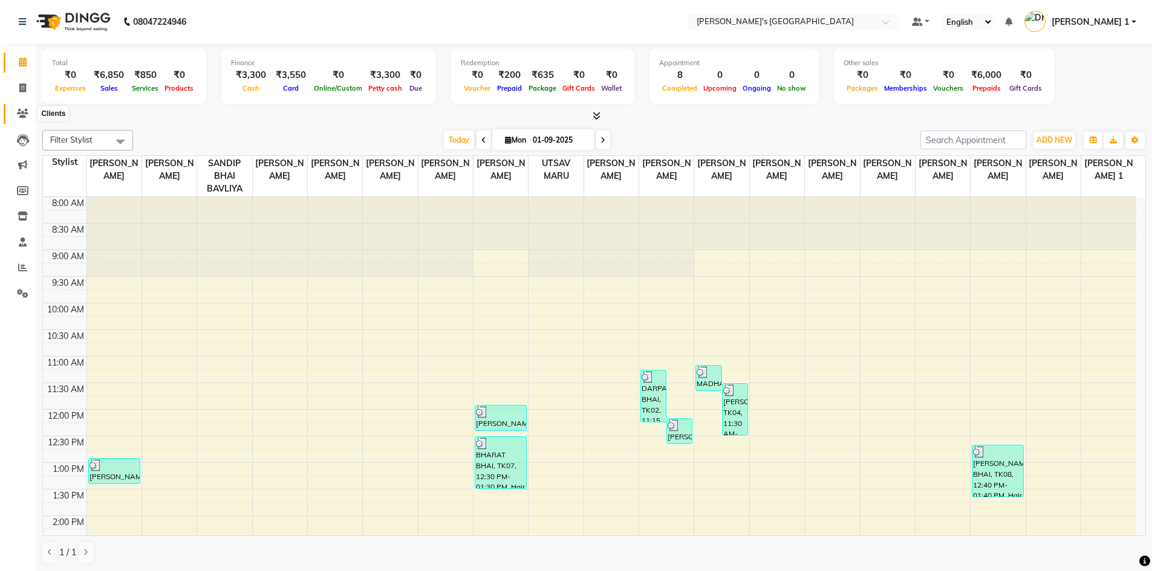
click at [21, 119] on span at bounding box center [22, 114] width 21 height 14
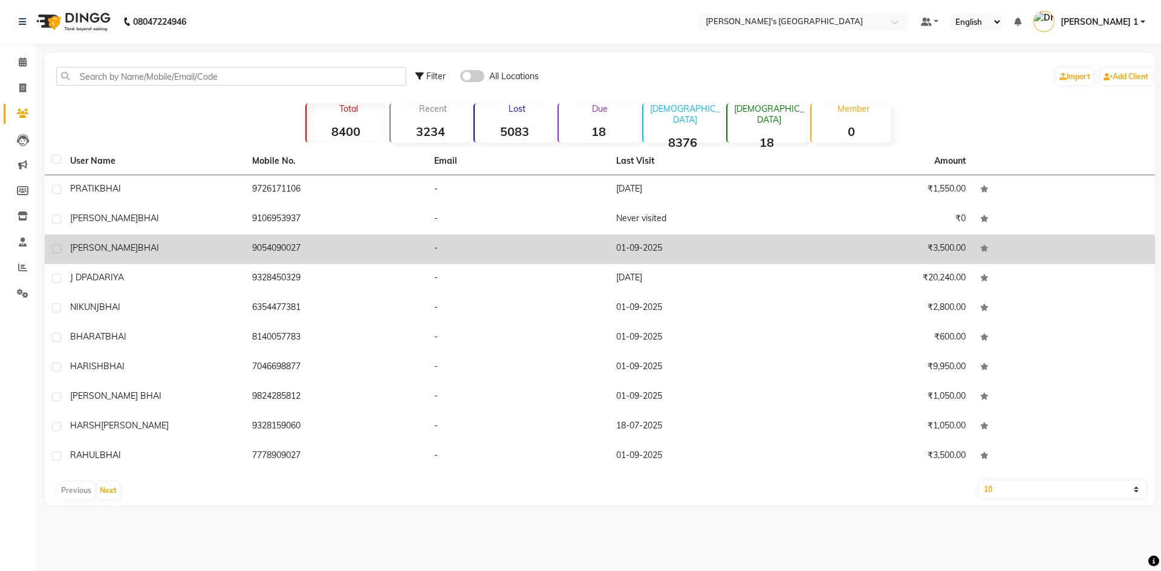
click at [123, 244] on div "[PERSON_NAME]" at bounding box center [154, 248] width 168 height 13
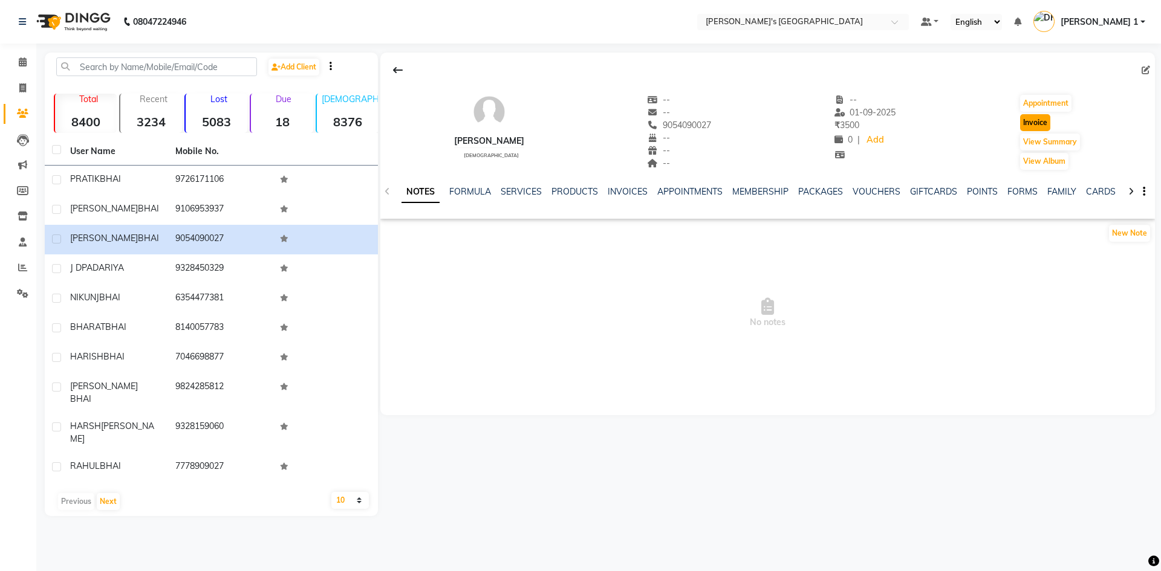
click at [1041, 125] on button "Invoice" at bounding box center [1035, 122] width 30 height 17
select select "6233"
select select "service"
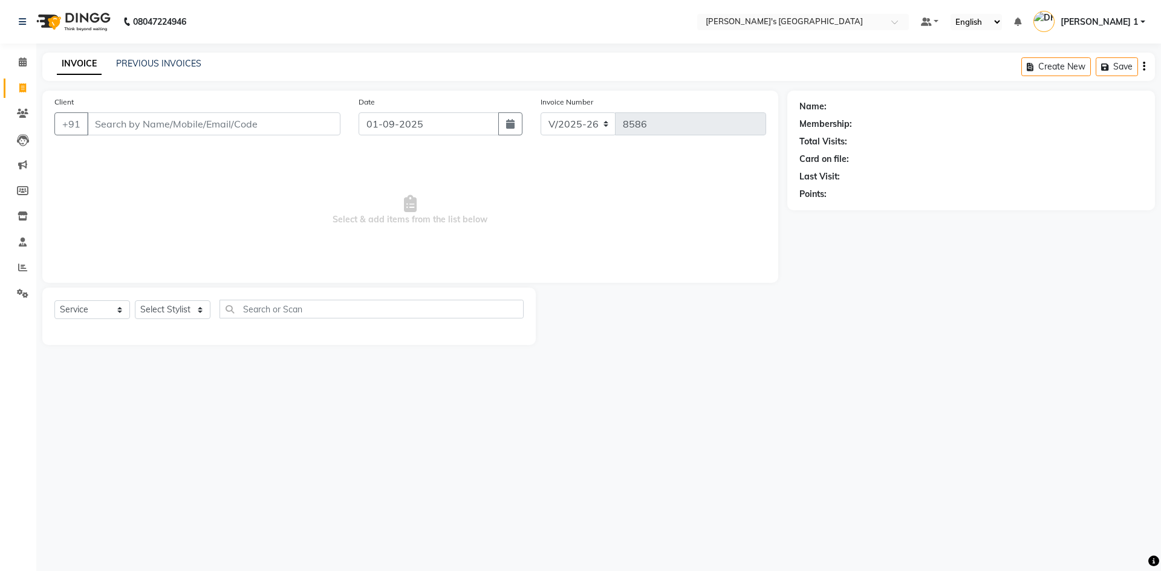
type input "9054090027"
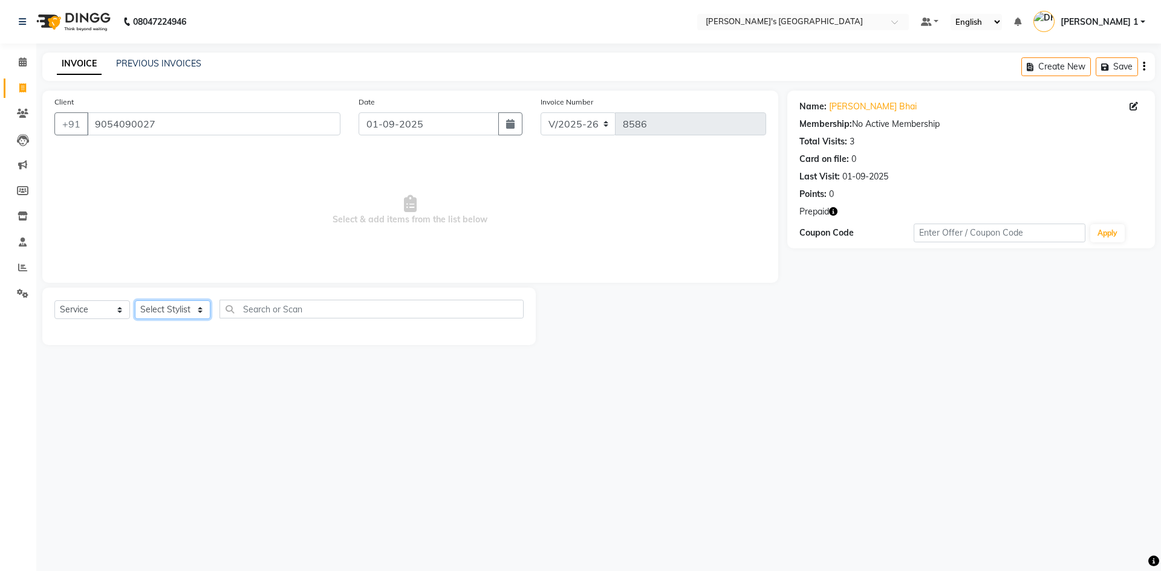
click at [157, 302] on select "Select Stylist [PERSON_NAME] [PERSON_NAME] [PERSON_NAME] [PERSON_NAME] [PERSON_…" at bounding box center [173, 310] width 76 height 19
click at [135, 301] on select "Select Stylist [PERSON_NAME] [PERSON_NAME] [PERSON_NAME] [PERSON_NAME] [PERSON_…" at bounding box center [173, 310] width 76 height 19
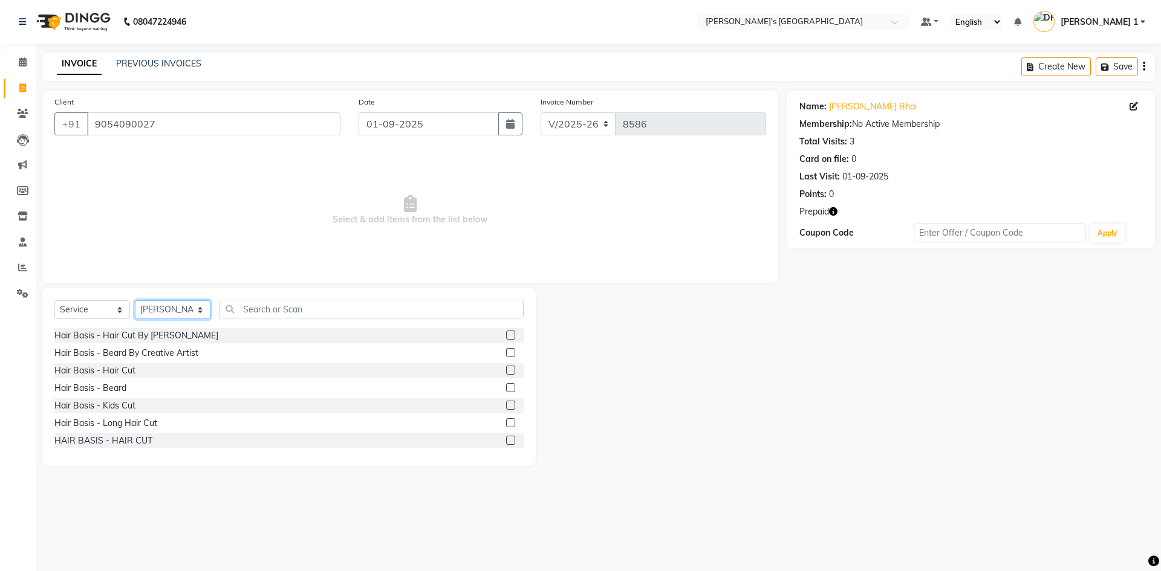
select select "49422"
click at [119, 371] on div "Hair Basis - Hair Cut" at bounding box center [94, 371] width 81 height 13
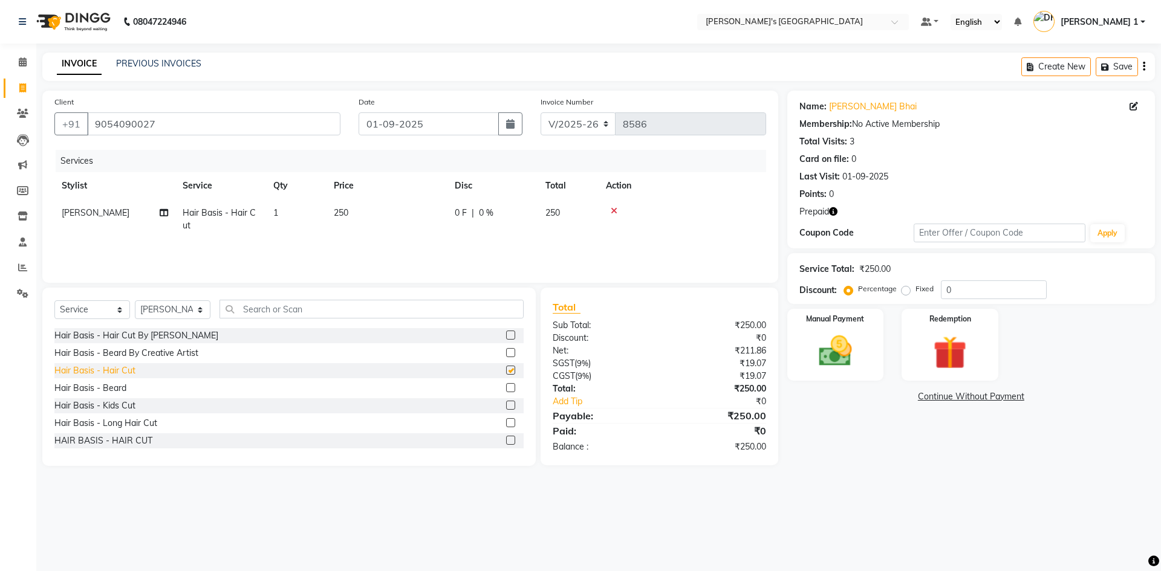
checkbox input "false"
click at [110, 385] on div "Hair Basis - Beard" at bounding box center [90, 388] width 72 height 13
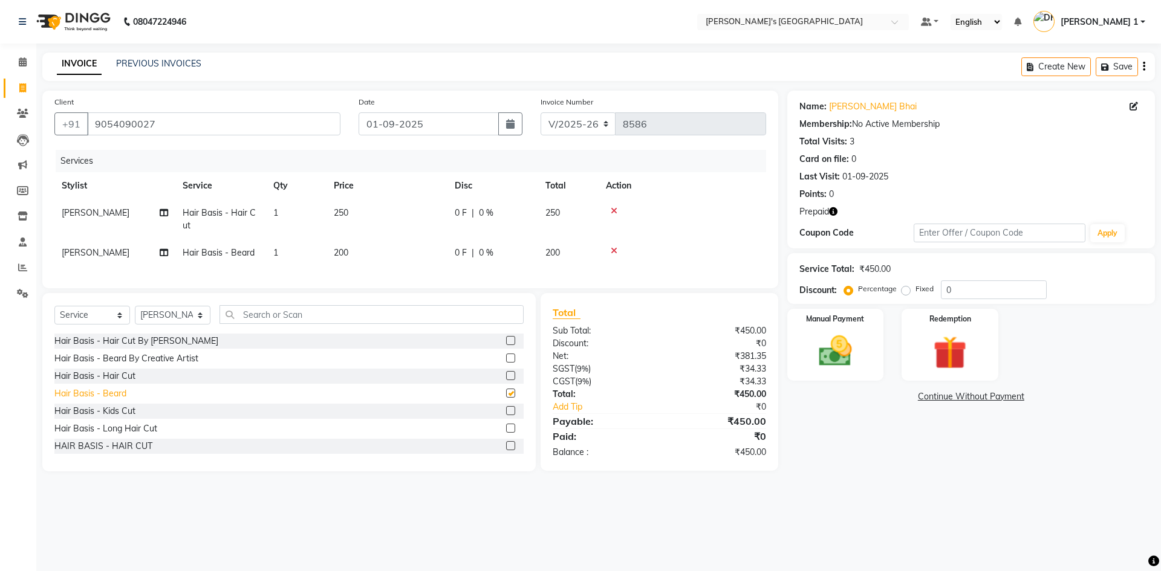
checkbox input "false"
click at [348, 213] on span "250" at bounding box center [341, 212] width 15 height 11
select select "49422"
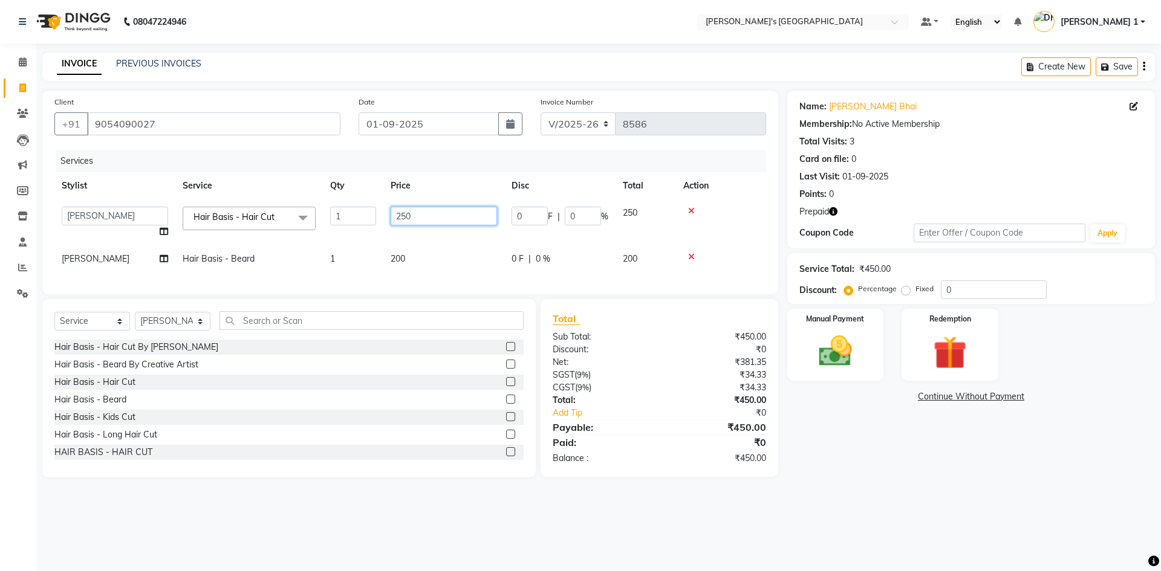
click at [429, 215] on input "250" at bounding box center [444, 216] width 106 height 19
type input "2"
type input "350"
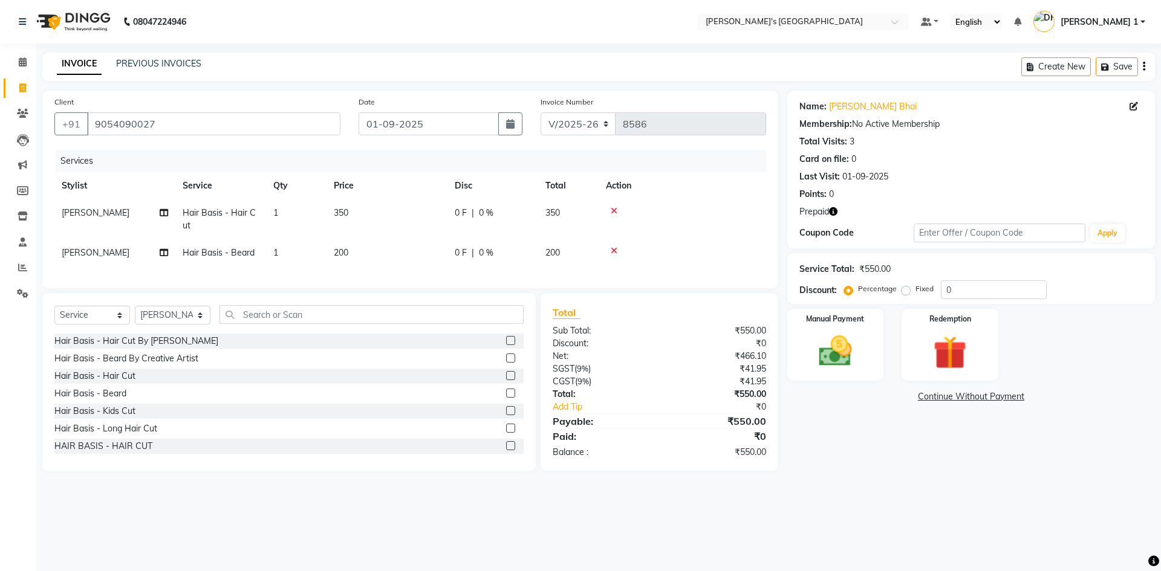
click at [412, 262] on td "200" at bounding box center [387, 252] width 121 height 27
select select "49422"
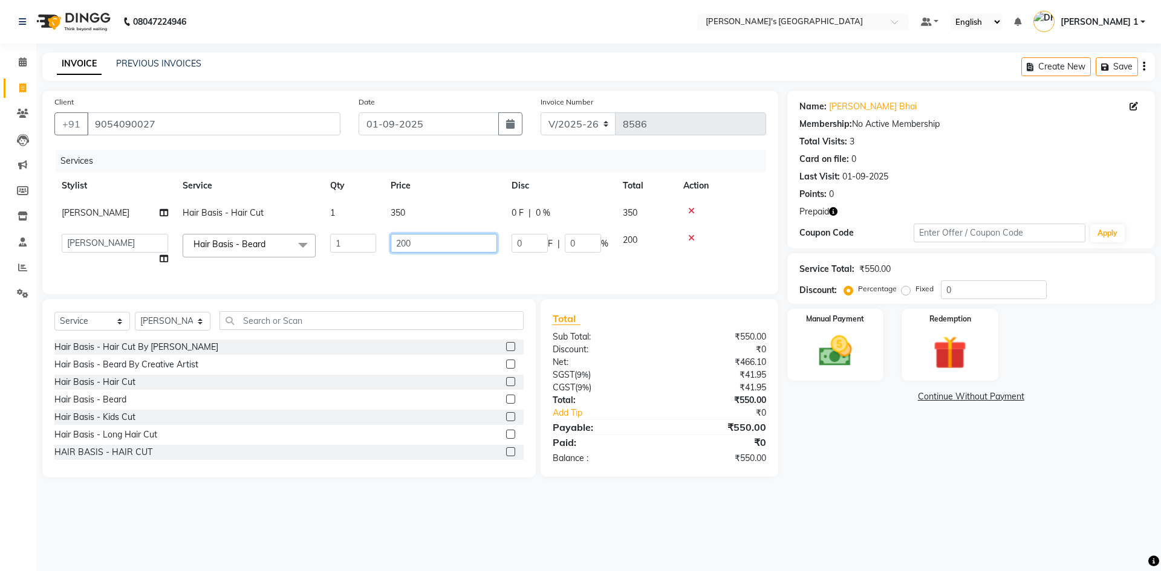
click at [415, 243] on input "200" at bounding box center [444, 243] width 106 height 19
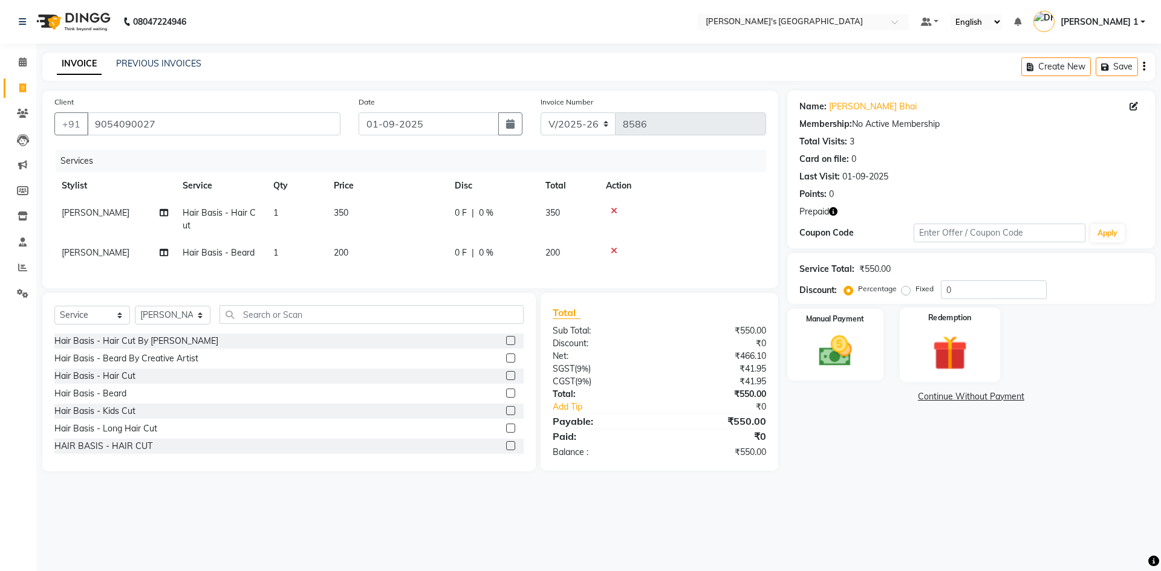
click at [936, 359] on img at bounding box center [950, 352] width 56 height 43
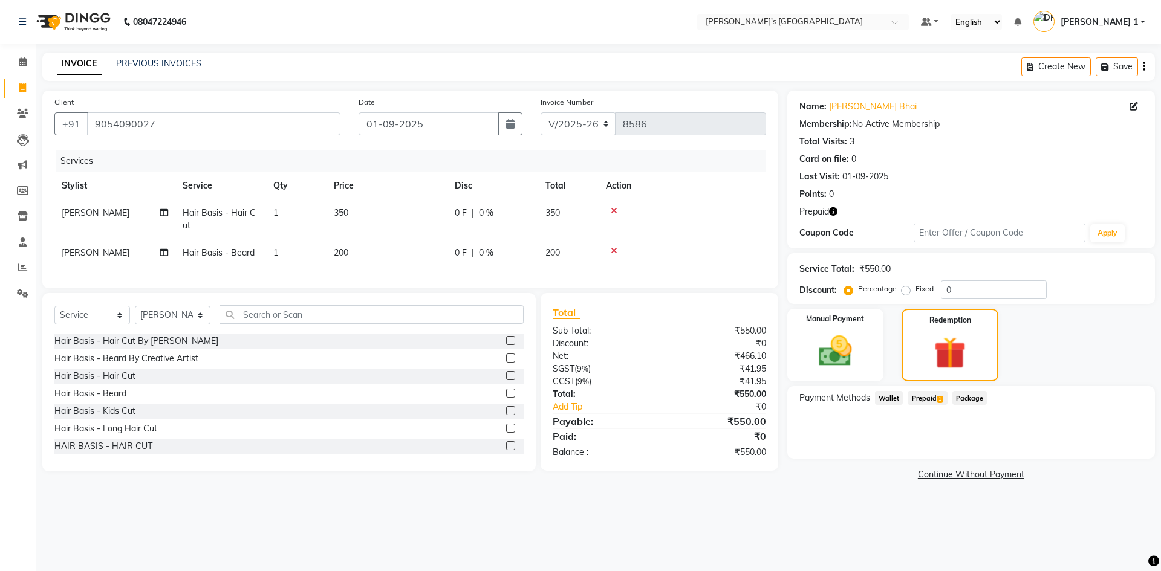
click at [924, 397] on span "Prepaid 1" at bounding box center [927, 398] width 39 height 14
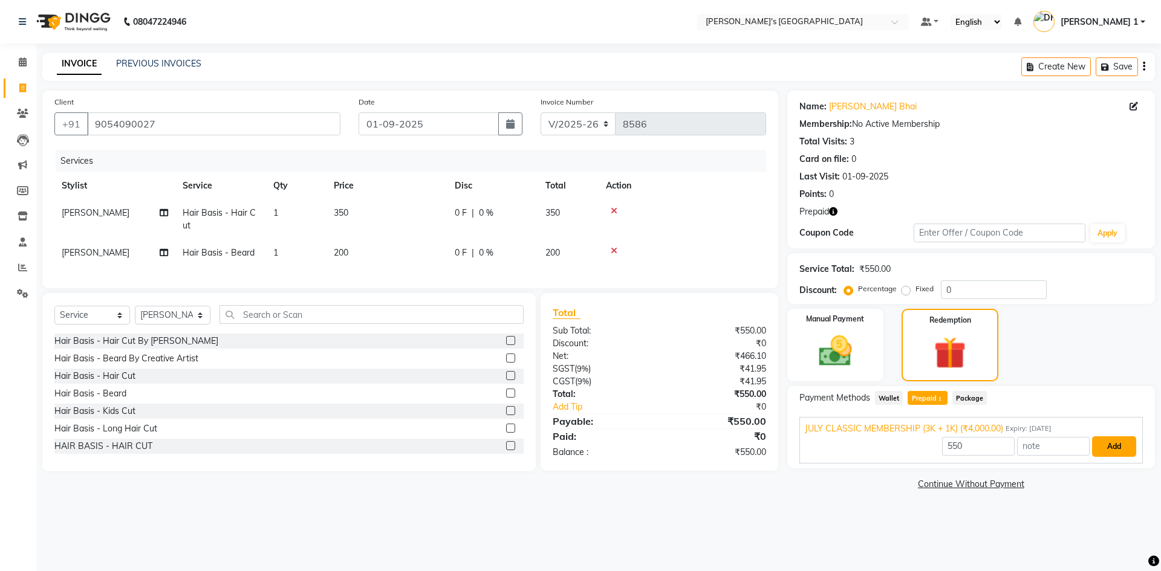
click at [1111, 444] on button "Add" at bounding box center [1114, 447] width 44 height 21
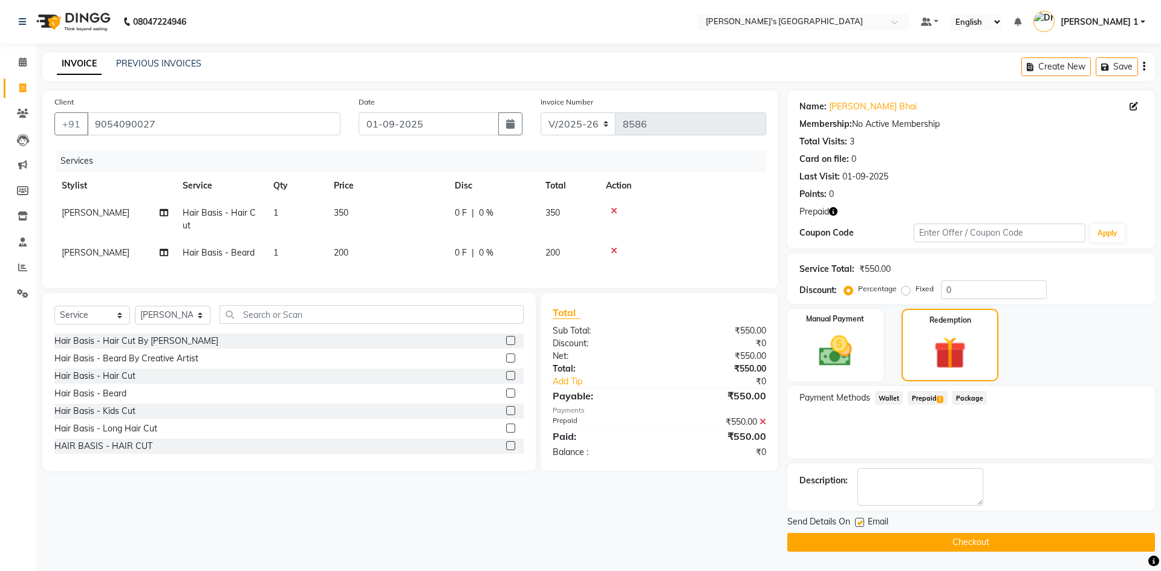
click at [859, 519] on label at bounding box center [859, 522] width 9 height 9
click at [859, 519] on input "checkbox" at bounding box center [859, 523] width 8 height 8
checkbox input "false"
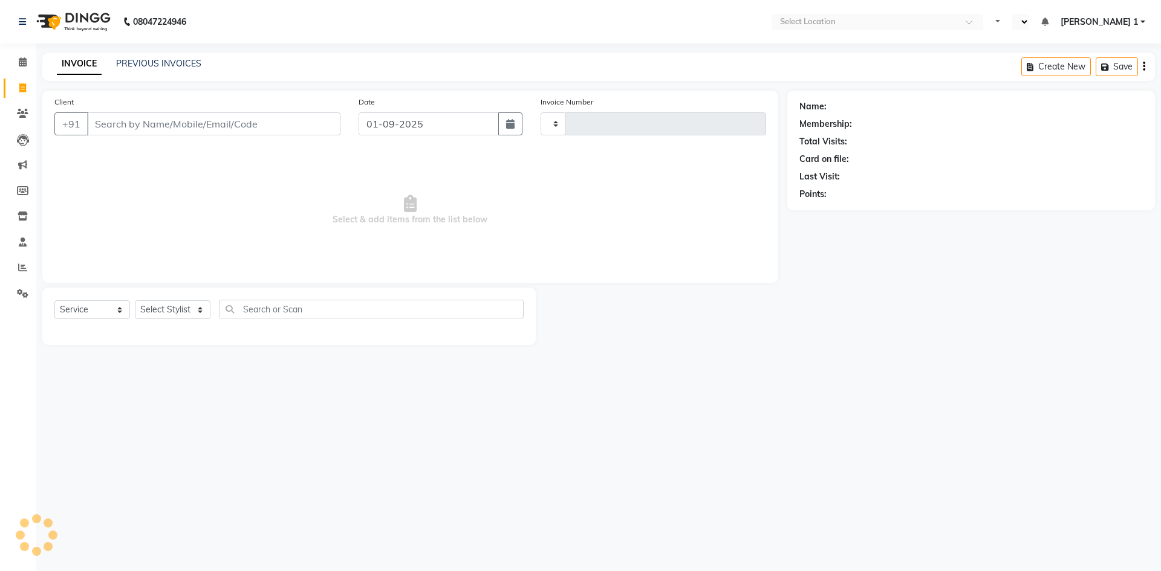
select select "service"
type input "8586"
select select "en"
select select "6233"
type input "9054090027"
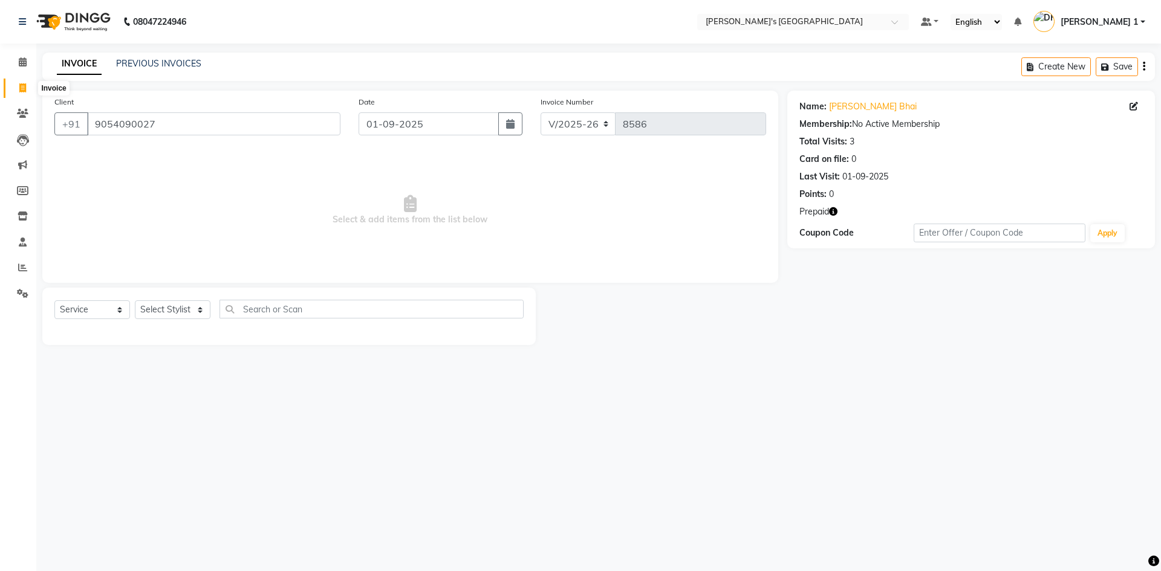
drag, startPoint x: 22, startPoint y: 87, endPoint x: 36, endPoint y: 87, distance: 13.9
click at [22, 87] on icon at bounding box center [22, 87] width 7 height 9
select select "service"
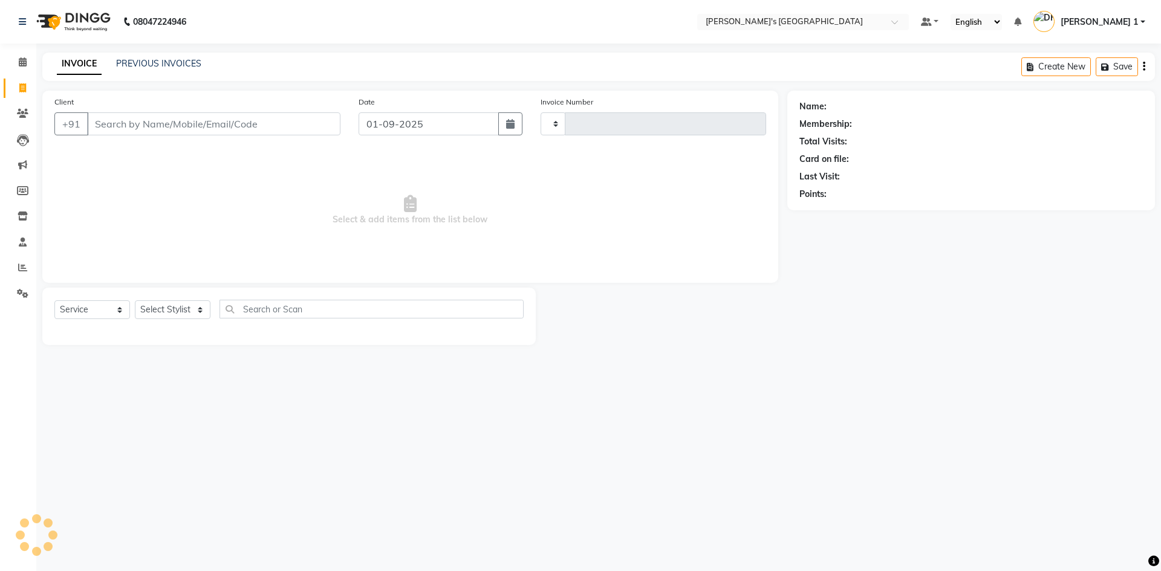
type input "8586"
select select "6233"
click at [148, 59] on link "PREVIOUS INVOICES" at bounding box center [158, 63] width 85 height 11
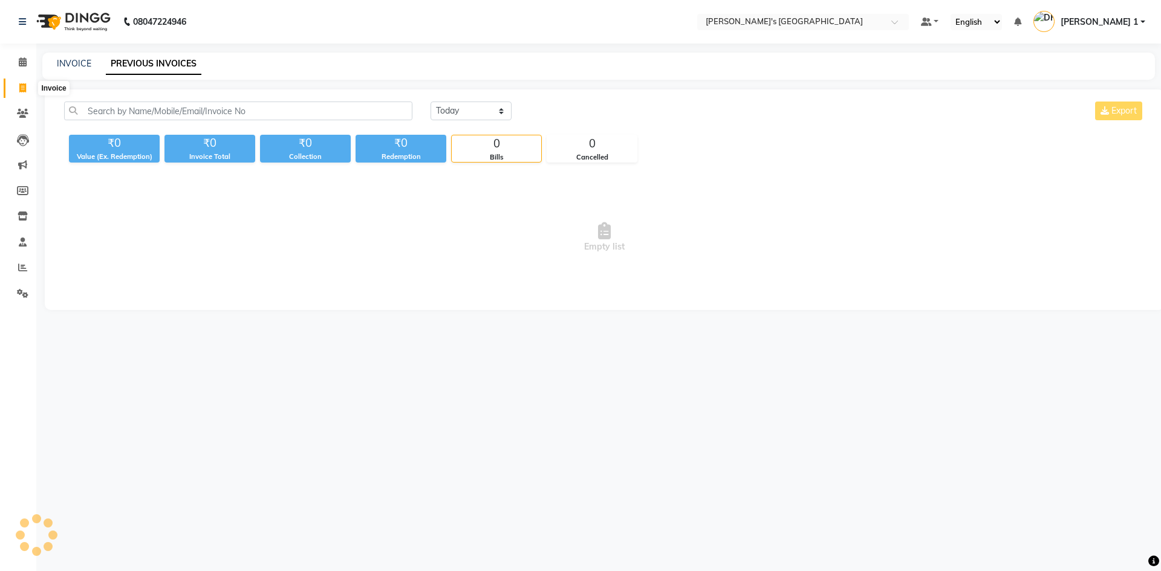
click at [23, 92] on icon at bounding box center [22, 87] width 7 height 9
select select "6233"
select select "service"
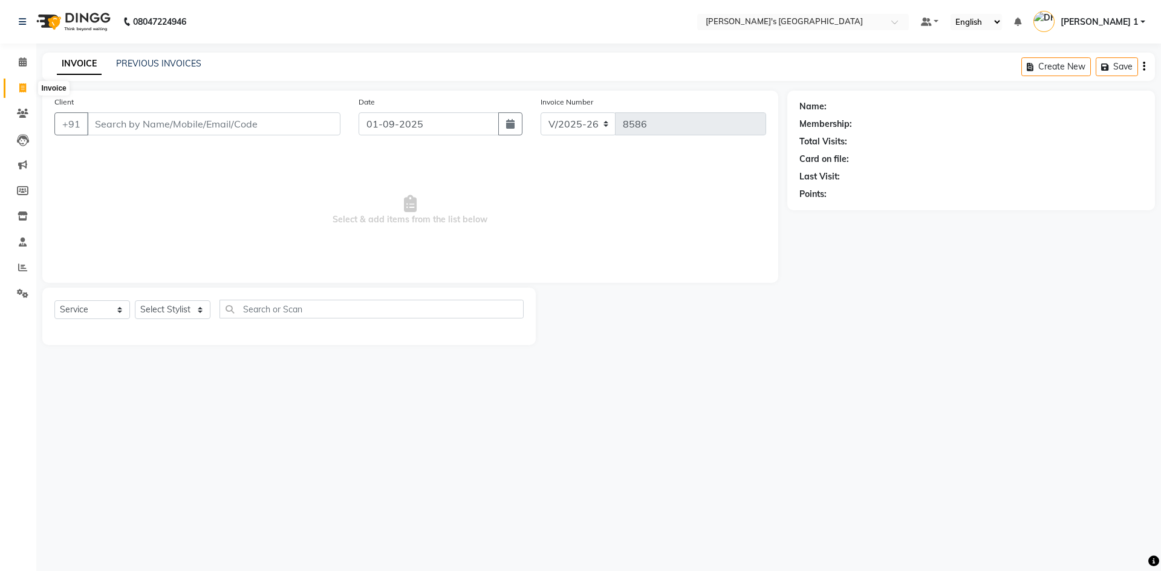
click at [17, 88] on span at bounding box center [22, 89] width 21 height 14
select select "6233"
select select "service"
